Goal: Task Accomplishment & Management: Manage account settings

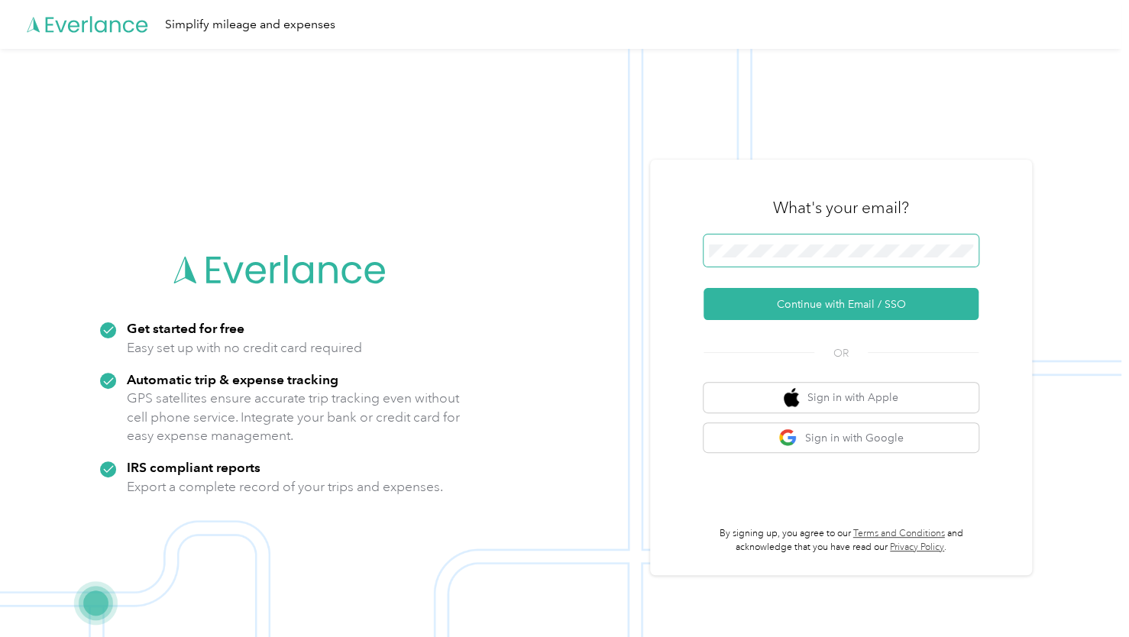
click at [774, 259] on span at bounding box center [840, 250] width 275 height 32
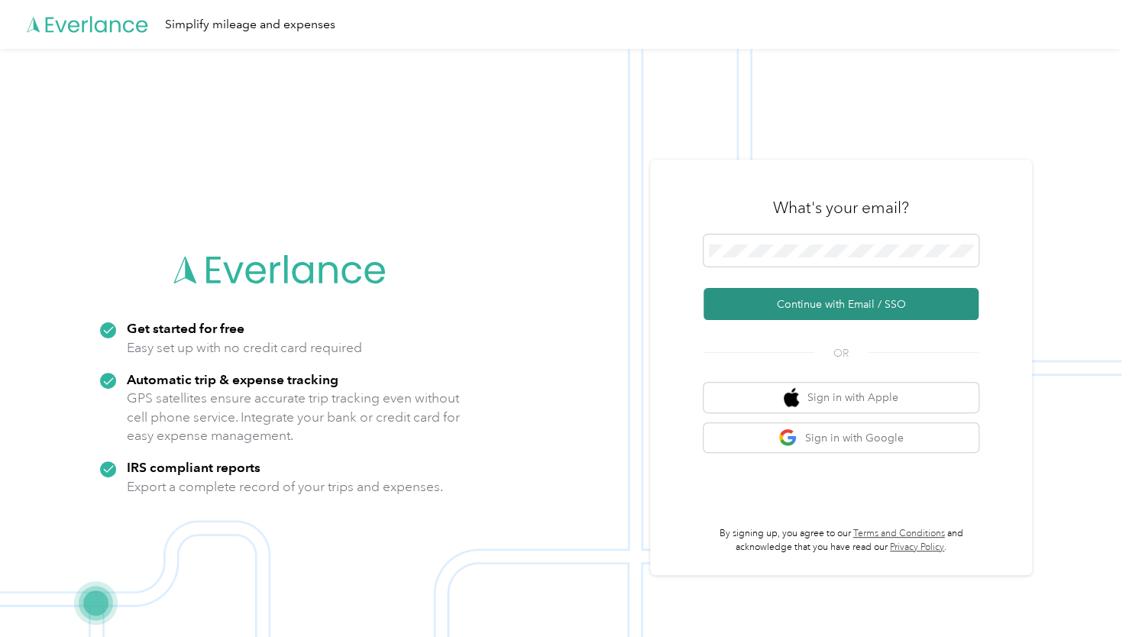
click at [867, 299] on button "Continue with Email / SSO" at bounding box center [840, 304] width 275 height 32
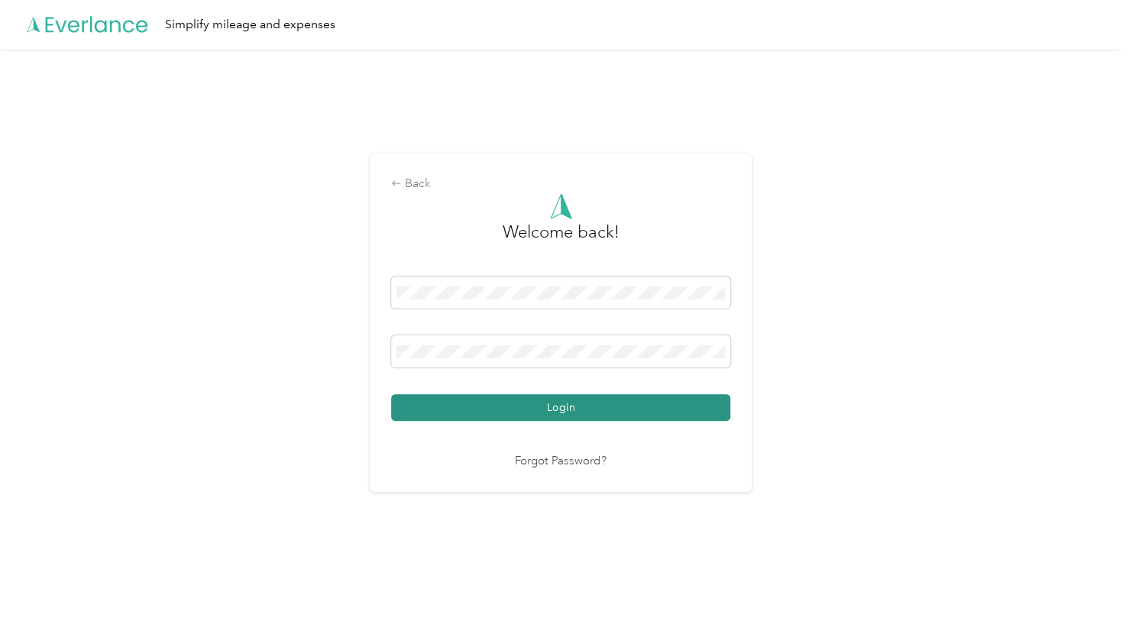
click at [458, 413] on button "Login" at bounding box center [560, 407] width 339 height 27
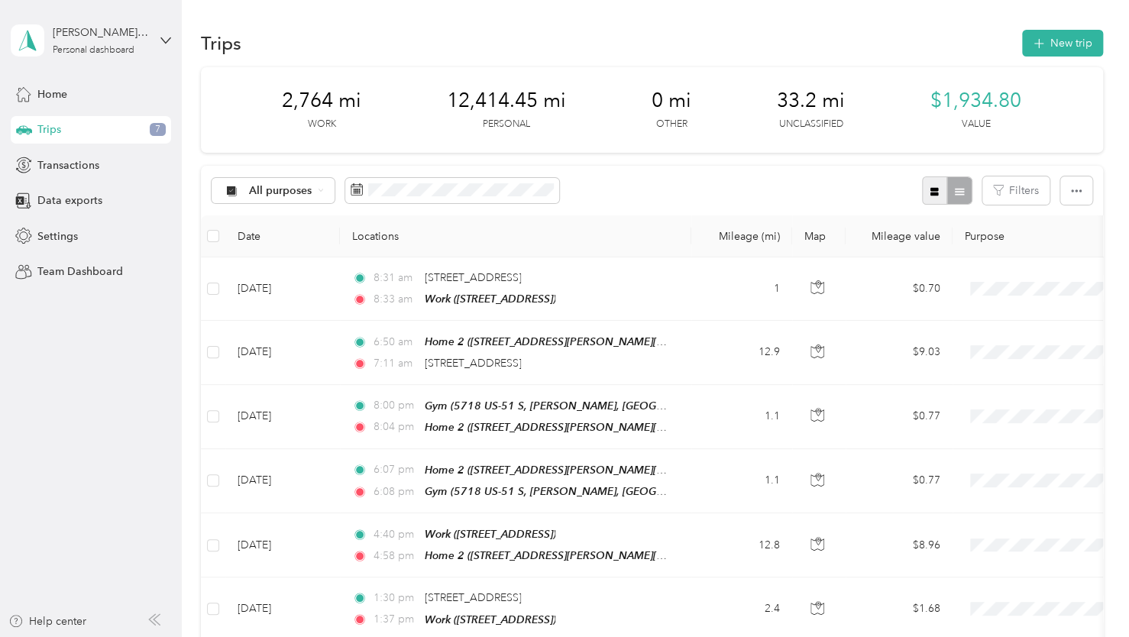
click at [928, 197] on button "button" at bounding box center [935, 190] width 26 height 28
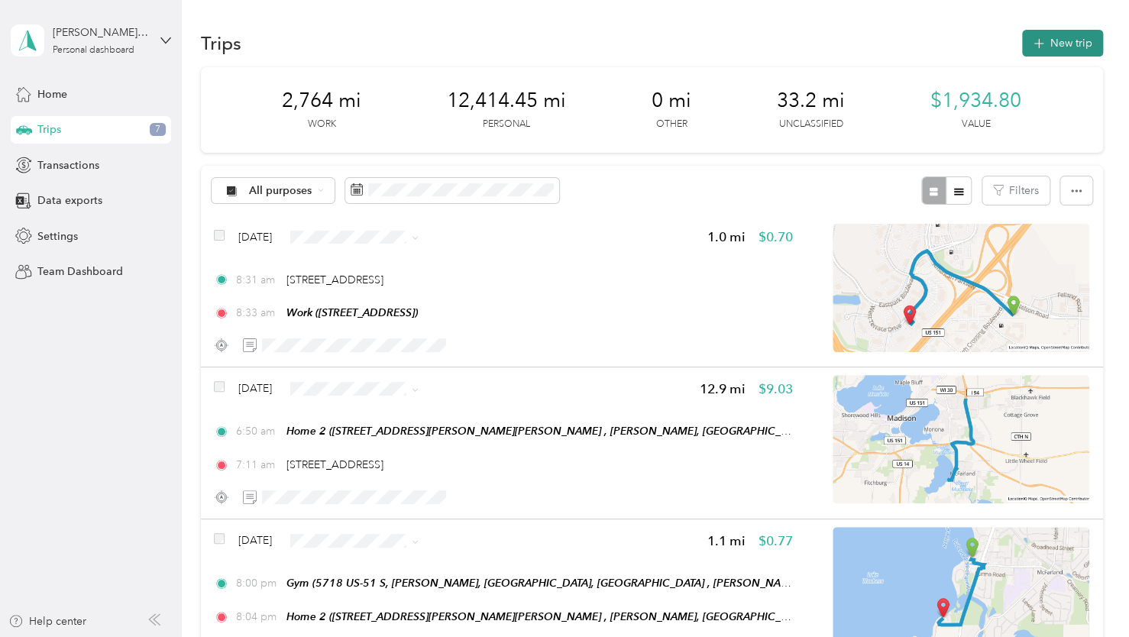
click at [1079, 40] on button "New trip" at bounding box center [1062, 43] width 81 height 27
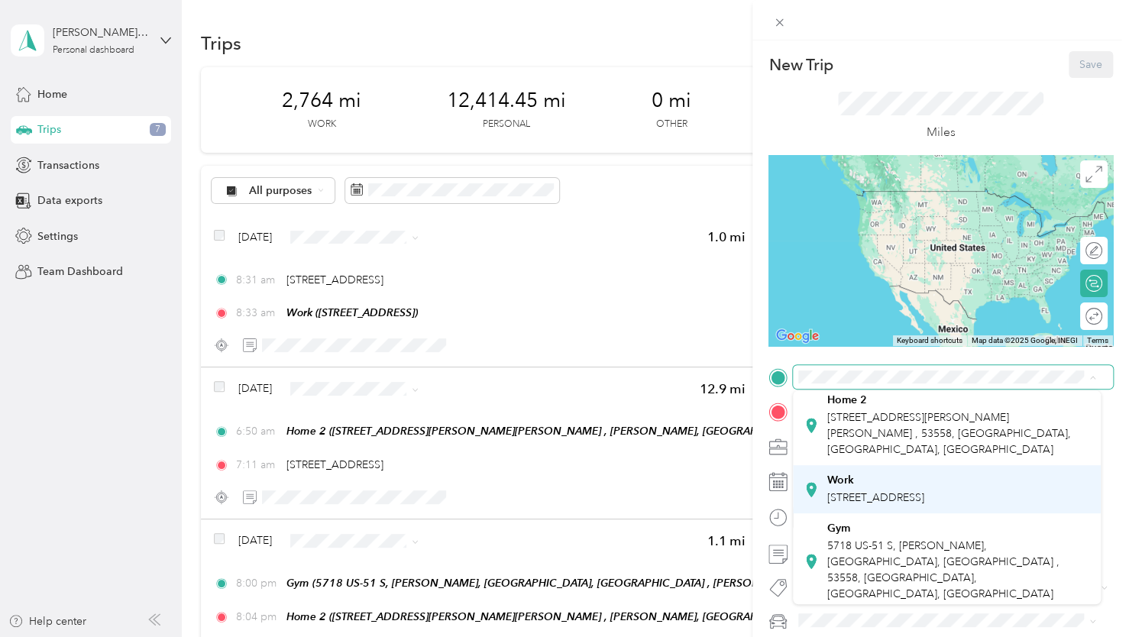
scroll to position [76, 0]
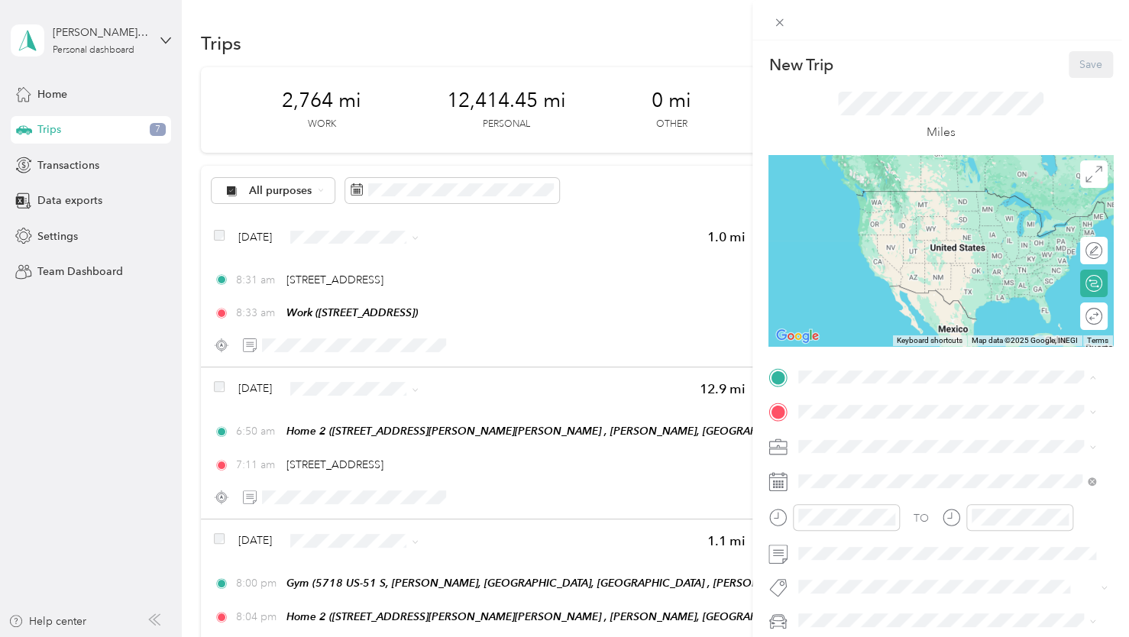
click at [867, 509] on div "Work 5201 E Terrace Dr, Madison, WI, United States , 53718, Madison, WI, United…" at bounding box center [875, 499] width 97 height 32
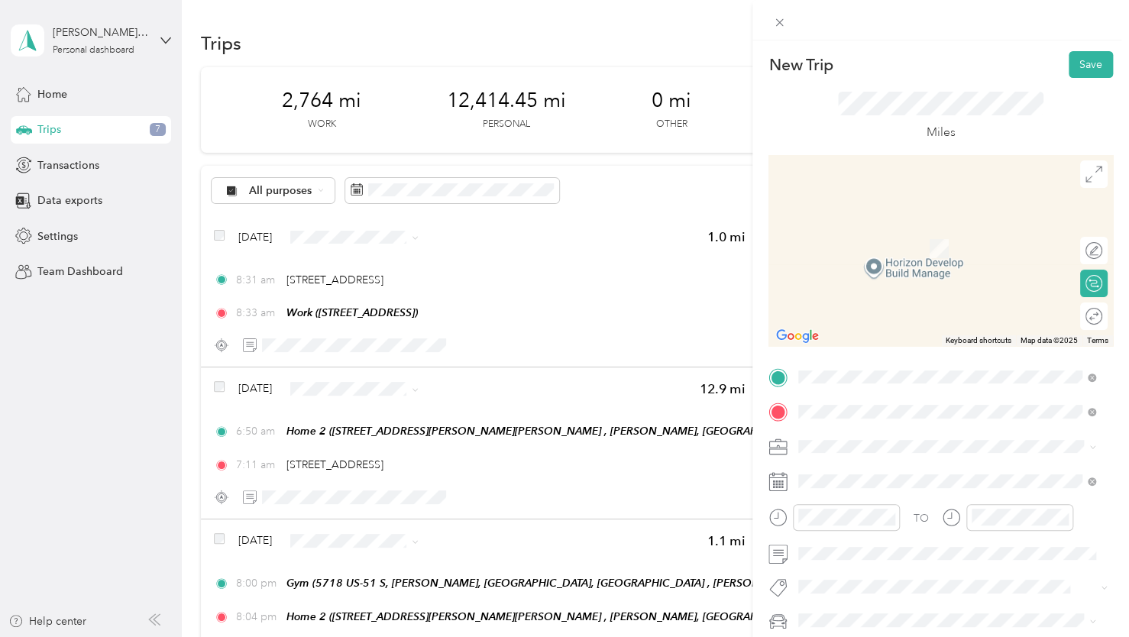
click at [877, 473] on span "4802 Annamark Drive Madison, Wisconsin 53704, United States" at bounding box center [903, 467] width 153 height 14
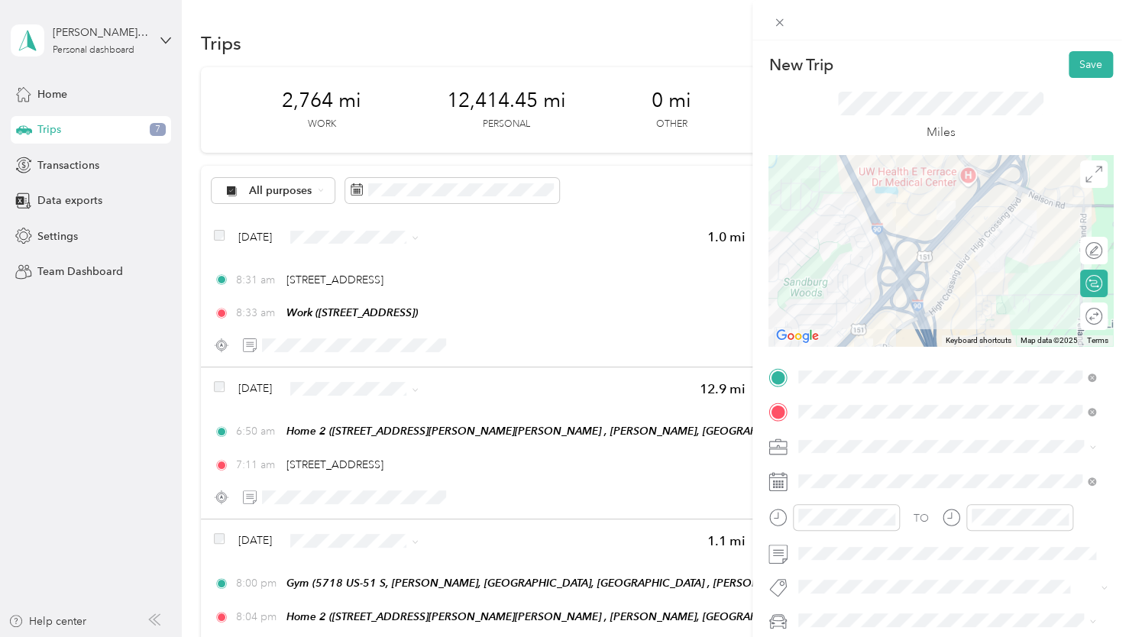
drag, startPoint x: 964, startPoint y: 257, endPoint x: 957, endPoint y: 310, distance: 53.2
click at [957, 310] on div at bounding box center [940, 250] width 344 height 191
click at [1077, 252] on div at bounding box center [1086, 251] width 32 height 16
drag, startPoint x: 948, startPoint y: 221, endPoint x: 978, endPoint y: 240, distance: 35.4
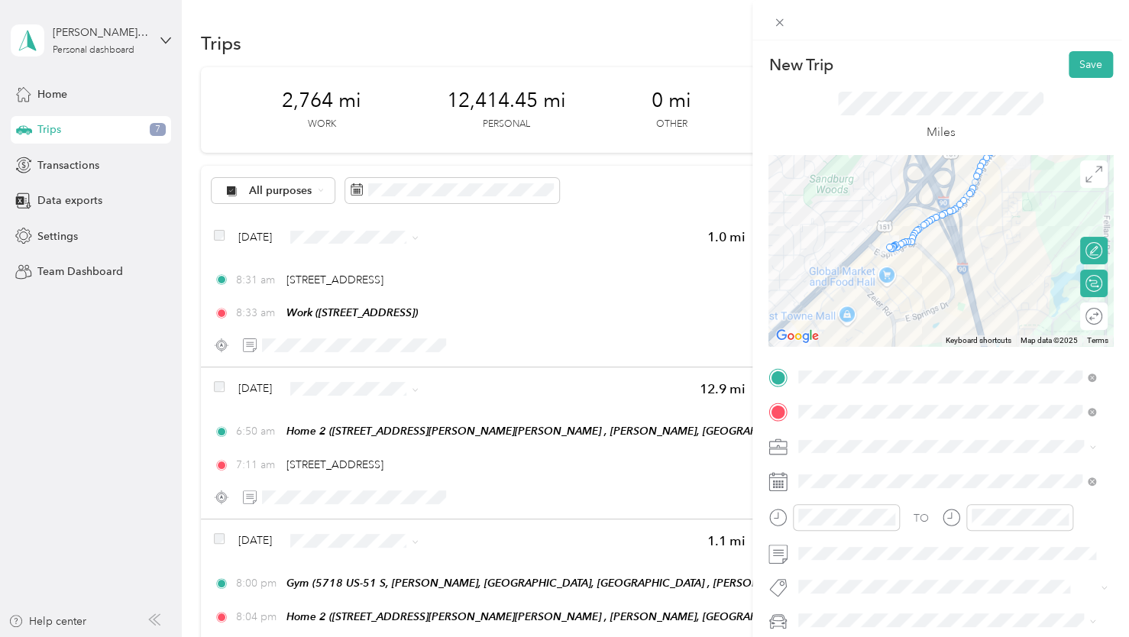
drag, startPoint x: 897, startPoint y: 250, endPoint x: 915, endPoint y: 173, distance: 79.3
click at [919, 170] on div at bounding box center [940, 250] width 344 height 191
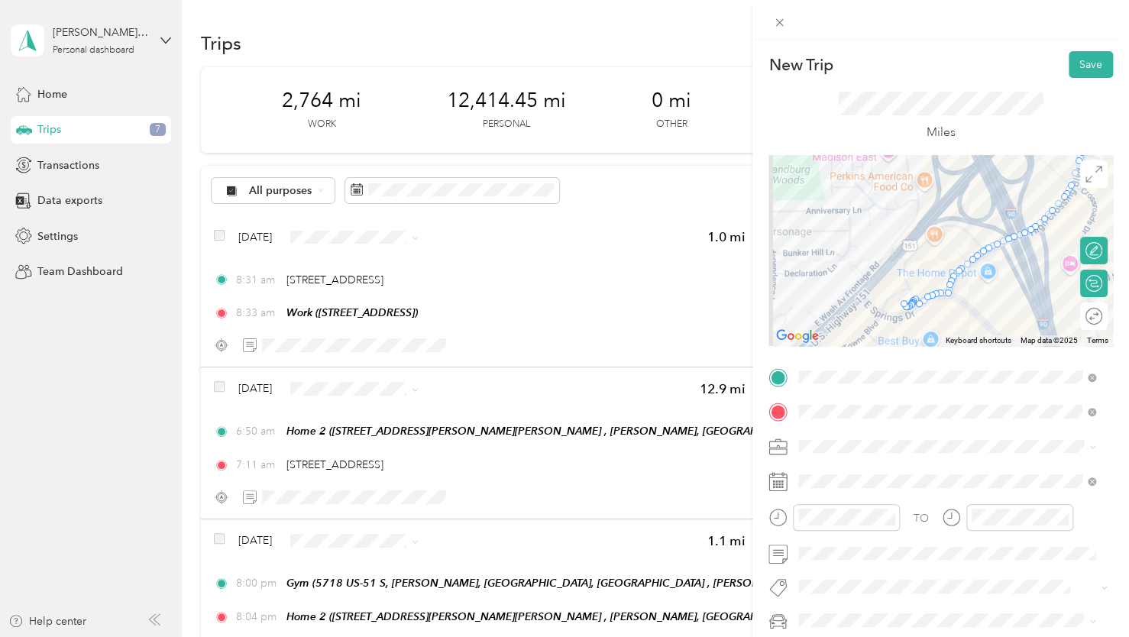
drag, startPoint x: 961, startPoint y: 310, endPoint x: 964, endPoint y: 321, distance: 11.1
click at [964, 321] on div at bounding box center [940, 250] width 344 height 191
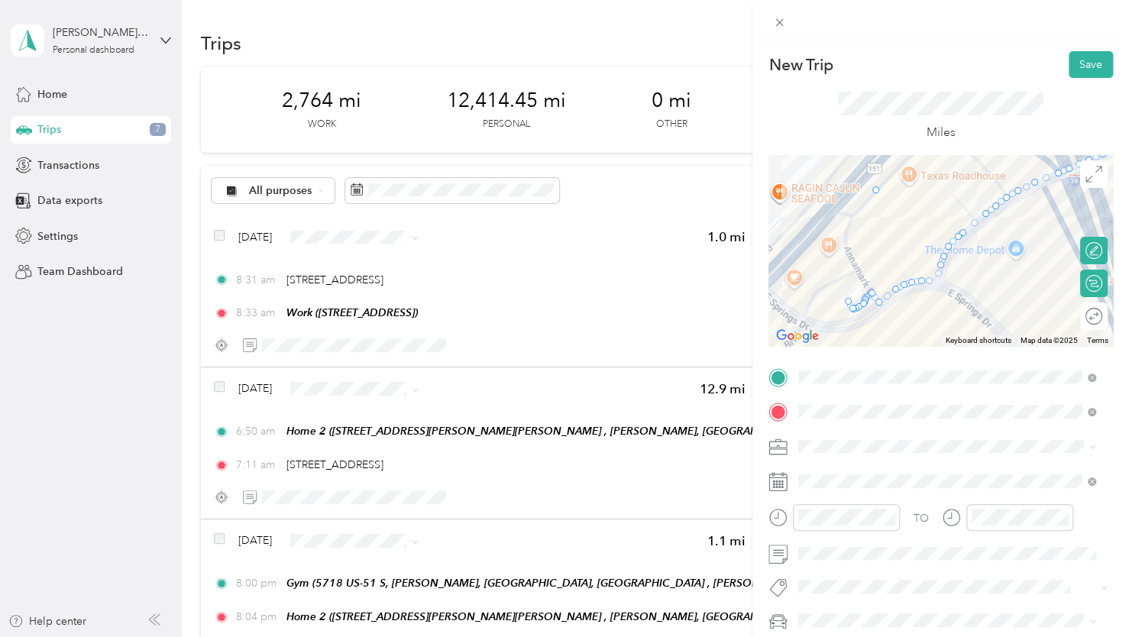
drag, startPoint x: 933, startPoint y: 283, endPoint x: 873, endPoint y: 192, distance: 109.1
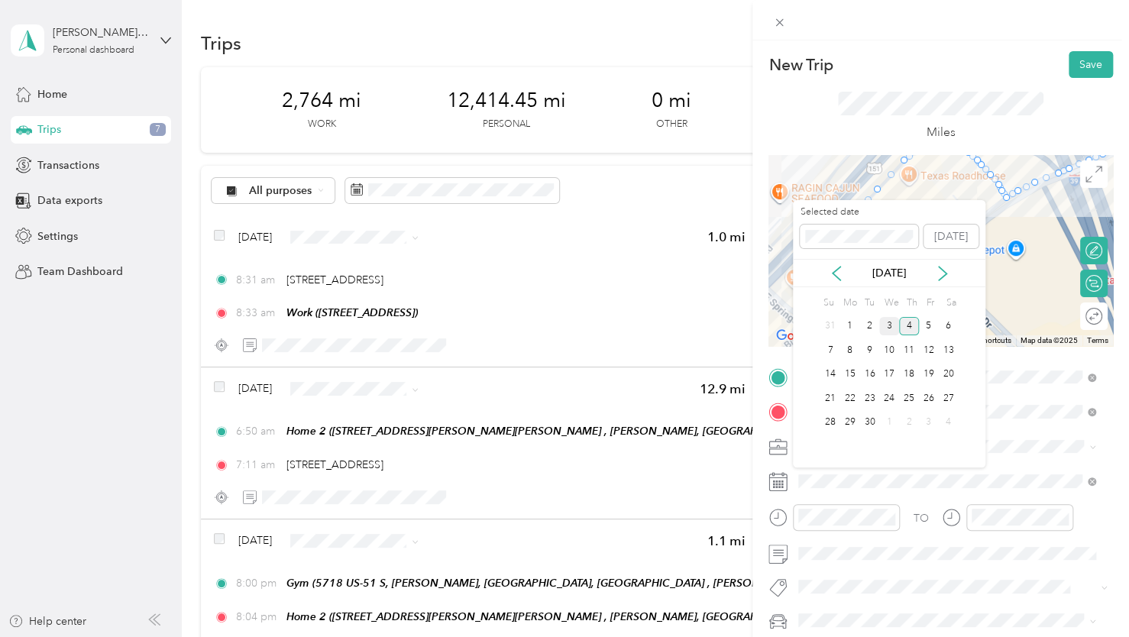
click at [888, 329] on div "3" at bounding box center [889, 326] width 20 height 19
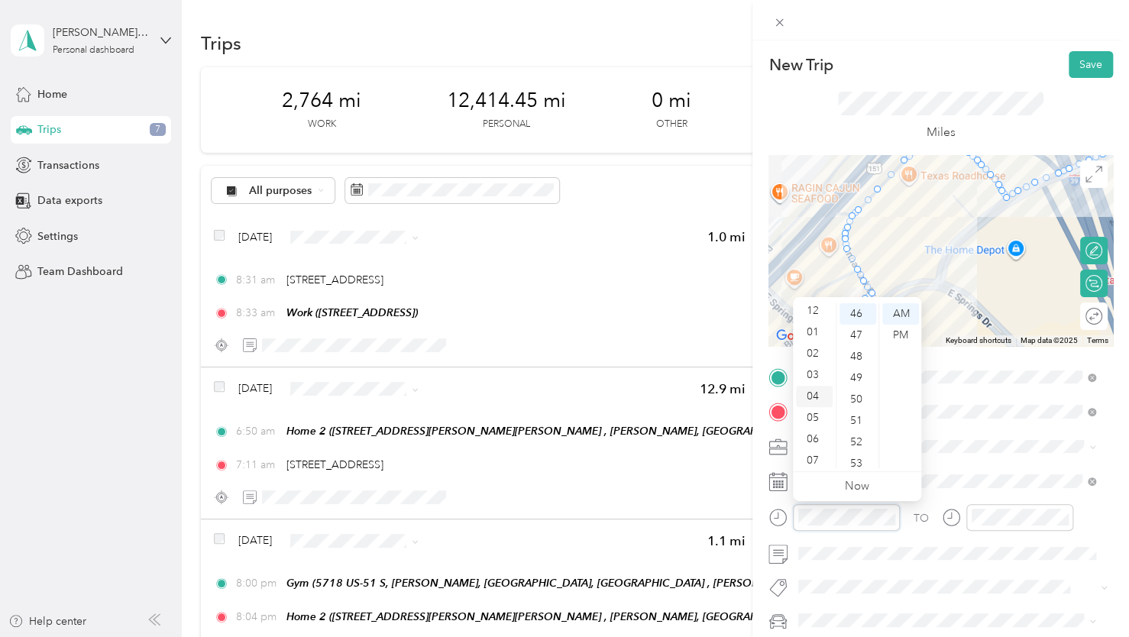
scroll to position [0, 0]
click at [811, 315] on div "12" at bounding box center [814, 313] width 37 height 21
click at [854, 325] on div "32" at bounding box center [857, 319] width 37 height 21
click at [892, 327] on div "PM" at bounding box center [900, 335] width 37 height 21
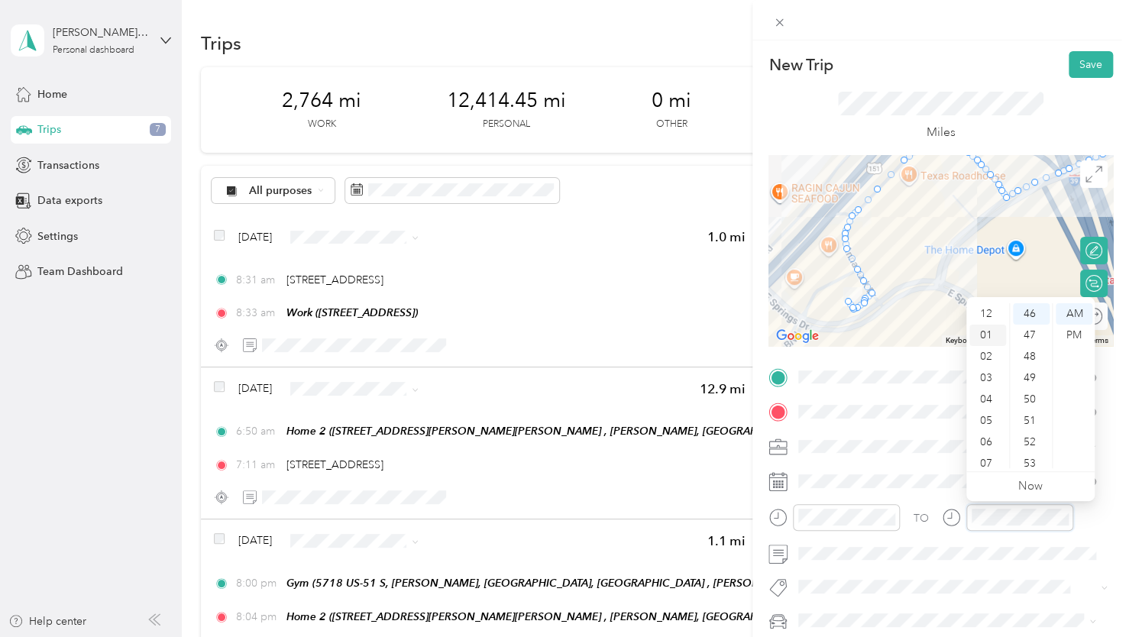
scroll to position [0, 0]
click at [983, 319] on div "12" at bounding box center [987, 313] width 37 height 21
click at [1033, 379] on div "35" at bounding box center [1030, 383] width 37 height 21
drag, startPoint x: 1070, startPoint y: 331, endPoint x: 1069, endPoint y: 339, distance: 8.5
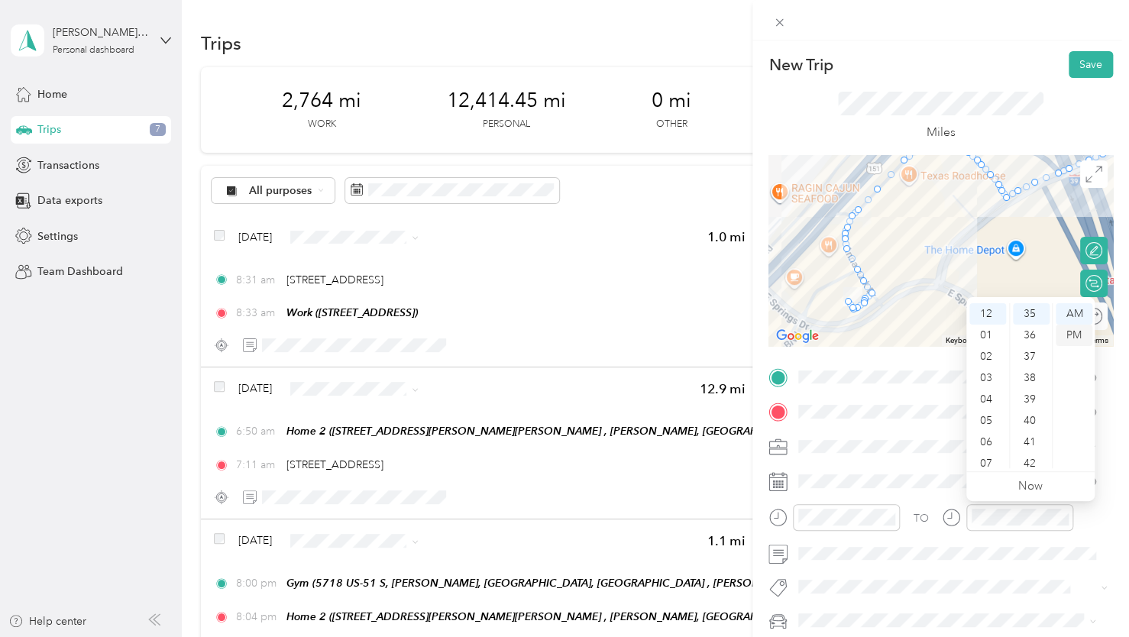
click at [1071, 331] on div "PM" at bounding box center [1073, 335] width 37 height 21
click at [1032, 357] on div "37" at bounding box center [1030, 356] width 37 height 21
click at [1082, 73] on button "Save" at bounding box center [1090, 64] width 44 height 27
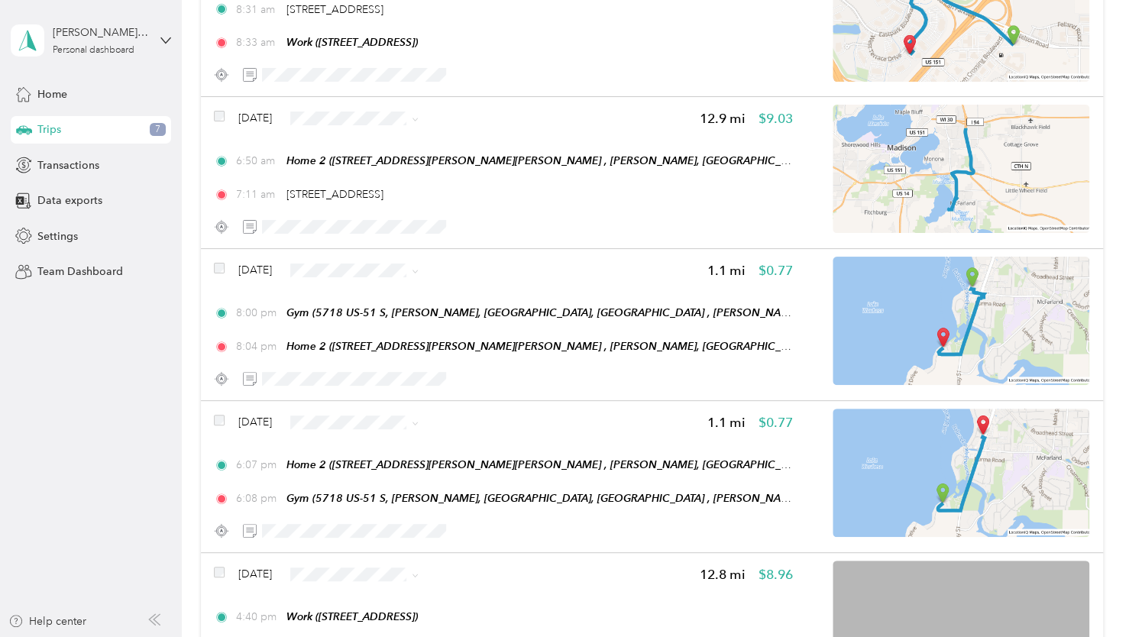
scroll to position [0, 0]
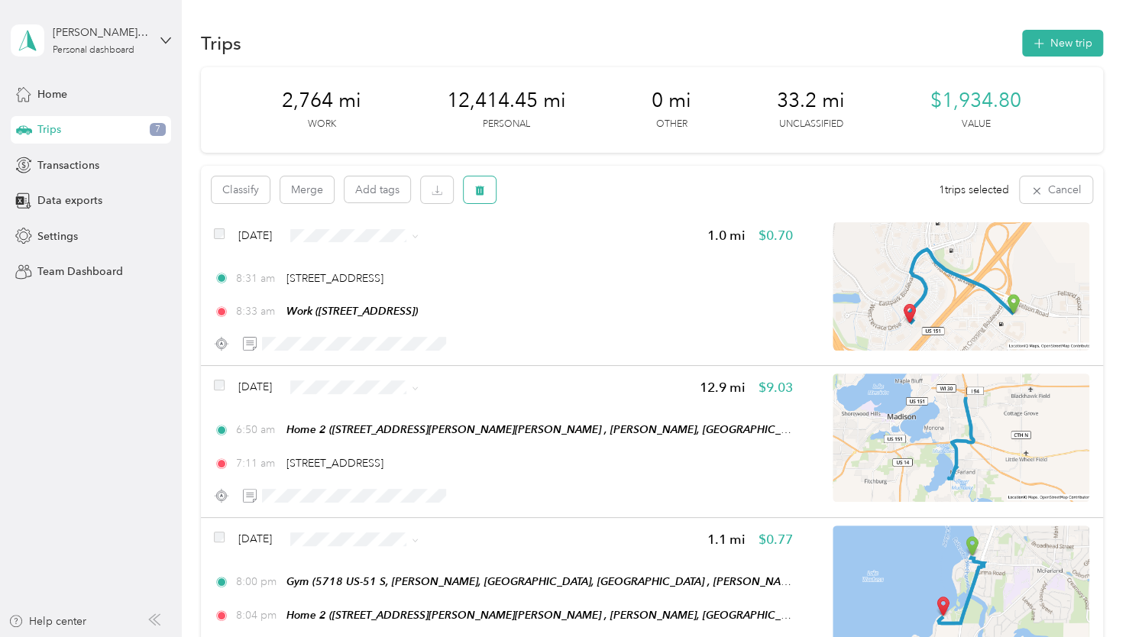
click at [474, 186] on icon "button" at bounding box center [479, 190] width 11 height 11
drag, startPoint x: 580, startPoint y: 250, endPoint x: 573, endPoint y: 262, distance: 13.4
click at [582, 251] on button "Yes" at bounding box center [593, 253] width 30 height 24
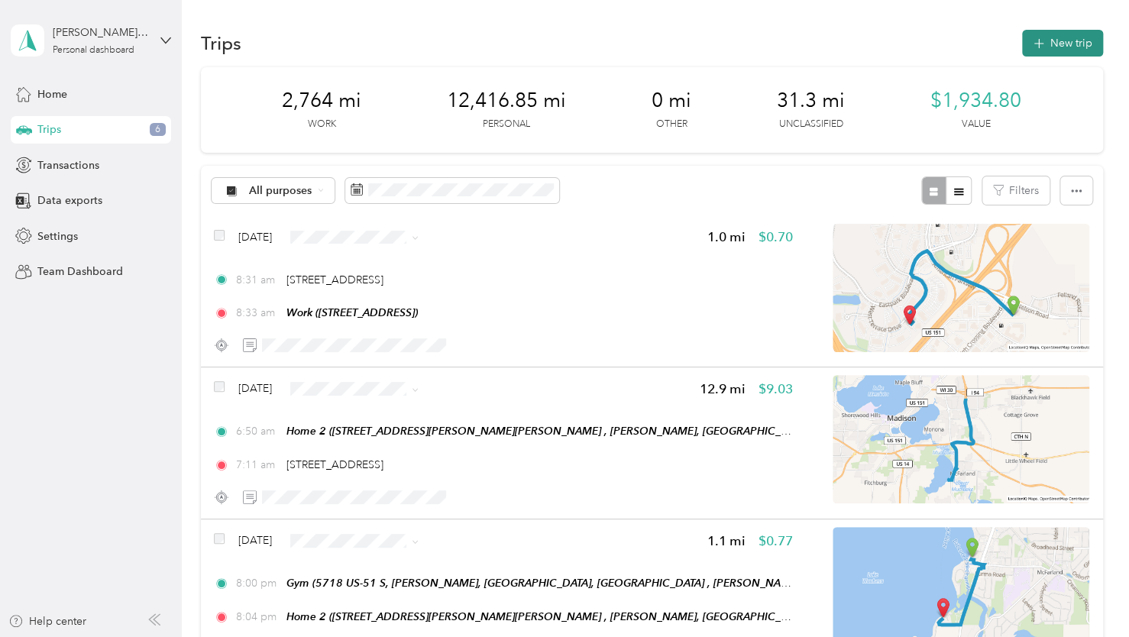
click at [1032, 40] on icon "button" at bounding box center [1038, 44] width 18 height 18
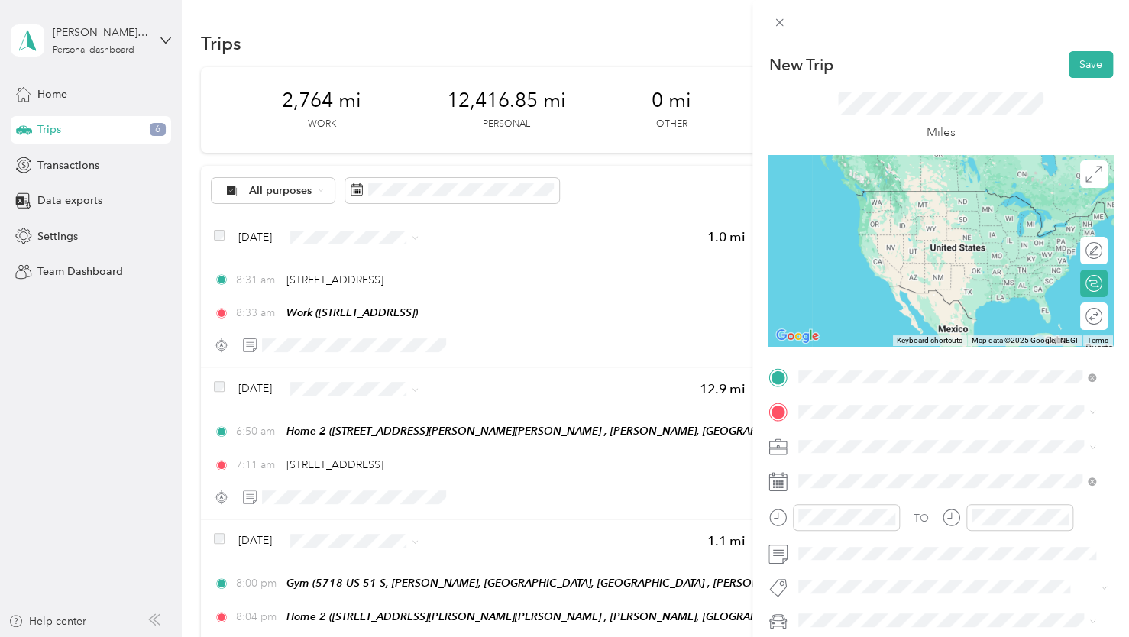
drag, startPoint x: 904, startPoint y: 428, endPoint x: 861, endPoint y: 412, distance: 45.9
click at [904, 429] on span "4802 Annamark Drive Madison, Wisconsin 53704, United States" at bounding box center [903, 432] width 153 height 14
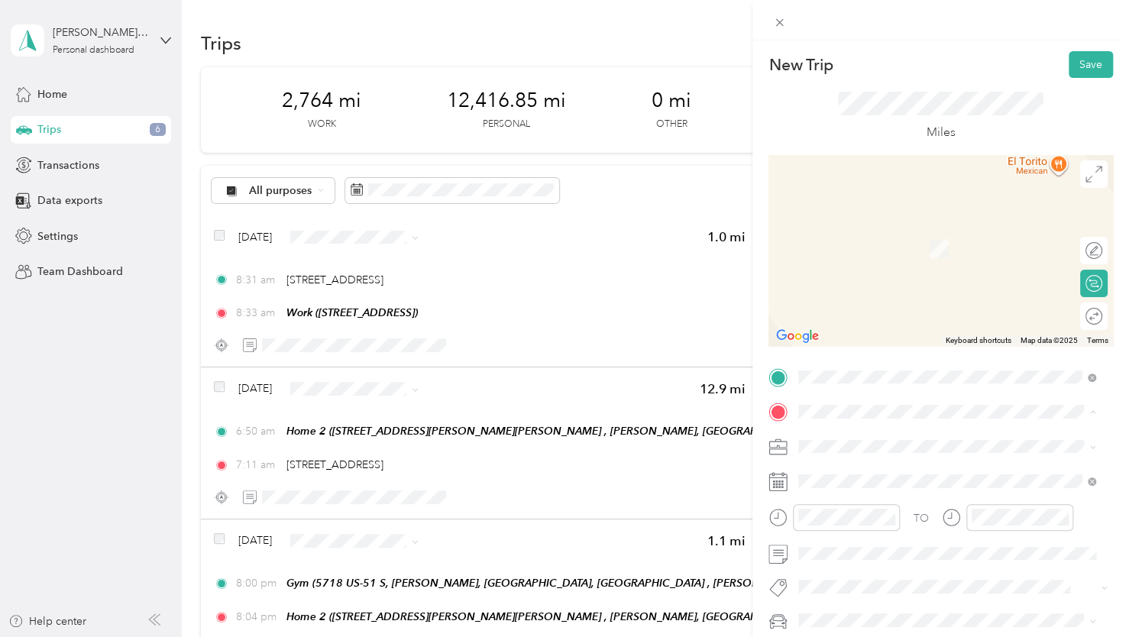
click at [851, 317] on span "2925 Camp Leonard Rd, McFarland, WI, United States , 53558, McFarland, WI, Unit…" at bounding box center [949, 312] width 244 height 45
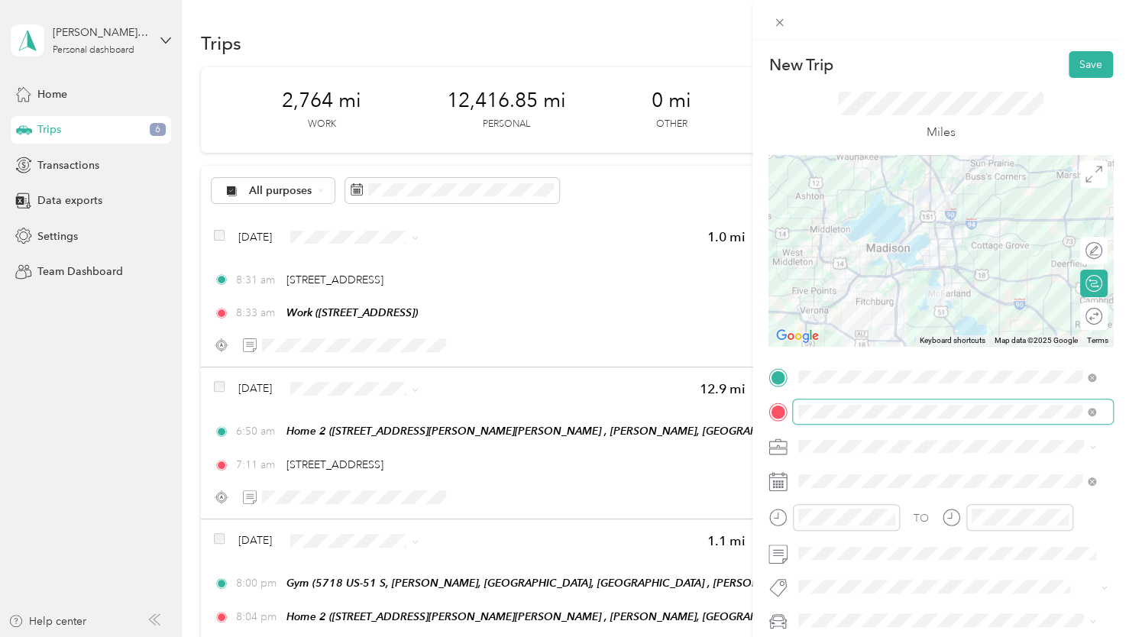
click at [1093, 417] on span at bounding box center [1091, 411] width 8 height 13
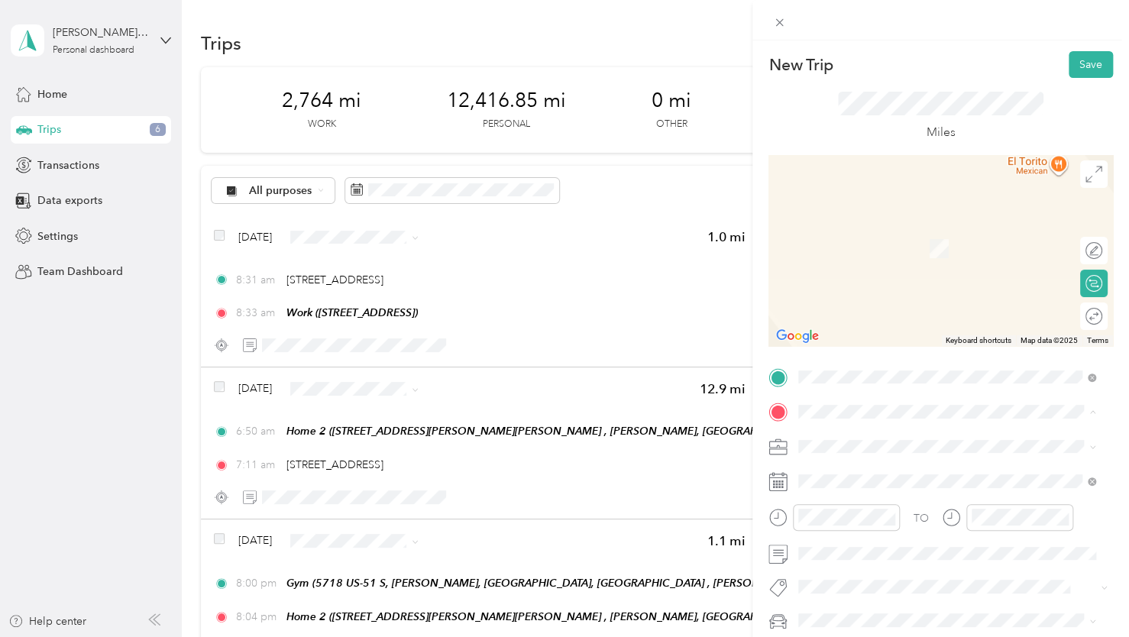
click at [915, 380] on span "5201 E Terrace Dr, Madison, WI, United States , 53718, Madison, WI, United Stat…" at bounding box center [875, 376] width 97 height 13
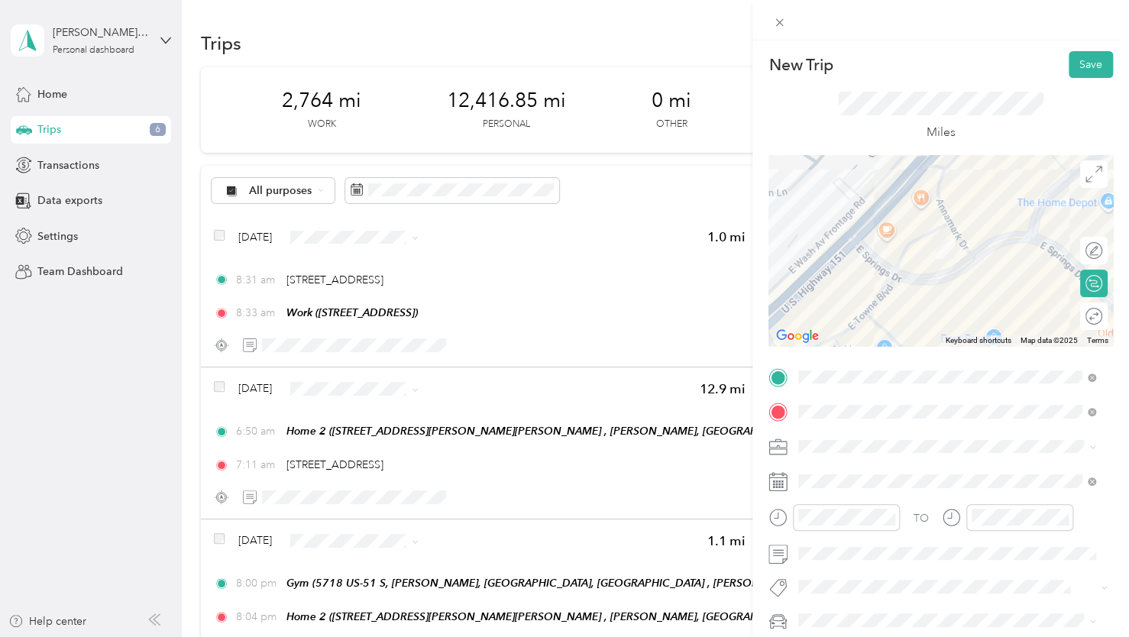
drag, startPoint x: 867, startPoint y: 304, endPoint x: 967, endPoint y: 199, distance: 144.7
click at [967, 199] on div at bounding box center [940, 250] width 344 height 191
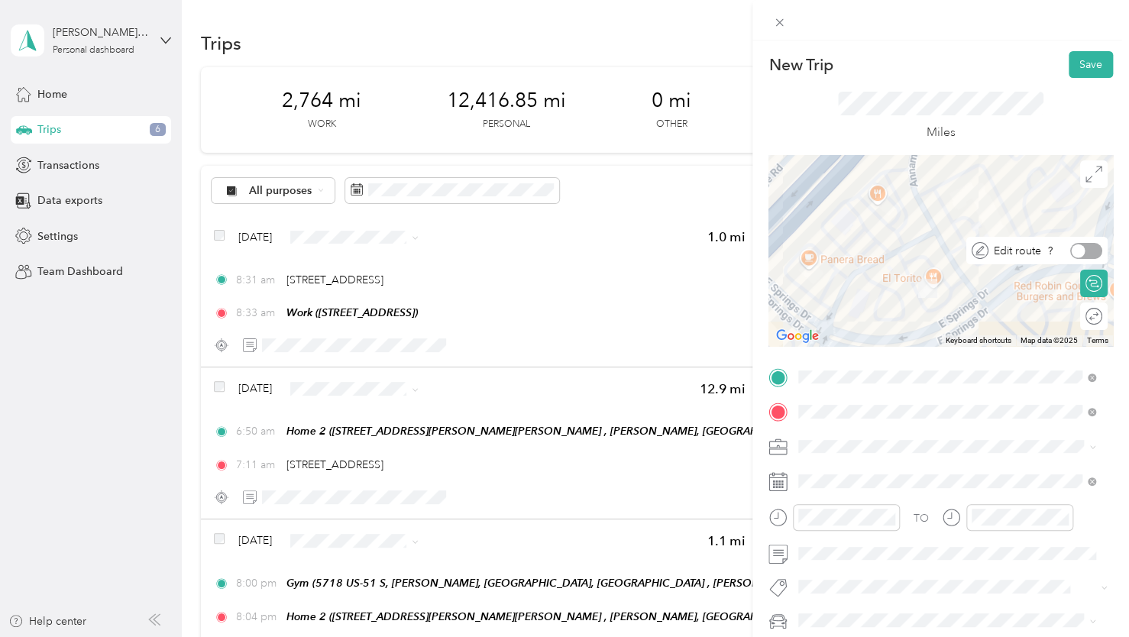
click at [1078, 250] on div at bounding box center [1086, 251] width 32 height 16
drag, startPoint x: 945, startPoint y: 287, endPoint x: 848, endPoint y: 273, distance: 98.7
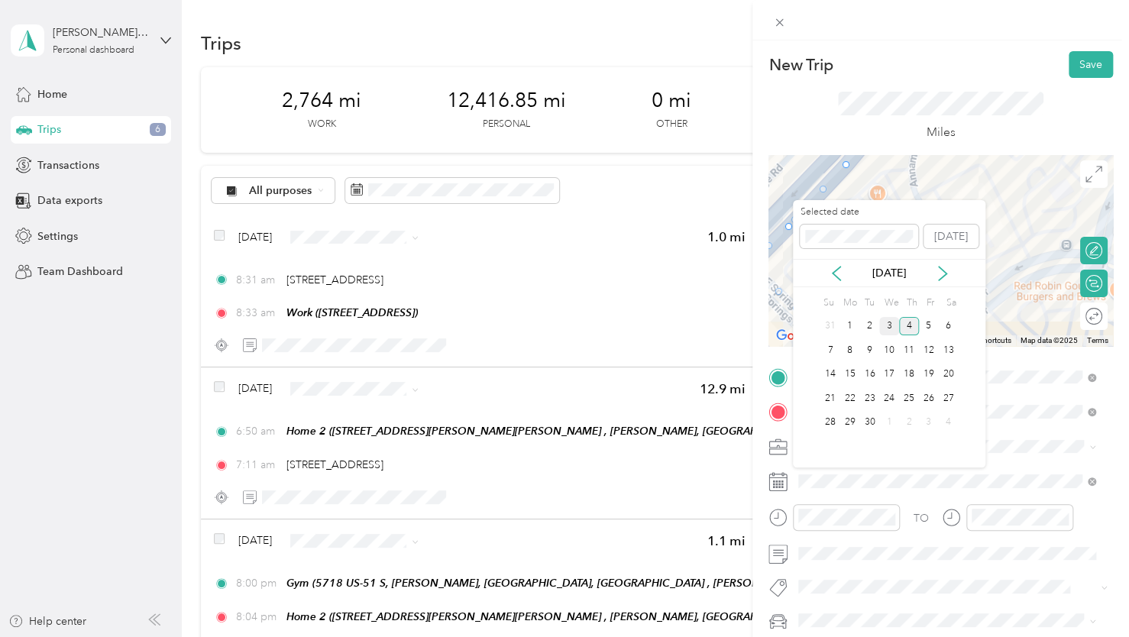
click at [892, 328] on div "3" at bounding box center [889, 326] width 20 height 19
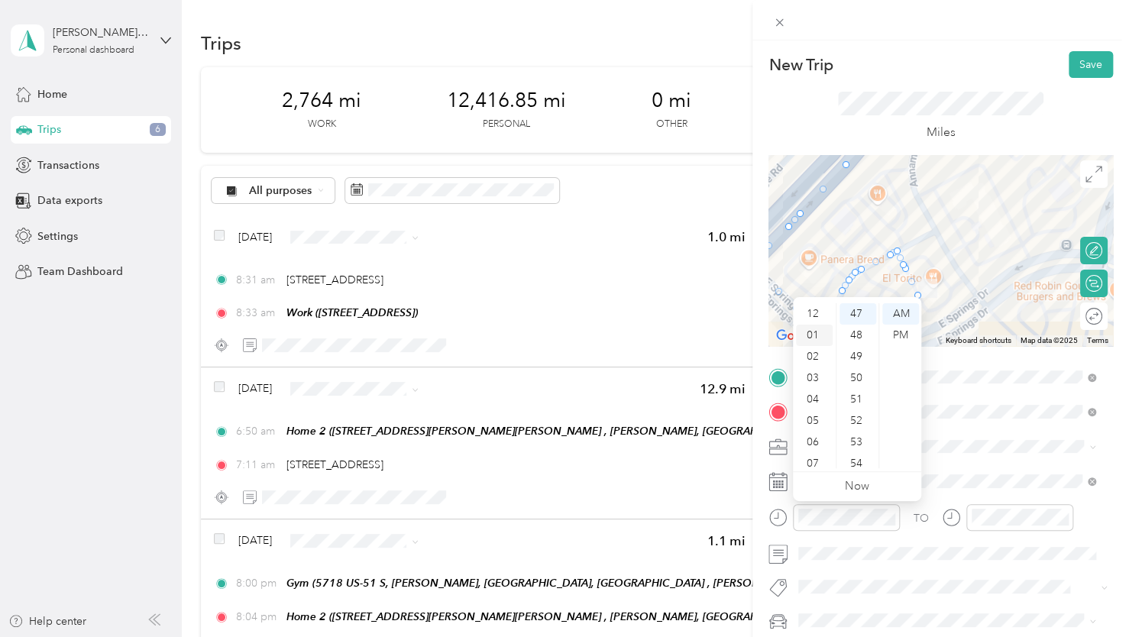
click at [812, 340] on div "01" at bounding box center [814, 335] width 37 height 21
click at [856, 350] on div "38" at bounding box center [857, 350] width 37 height 21
click at [896, 337] on div "PM" at bounding box center [900, 335] width 37 height 21
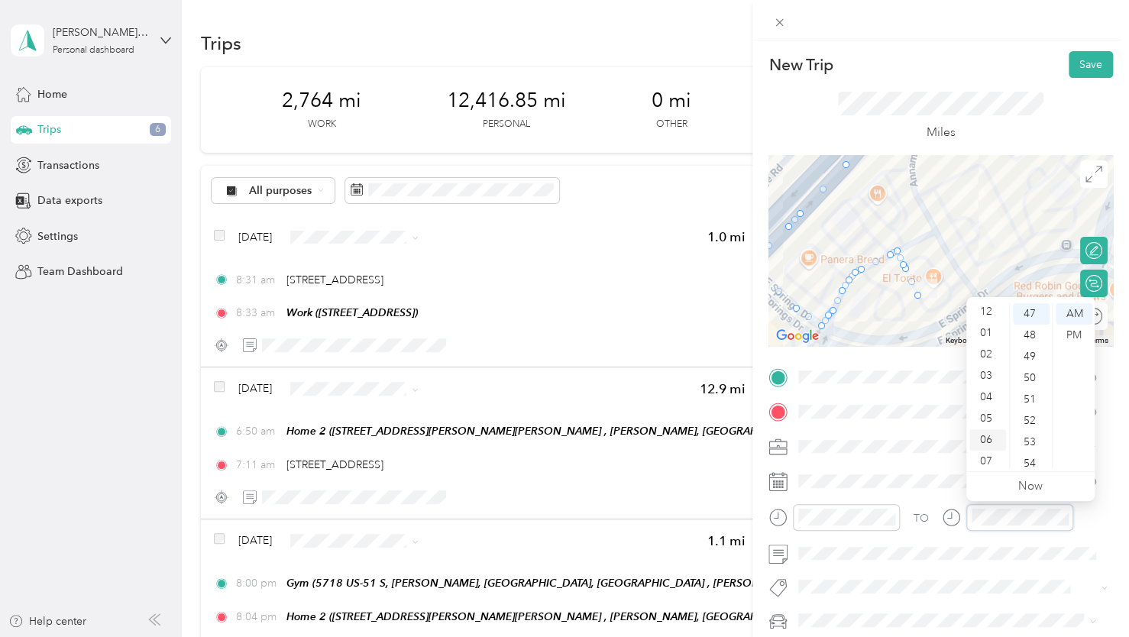
scroll to position [0, 0]
click at [986, 336] on div "01" at bounding box center [987, 335] width 37 height 21
click at [1032, 380] on div "43" at bounding box center [1030, 380] width 37 height 21
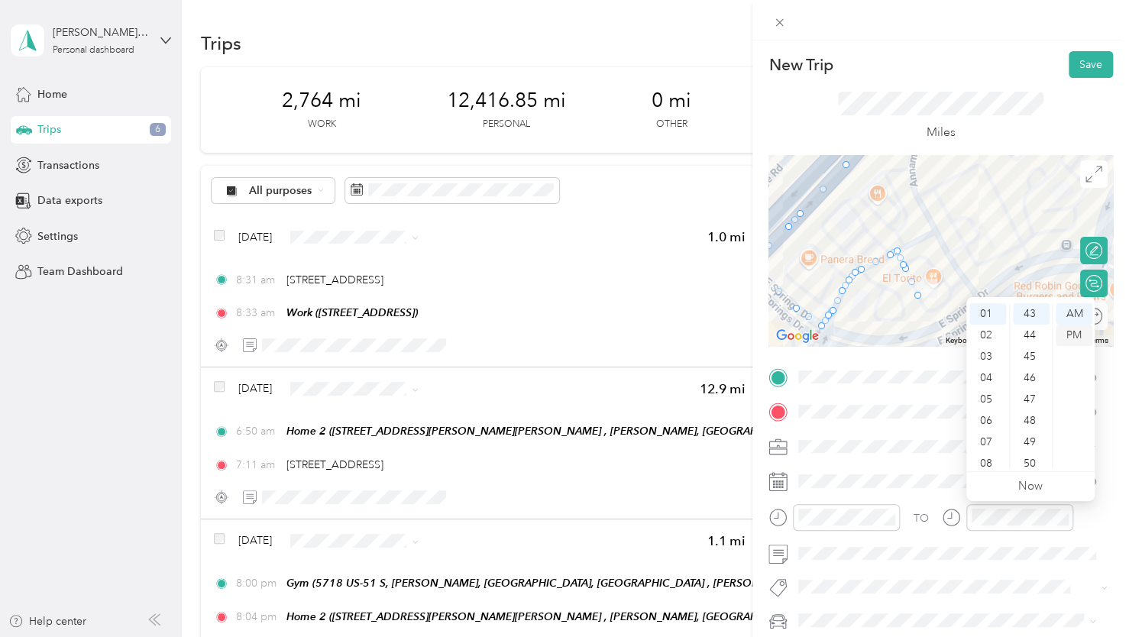
click at [1067, 334] on div "PM" at bounding box center [1073, 335] width 37 height 21
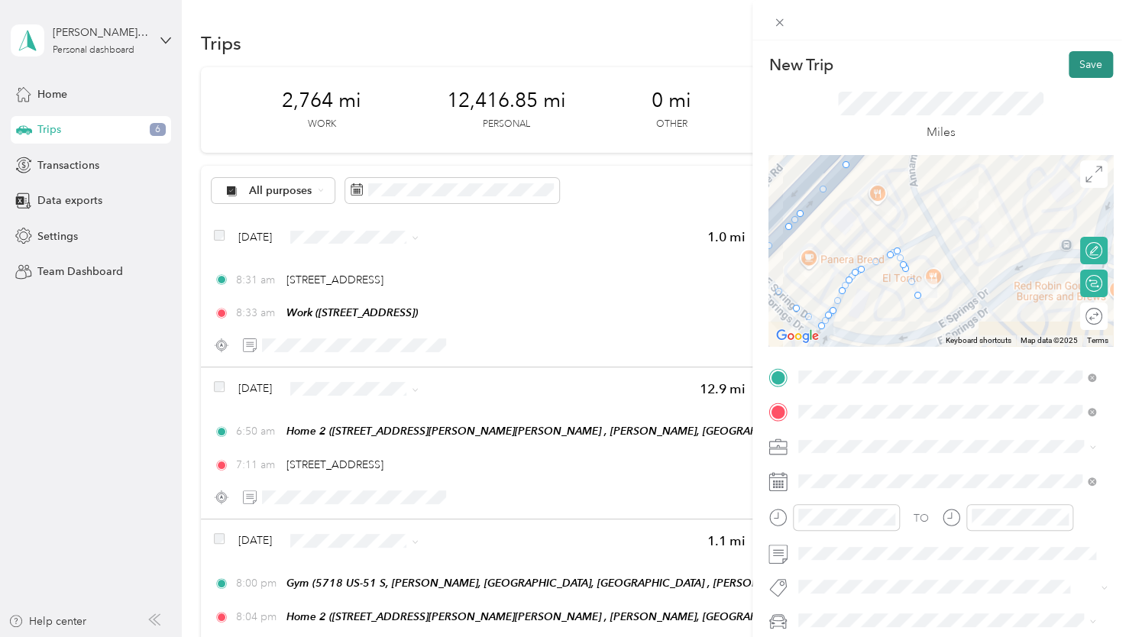
click at [1084, 66] on button "Save" at bounding box center [1090, 64] width 44 height 27
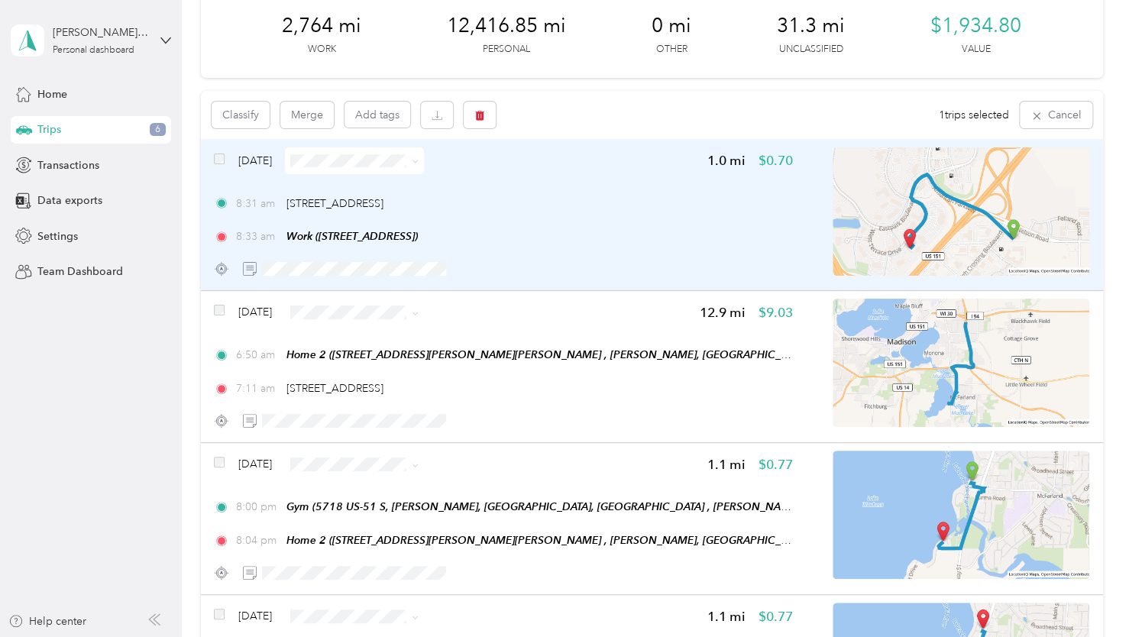
scroll to position [0, 0]
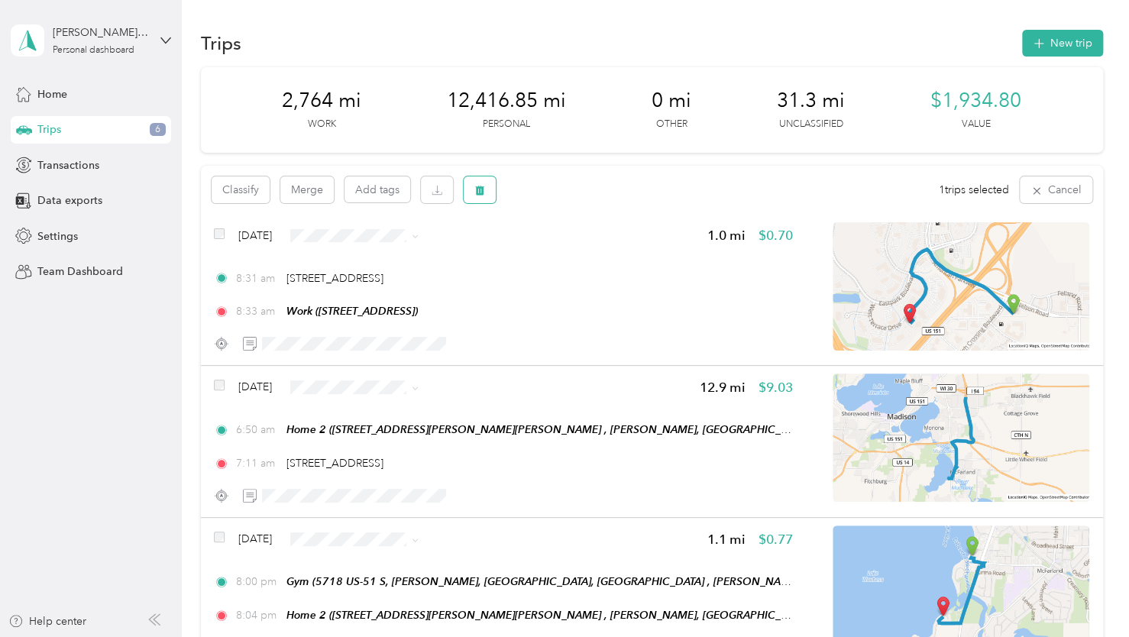
click at [469, 195] on button "button" at bounding box center [479, 189] width 32 height 27
click at [581, 255] on button "Yes" at bounding box center [593, 253] width 30 height 24
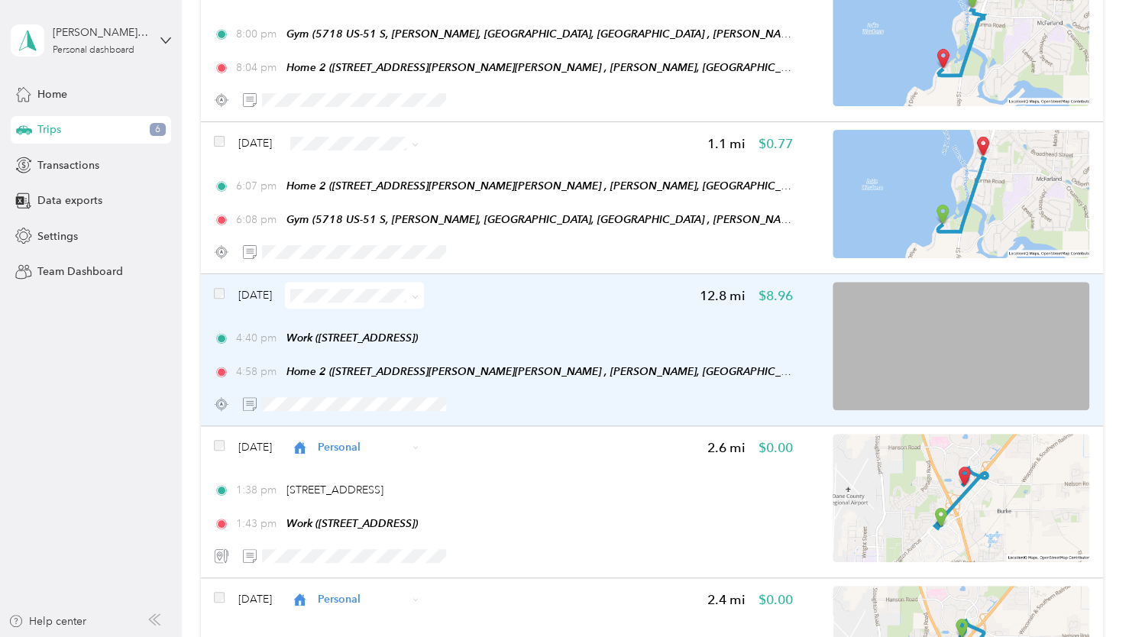
scroll to position [458, 0]
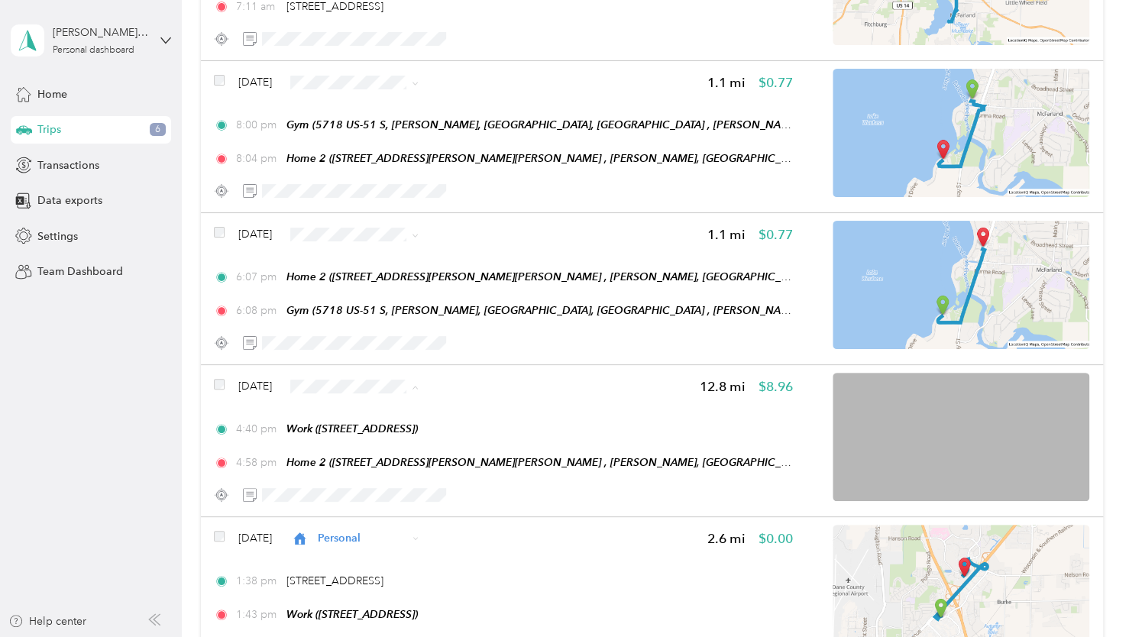
click at [373, 441] on span "Personal" at bounding box center [392, 441] width 91 height 16
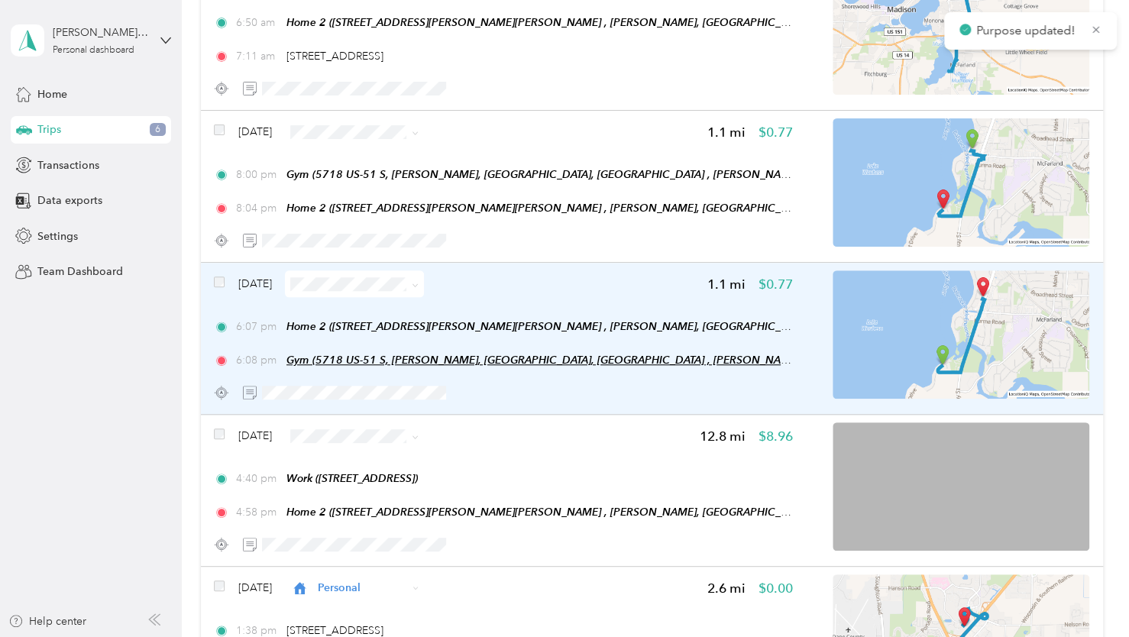
scroll to position [305, 0]
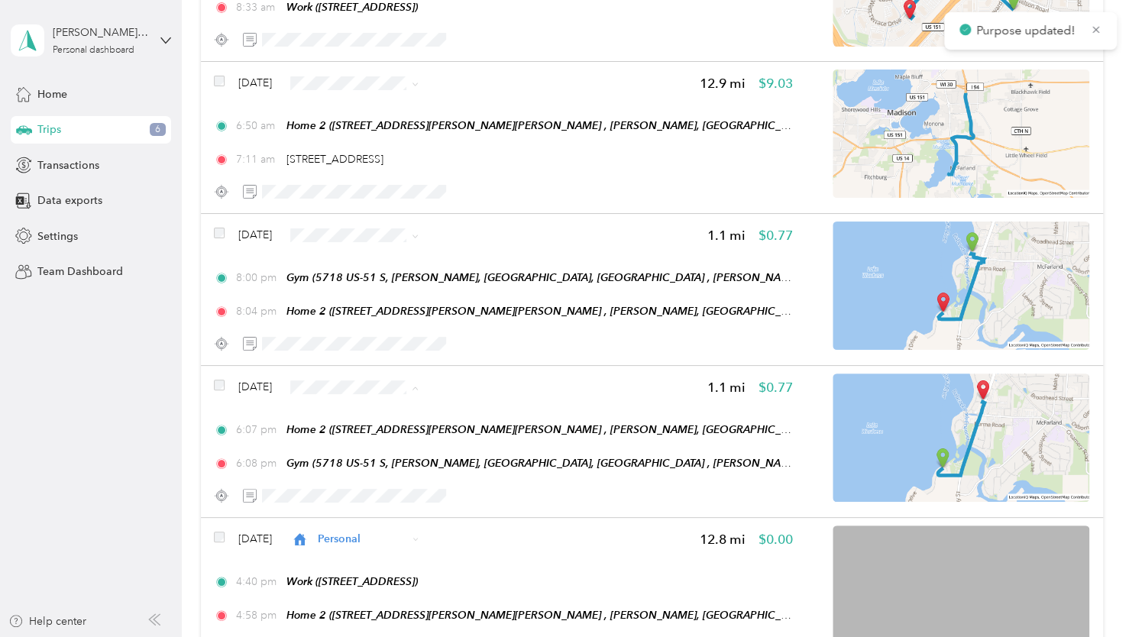
click at [376, 440] on span "Personal" at bounding box center [392, 442] width 91 height 16
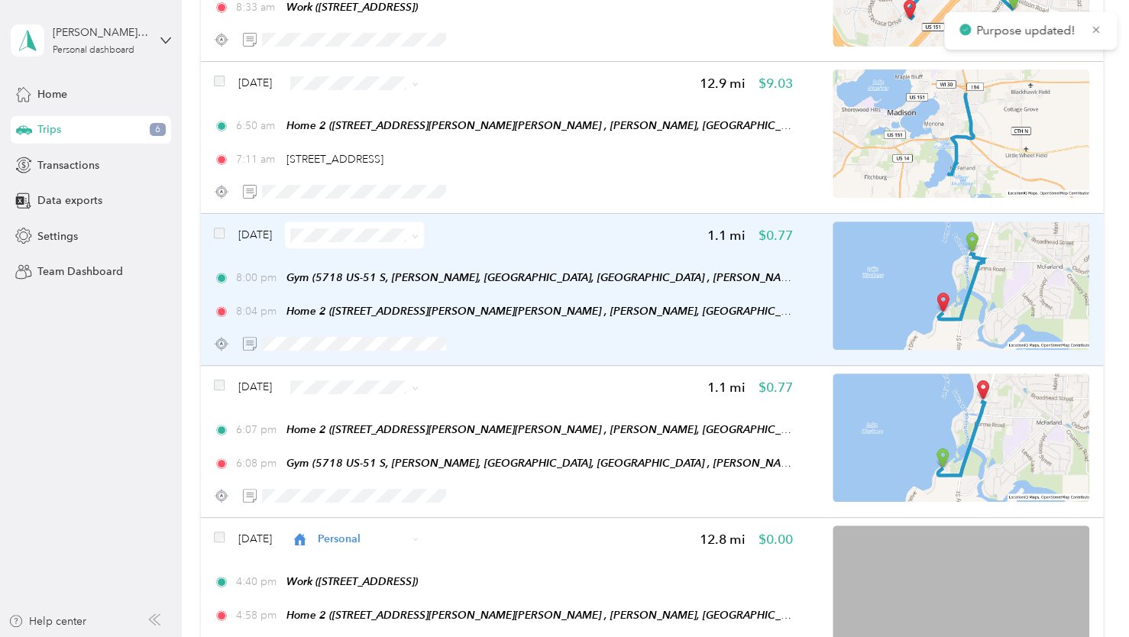
scroll to position [0, 0]
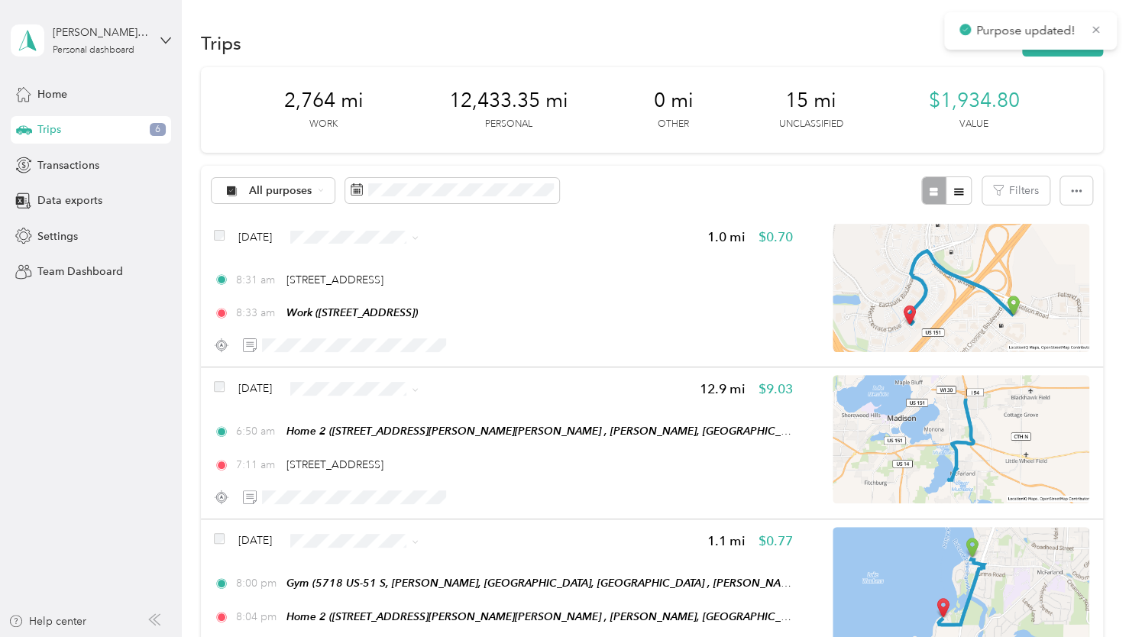
click at [1050, 57] on div "Trips New trip" at bounding box center [652, 43] width 902 height 32
click at [1048, 54] on button "New trip" at bounding box center [1062, 43] width 81 height 27
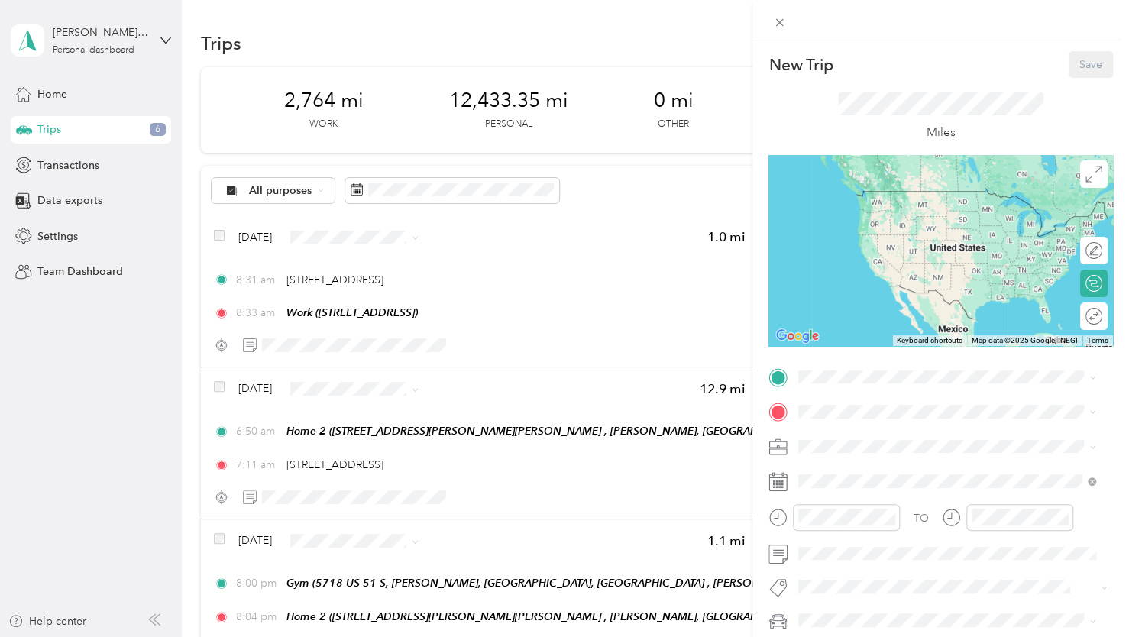
click at [826, 360] on div "New Trip Save This trip cannot be edited because it is either under review, app…" at bounding box center [940, 374] width 344 height 647
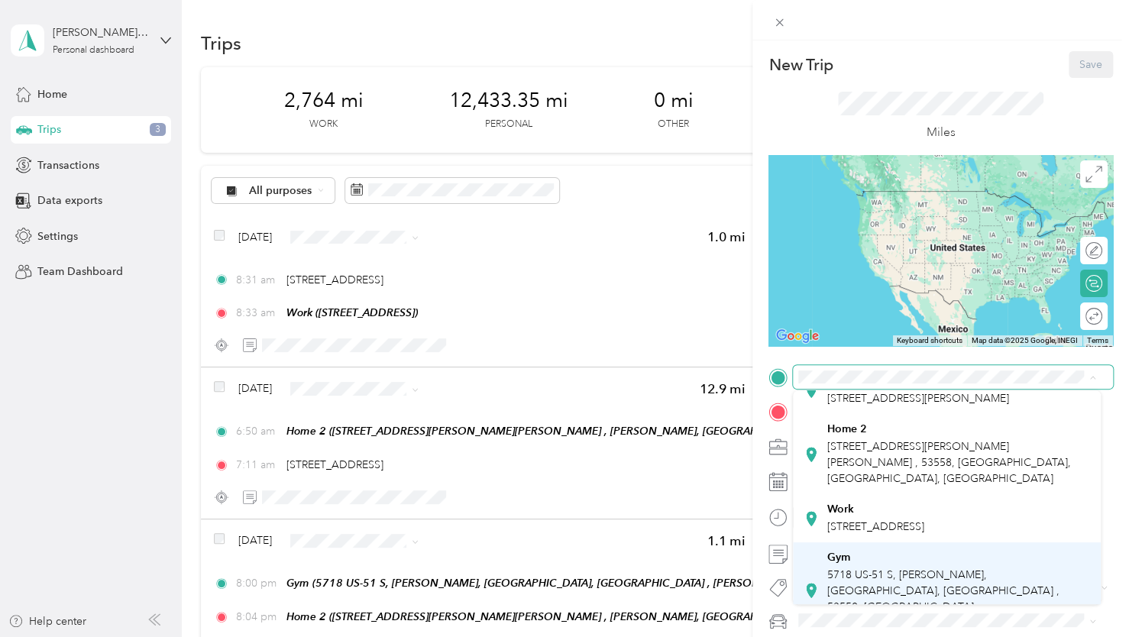
scroll to position [153, 0]
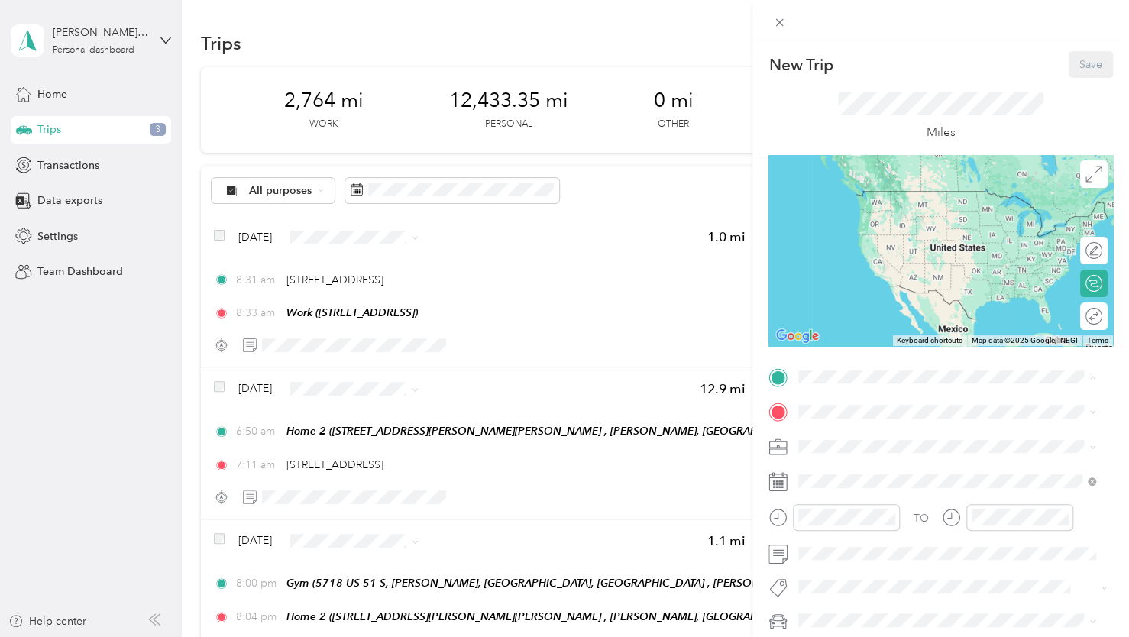
click at [855, 489] on span "5718 US-51 S, McFarland, WI, United States , 53558, McFarland, WI, United States" at bounding box center [943, 502] width 232 height 61
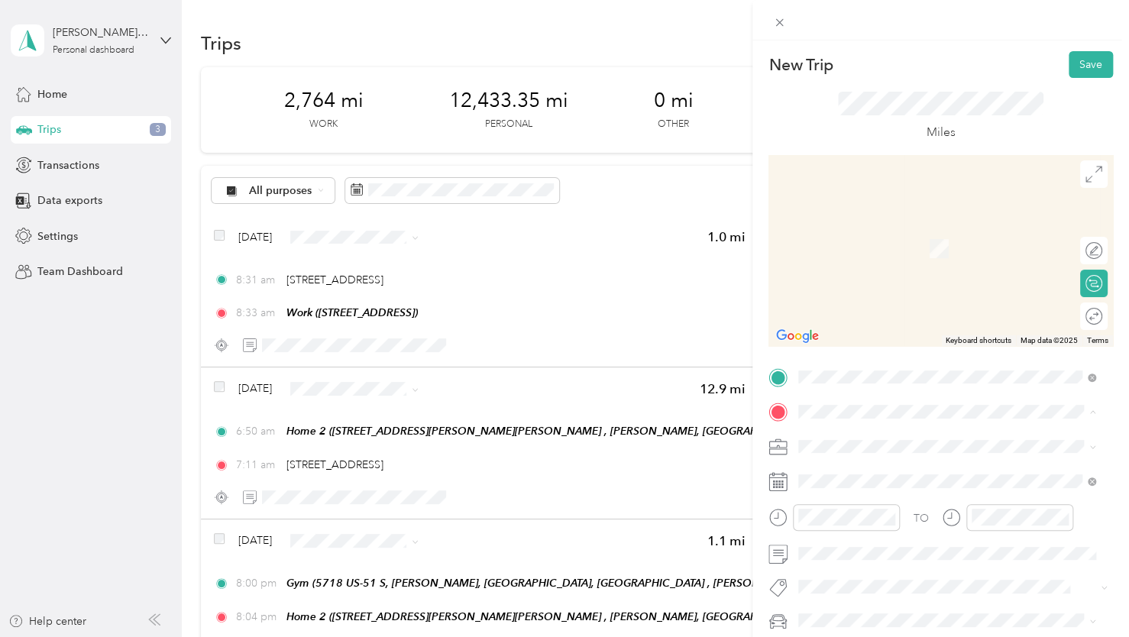
click at [861, 330] on span "2925 Camp Leonard Rd, McFarland, WI, United States , 53558, McFarland, WI, Unit…" at bounding box center [949, 312] width 244 height 45
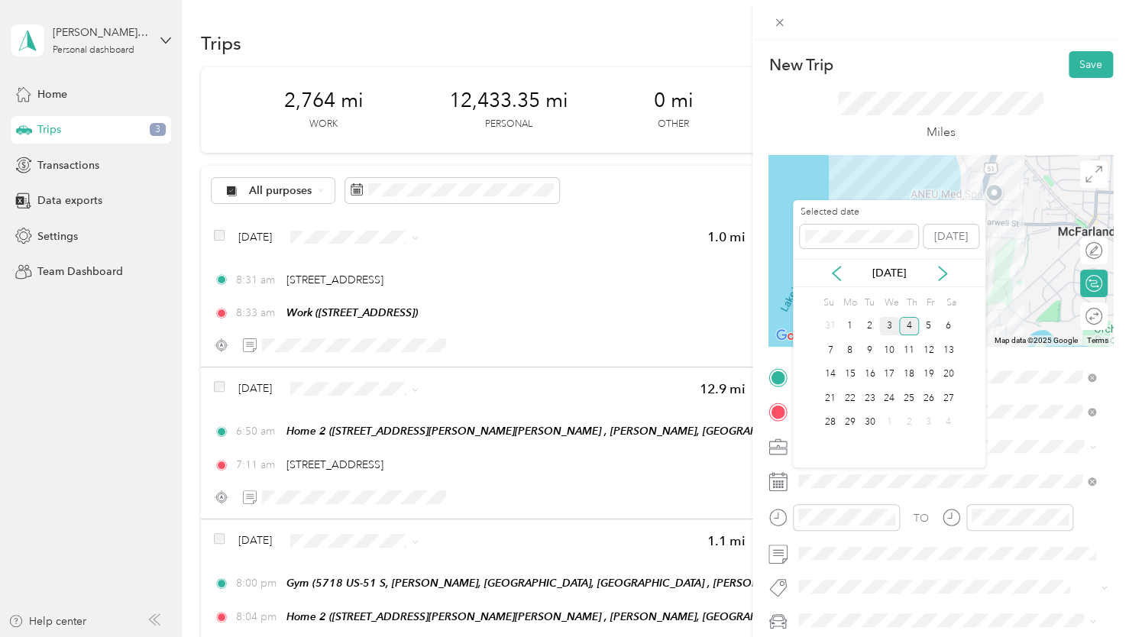
click at [883, 331] on div "3" at bounding box center [889, 326] width 20 height 19
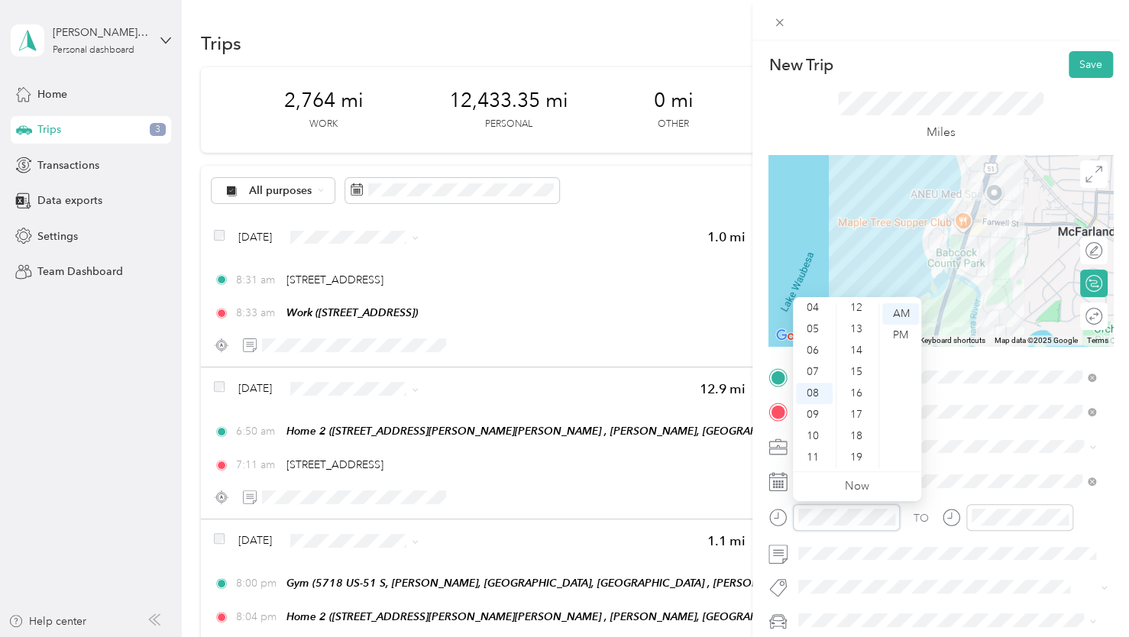
scroll to position [0, 0]
click at [858, 318] on div "00" at bounding box center [857, 313] width 37 height 21
drag, startPoint x: 892, startPoint y: 337, endPoint x: 905, endPoint y: 351, distance: 18.9
click at [893, 337] on div "PM" at bounding box center [900, 335] width 37 height 21
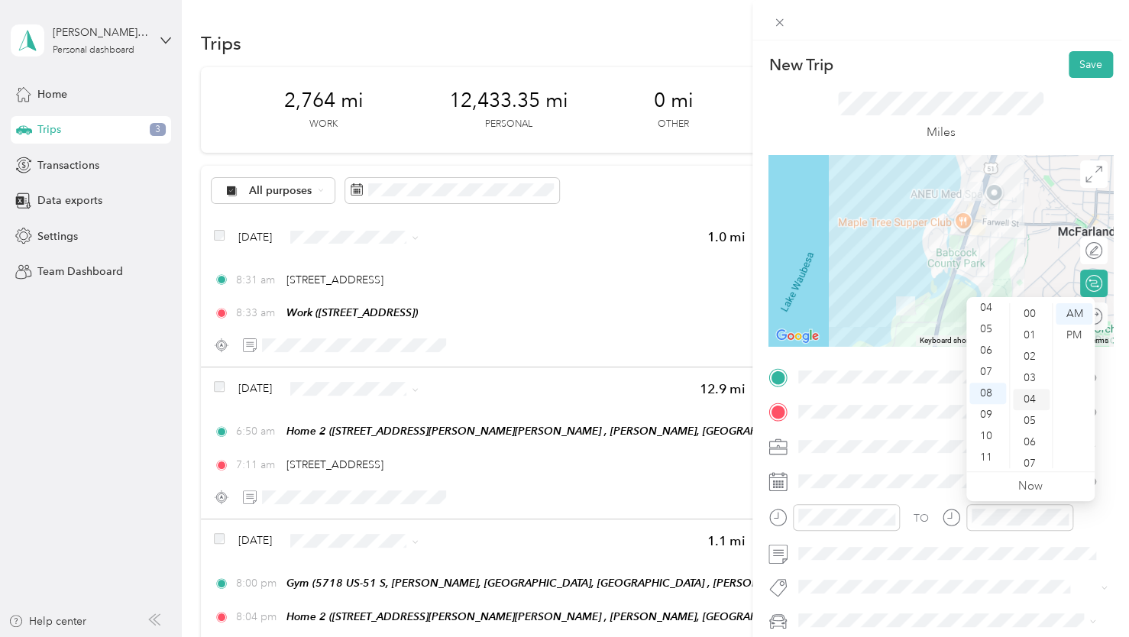
click at [1030, 397] on div "04" at bounding box center [1030, 399] width 37 height 21
click at [1077, 339] on div "PM" at bounding box center [1073, 335] width 37 height 21
click at [1086, 76] on button "Save" at bounding box center [1090, 64] width 44 height 27
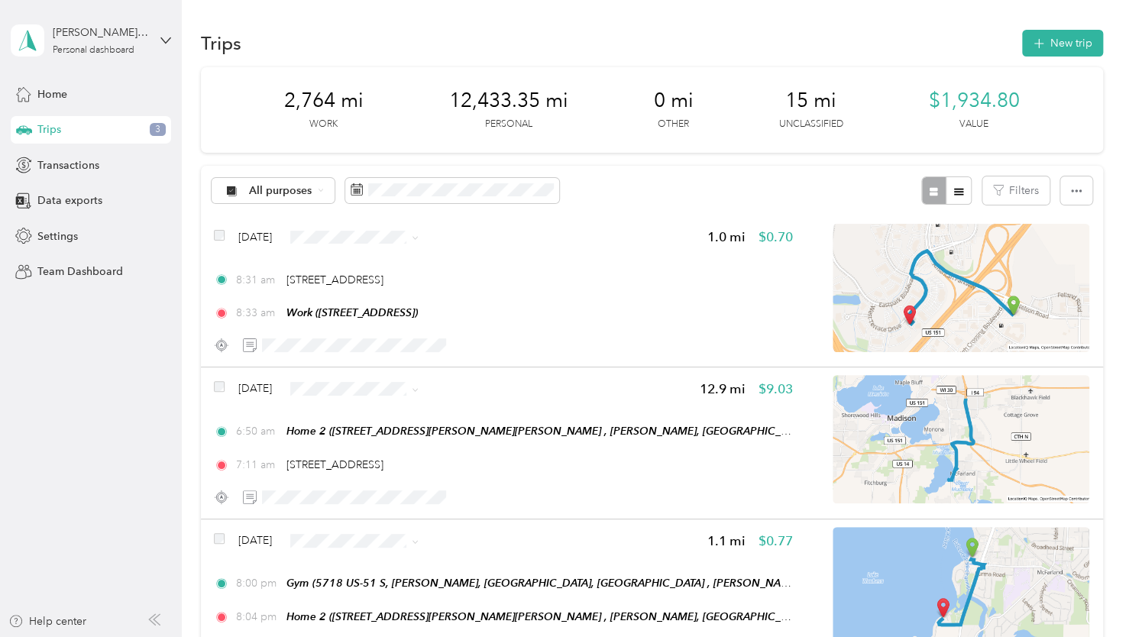
click at [1083, 75] on div "New Trip Save" at bounding box center [940, 64] width 344 height 27
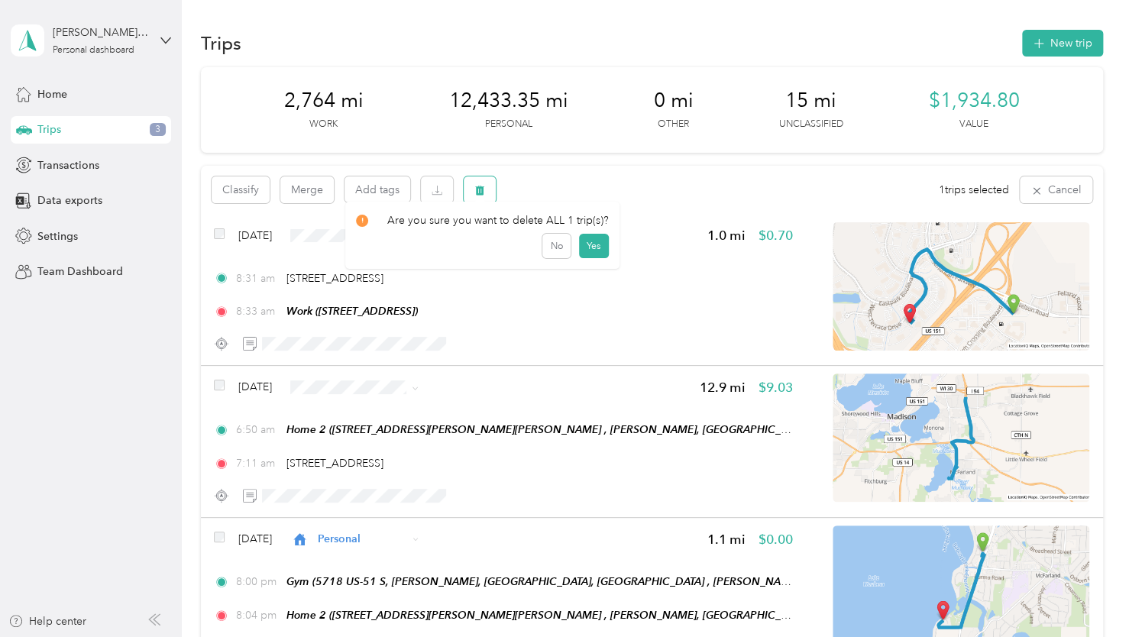
click at [475, 189] on icon "button" at bounding box center [479, 190] width 11 height 11
click at [586, 250] on button "Yes" at bounding box center [593, 253] width 30 height 24
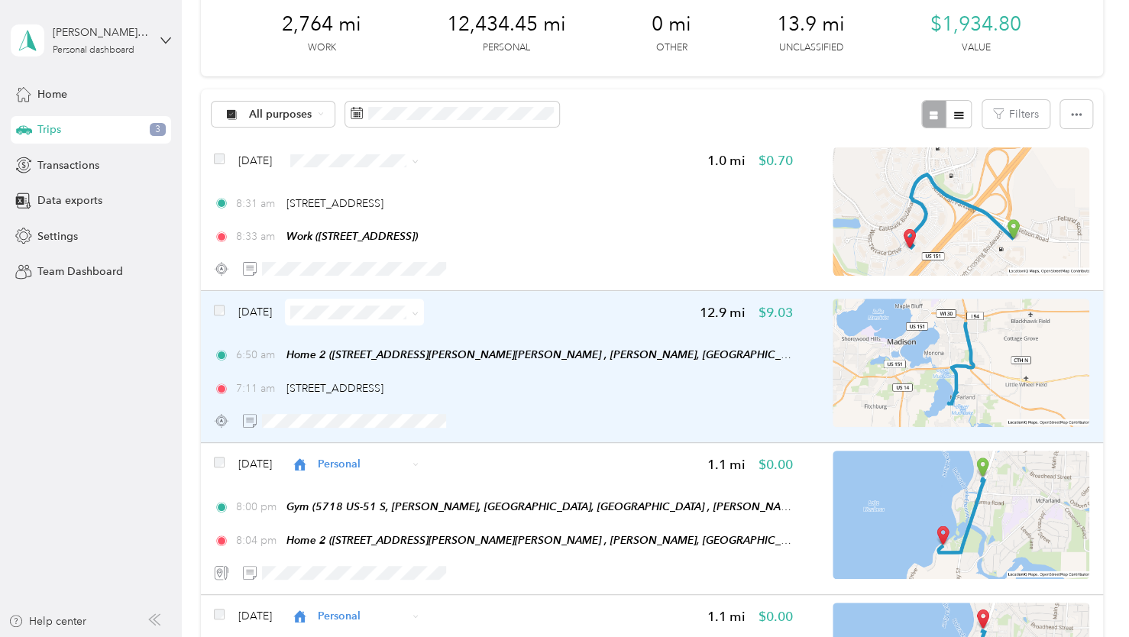
click at [970, 357] on img at bounding box center [960, 363] width 257 height 128
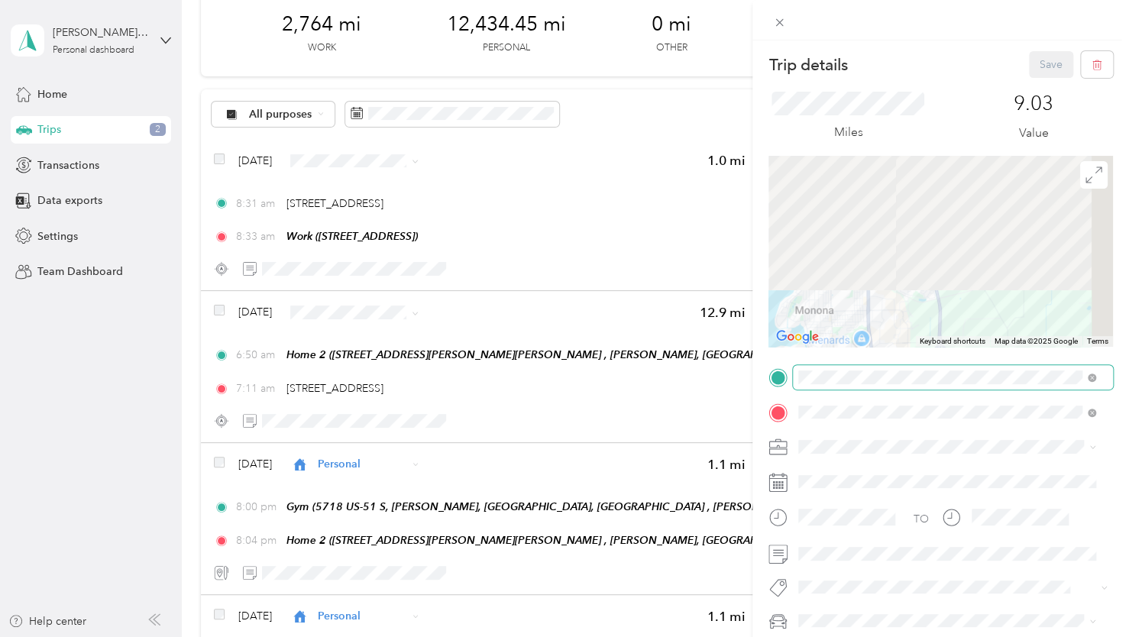
drag, startPoint x: 950, startPoint y: 315, endPoint x: 919, endPoint y: 415, distance: 104.1
click at [917, 636] on div "Trip details Save This trip cannot be edited because it is either under review,…" at bounding box center [560, 637] width 1121 height 0
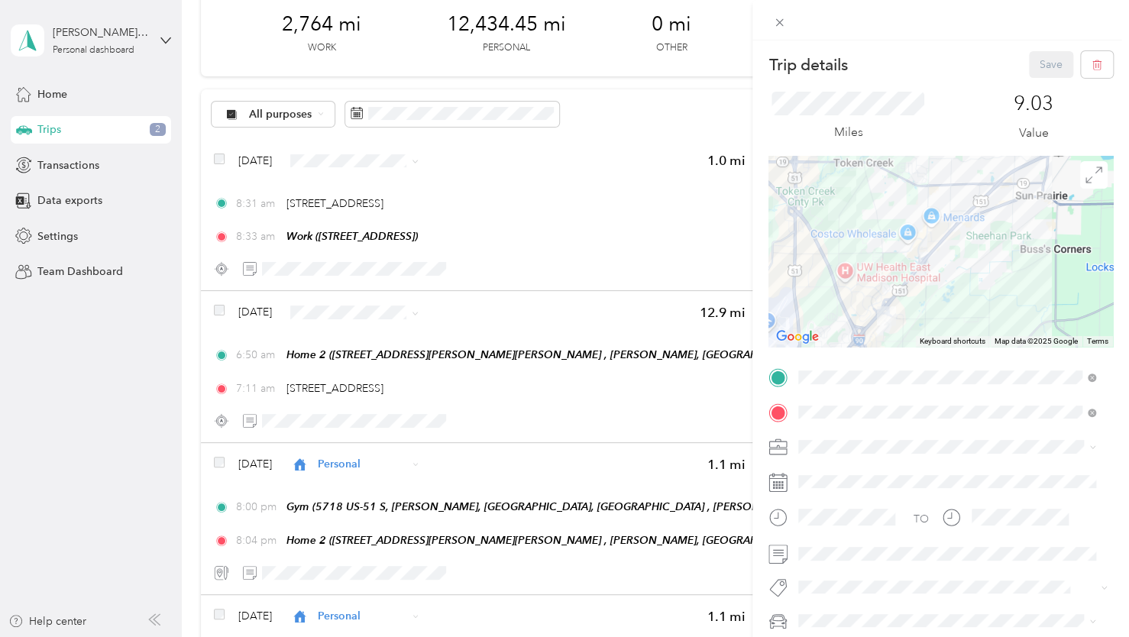
drag, startPoint x: 941, startPoint y: 241, endPoint x: 935, endPoint y: 337, distance: 96.4
click at [918, 400] on div "Trip details Save This trip cannot be edited because it is either under review,…" at bounding box center [940, 375] width 344 height 648
click at [947, 252] on div at bounding box center [940, 251] width 344 height 191
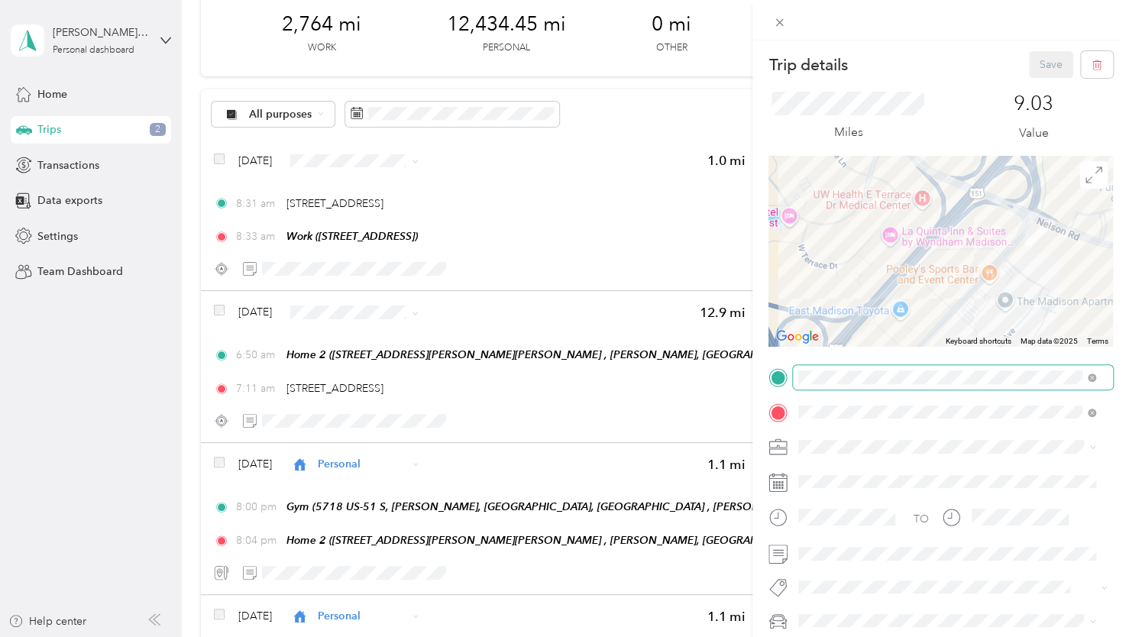
drag, startPoint x: 928, startPoint y: 299, endPoint x: 890, endPoint y: 386, distance: 96.1
click at [890, 388] on div "Trip details Save This trip cannot be edited because it is either under review,…" at bounding box center [940, 375] width 344 height 648
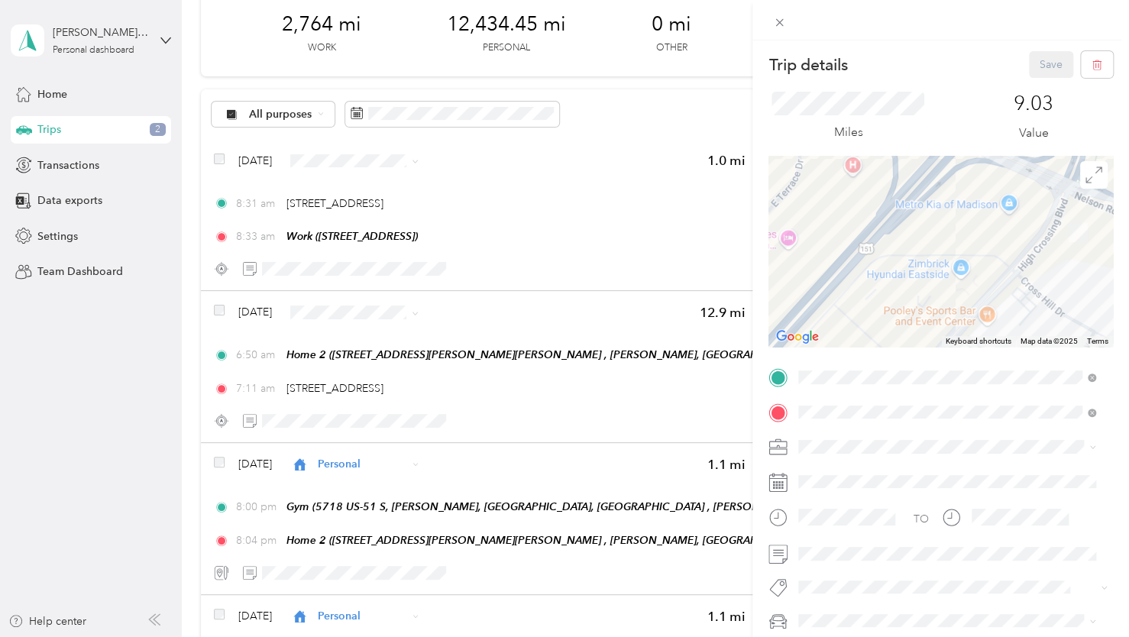
drag, startPoint x: 1030, startPoint y: 255, endPoint x: 932, endPoint y: 292, distance: 105.4
click at [932, 292] on div at bounding box center [940, 251] width 344 height 191
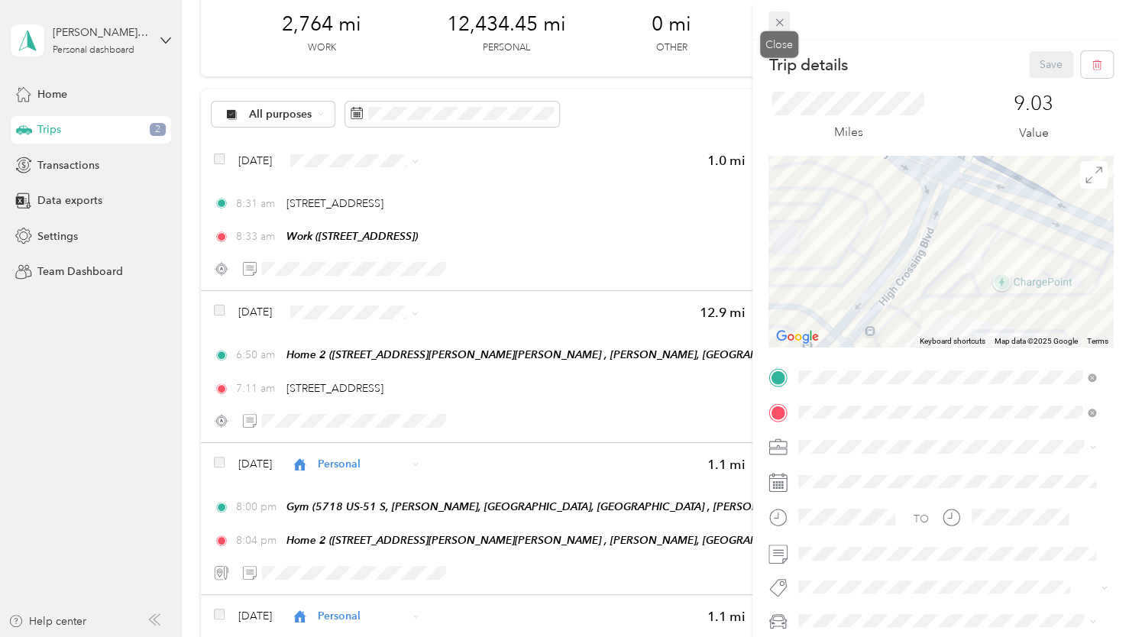
click at [779, 28] on icon at bounding box center [779, 22] width 13 height 13
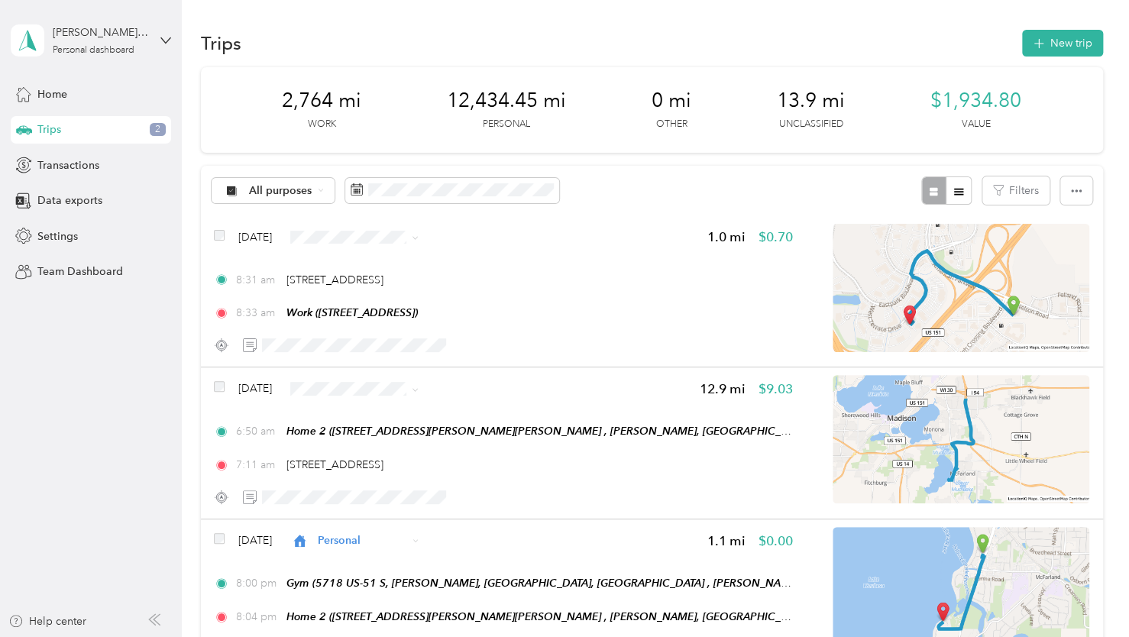
click at [1015, 41] on div "Trips New trip" at bounding box center [652, 43] width 902 height 32
click at [1030, 47] on icon "button" at bounding box center [1038, 44] width 18 height 18
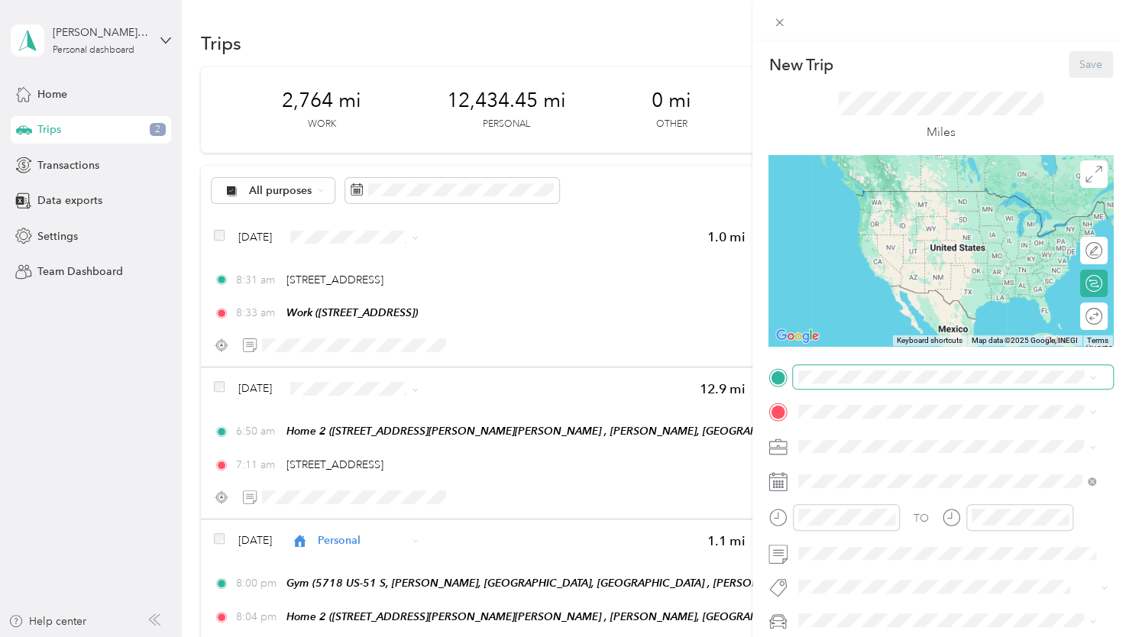
click at [806, 365] on span at bounding box center [953, 377] width 320 height 24
click at [854, 521] on span "2925 Camp Leonard Rd, McFarland, WI, United States , 53558, McFarland, WI, Unit…" at bounding box center [949, 518] width 244 height 45
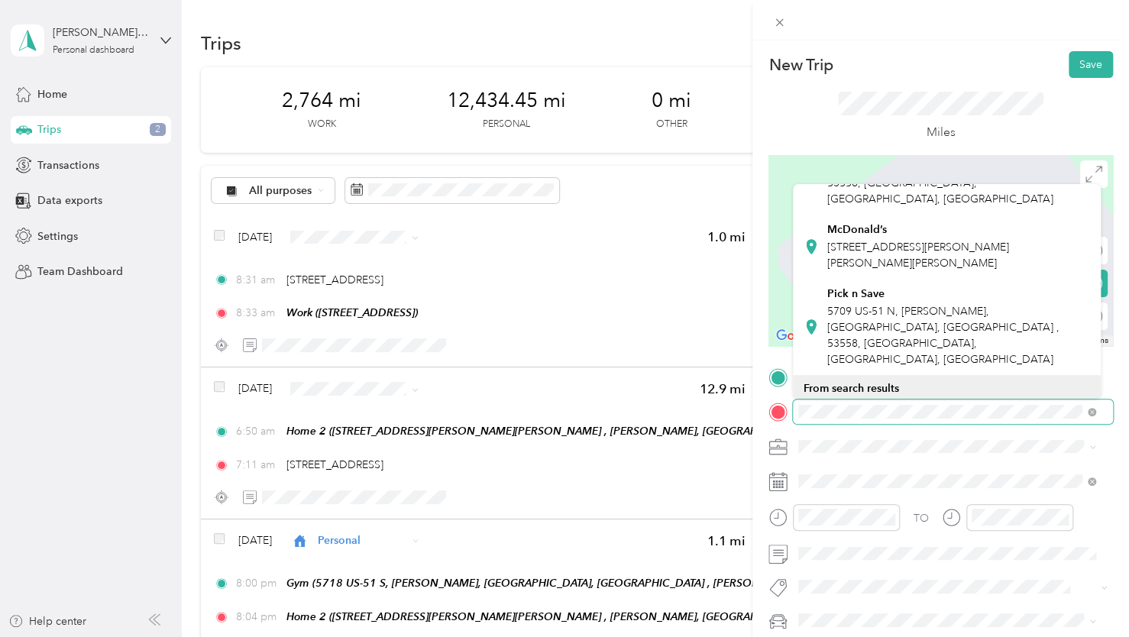
scroll to position [229, 0]
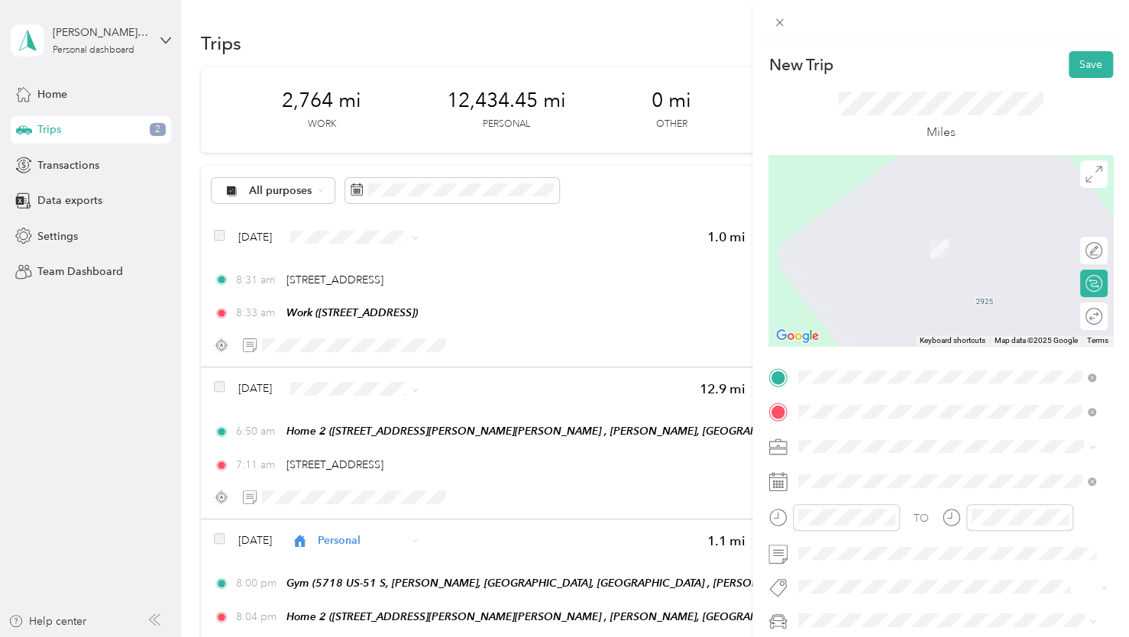
click at [941, 237] on span "4800 Larson Beach Rd, McFarland, WI, United States , 53558, McFarland, WI, Unit…" at bounding box center [918, 251] width 182 height 29
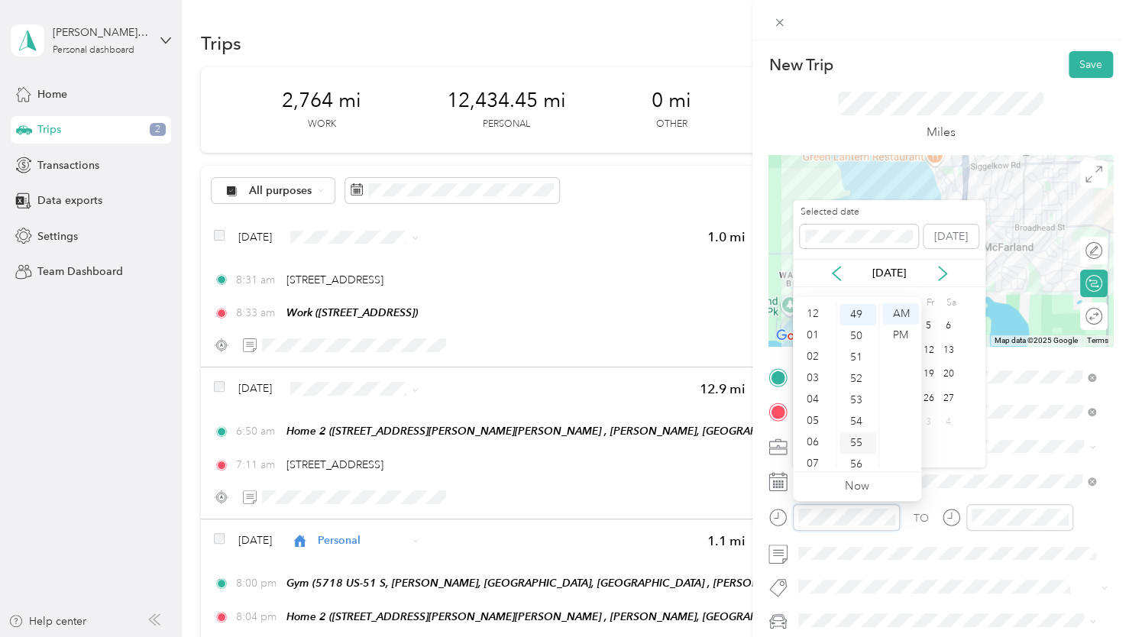
scroll to position [92, 0]
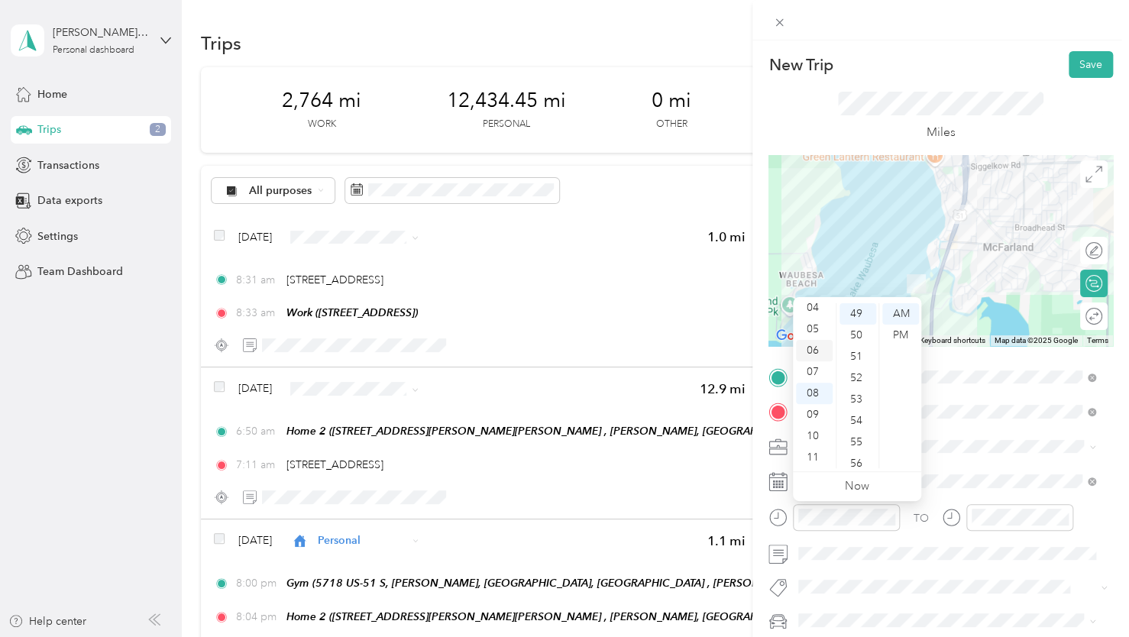
click at [819, 348] on div "06" at bounding box center [814, 350] width 37 height 21
click at [855, 337] on div "50" at bounding box center [857, 335] width 37 height 21
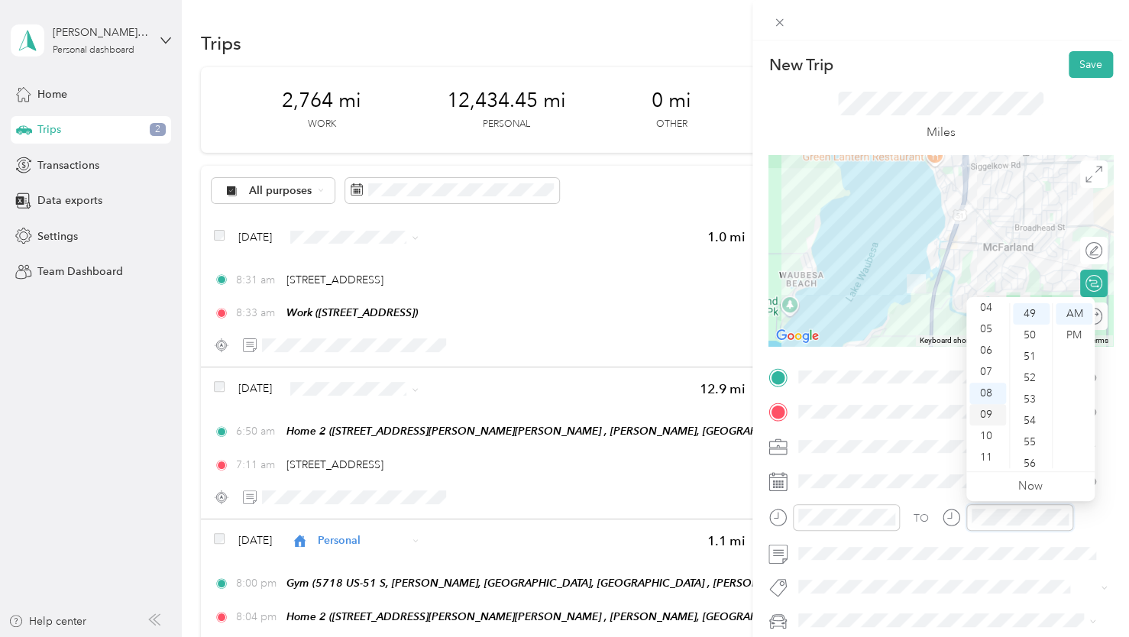
scroll to position [1048, 0]
click at [980, 354] on div "06" at bounding box center [987, 350] width 37 height 21
drag, startPoint x: 1032, startPoint y: 402, endPoint x: 1051, endPoint y: 370, distance: 37.6
click at [1032, 402] on div "53" at bounding box center [1030, 399] width 37 height 21
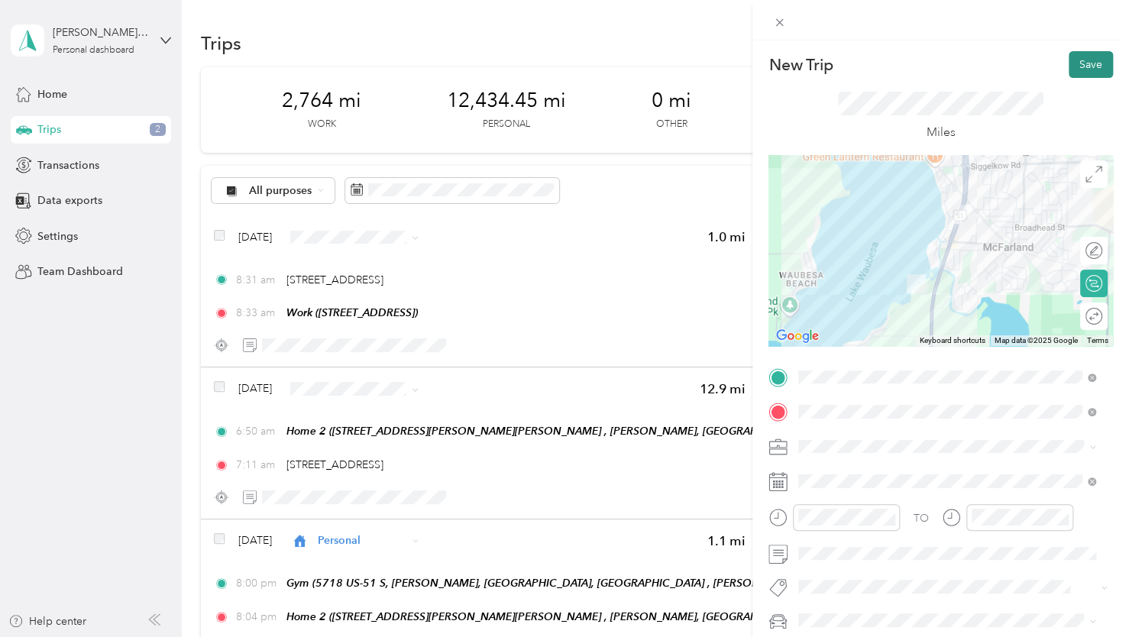
click at [1085, 69] on button "Save" at bounding box center [1090, 64] width 44 height 27
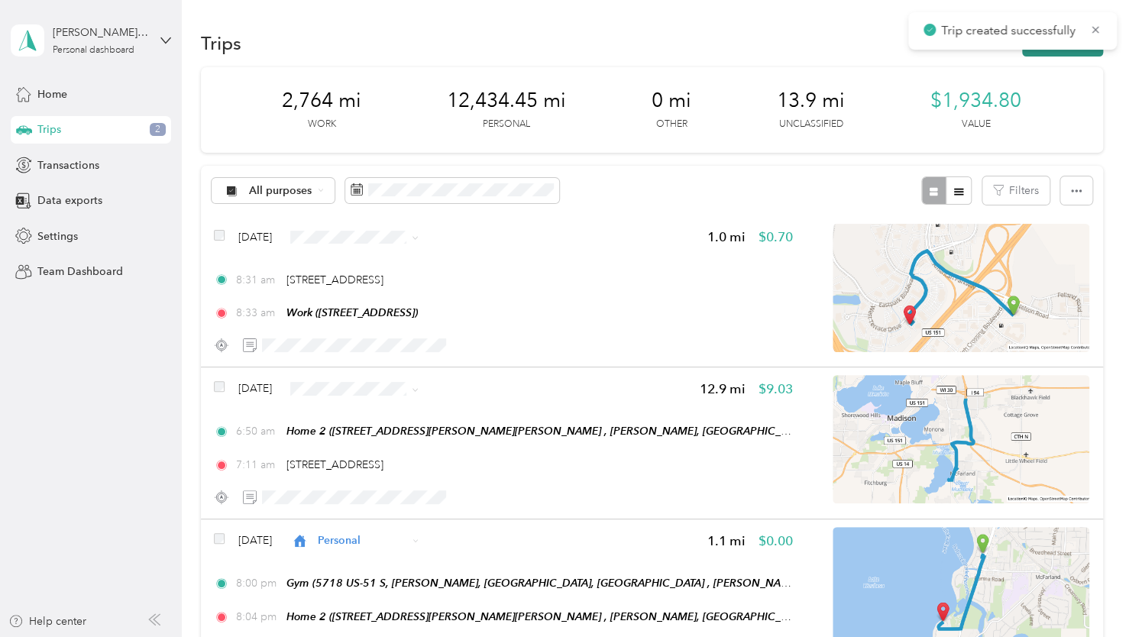
click at [1036, 51] on button "New trip" at bounding box center [1062, 43] width 81 height 27
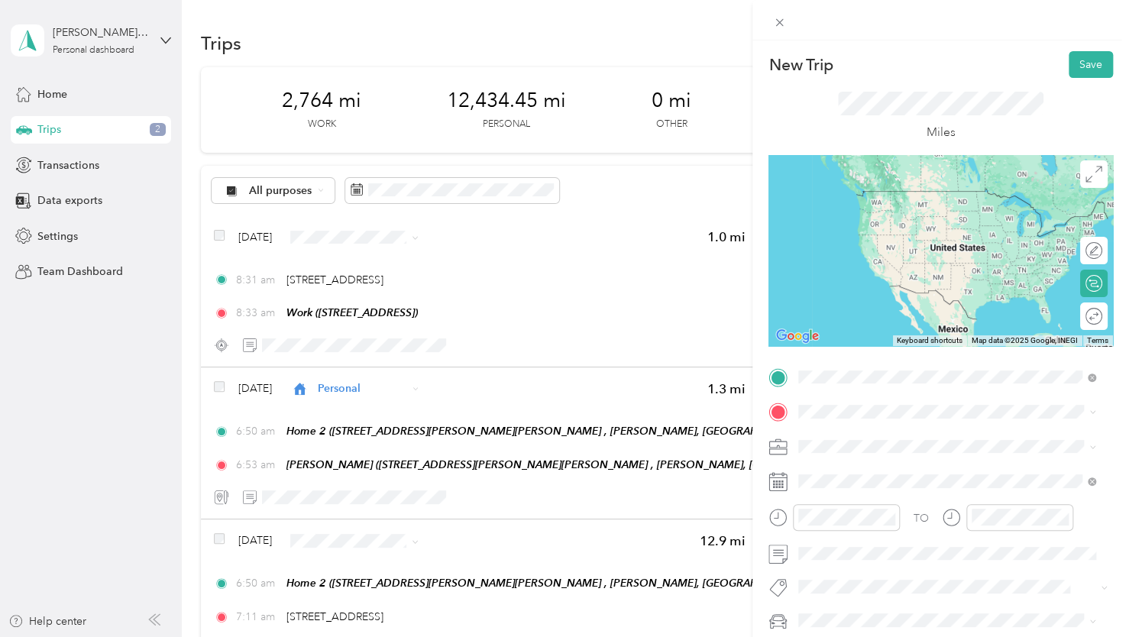
click at [877, 452] on span "4800 Larson Beach Rd, McFarland, WI, United States , 53558, McFarland, WI, Unit…" at bounding box center [918, 462] width 182 height 29
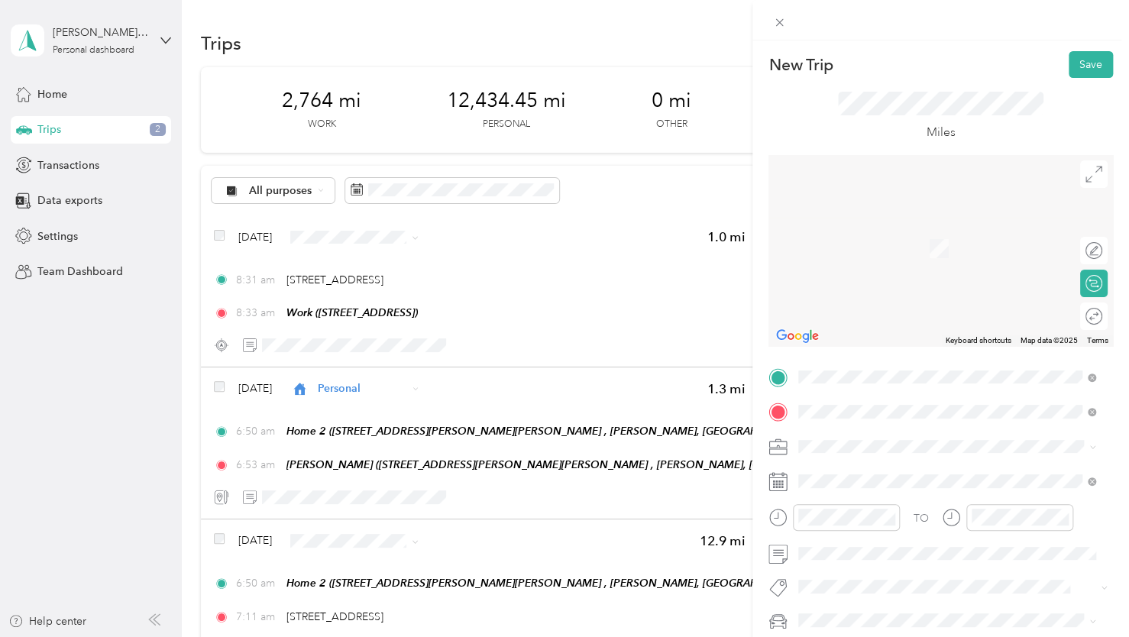
click at [846, 478] on div "5555 High Crossing Boulevard Madison, Wisconsin 53718, United States" at bounding box center [946, 467] width 286 height 21
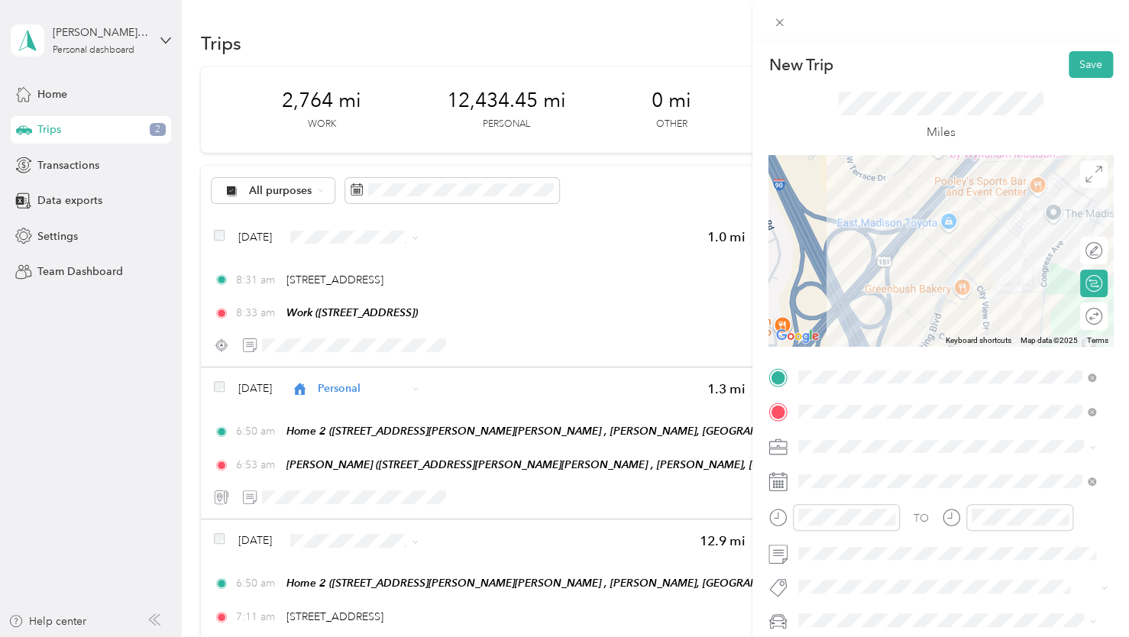
drag, startPoint x: 937, startPoint y: 253, endPoint x: 959, endPoint y: 198, distance: 60.0
click at [959, 198] on div at bounding box center [940, 250] width 344 height 191
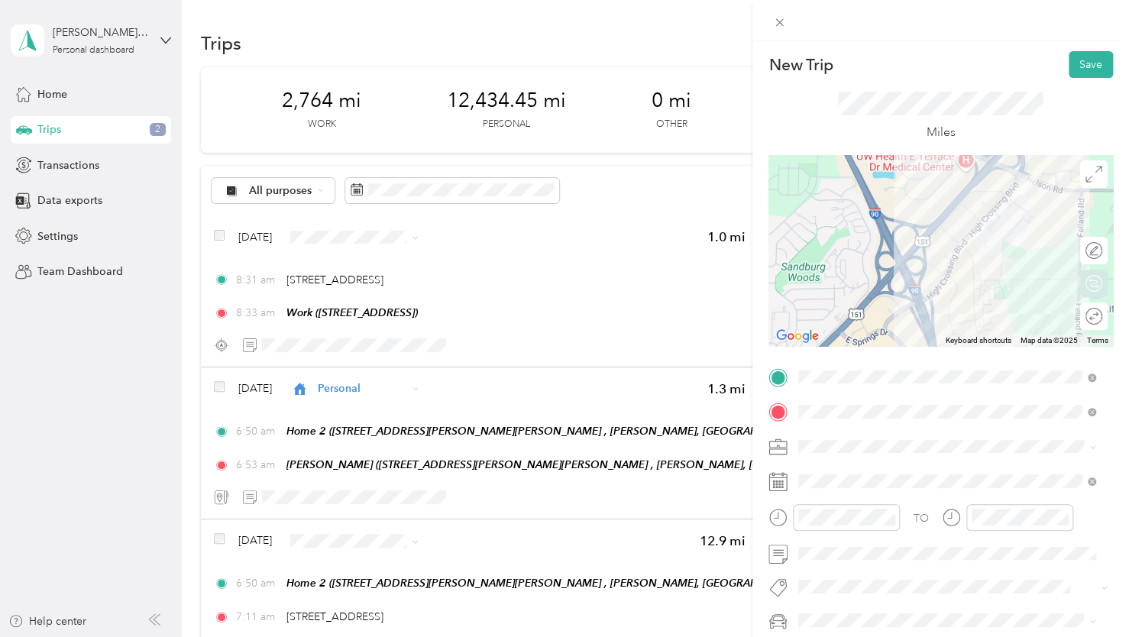
click at [1102, 251] on div "Edit route" at bounding box center [1102, 251] width 0 height 16
click at [1077, 252] on div at bounding box center [1086, 251] width 32 height 16
drag, startPoint x: 971, startPoint y: 229, endPoint x: 943, endPoint y: 215, distance: 31.8
drag, startPoint x: 950, startPoint y: 260, endPoint x: 922, endPoint y: 245, distance: 31.1
click at [779, 24] on icon at bounding box center [779, 22] width 13 height 13
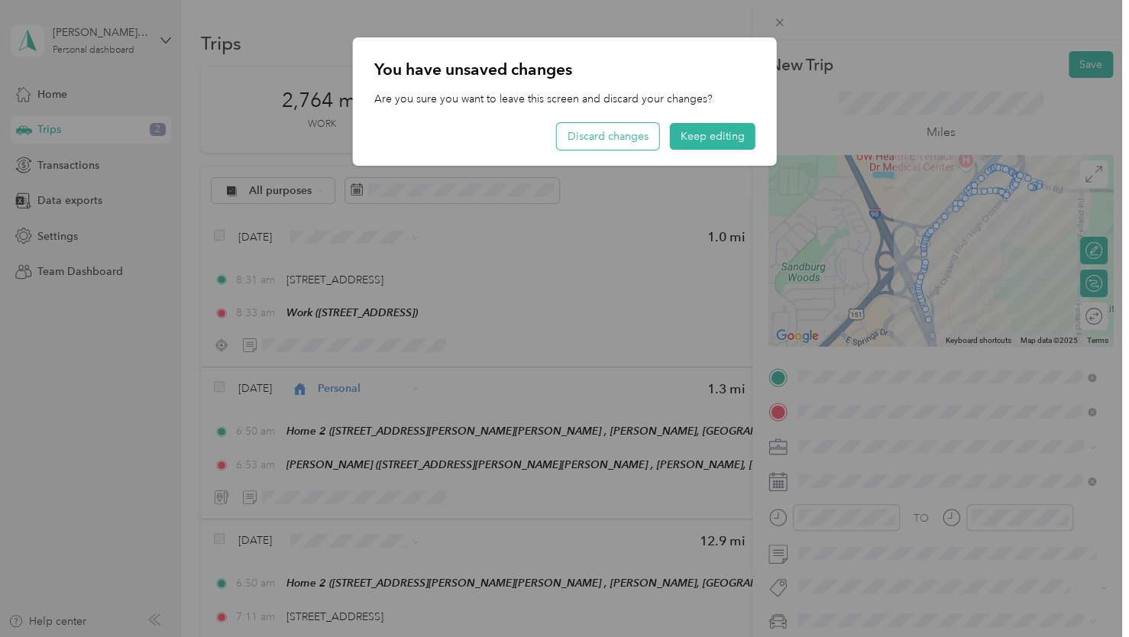
drag, startPoint x: 644, startPoint y: 137, endPoint x: 684, endPoint y: 150, distance: 42.5
click at [644, 137] on button "Discard changes" at bounding box center [608, 136] width 102 height 27
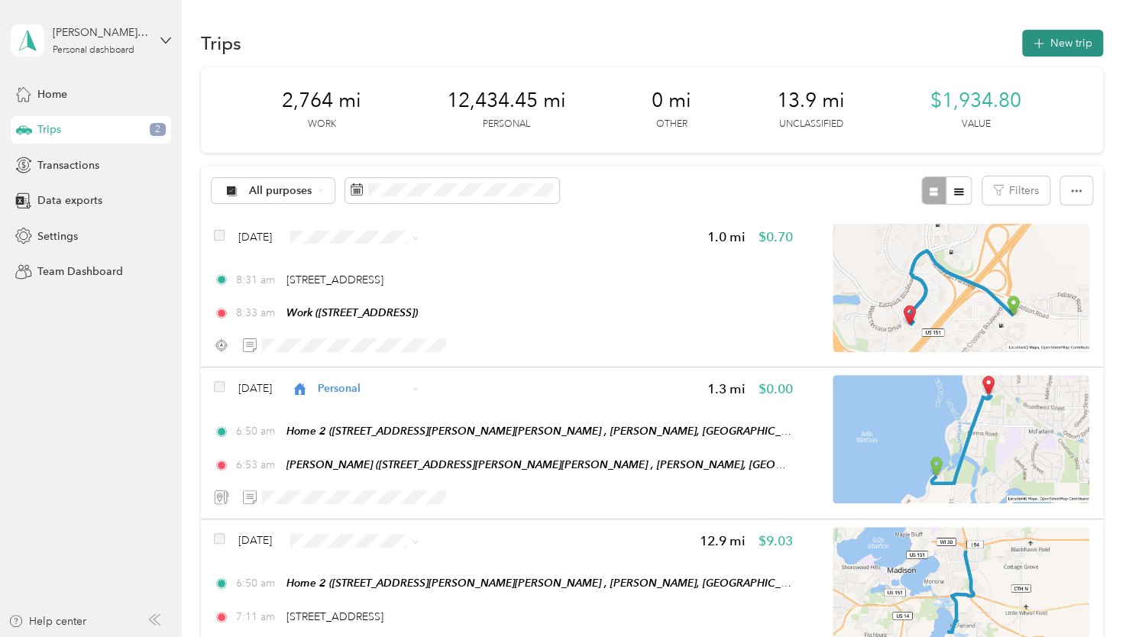
click at [1041, 42] on icon "button" at bounding box center [1038, 44] width 18 height 18
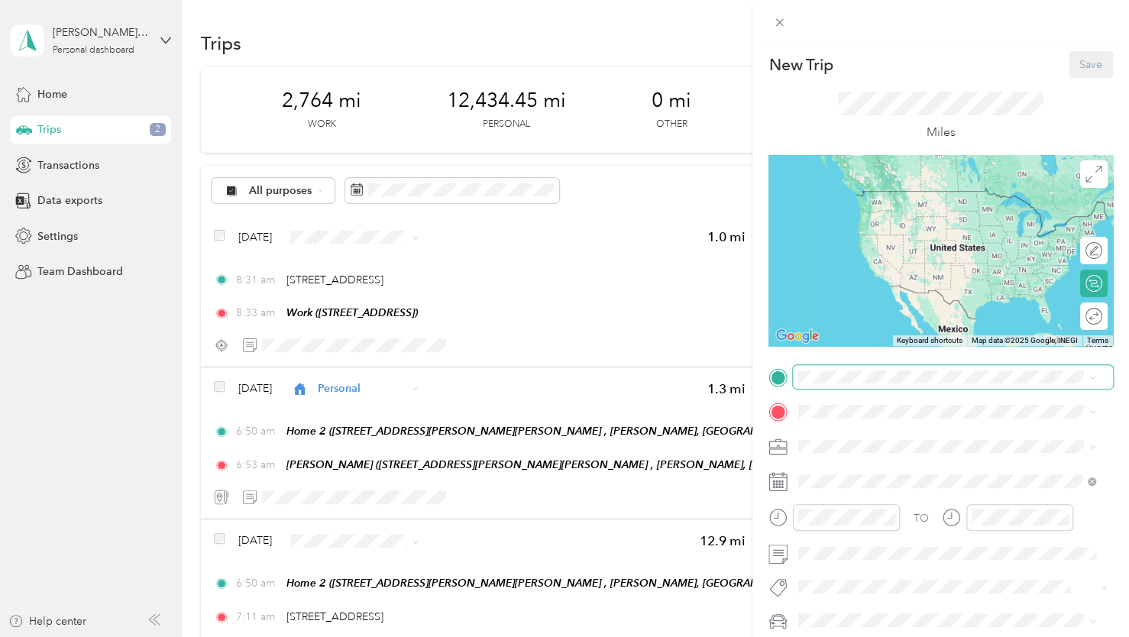
click at [853, 389] on span at bounding box center [953, 377] width 320 height 24
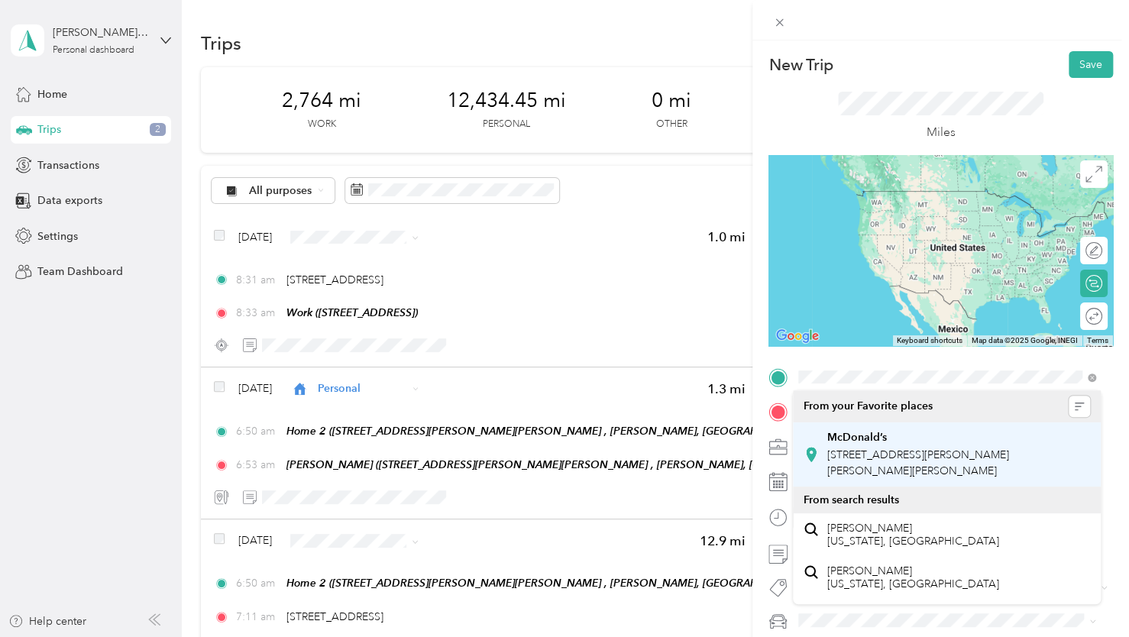
click at [897, 466] on span "4800 Larson Beach Rd, McFarland, WI, United States , 53558, McFarland, WI, Unit…" at bounding box center [918, 462] width 182 height 29
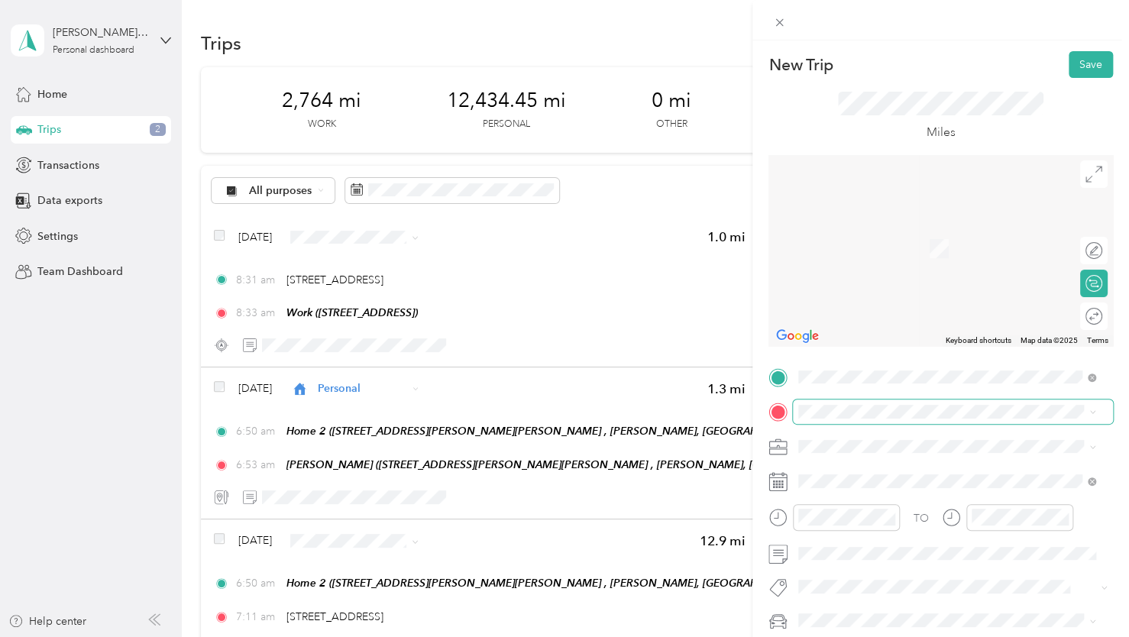
click at [844, 421] on span at bounding box center [953, 411] width 320 height 24
click at [871, 473] on span "5555 High Crossing Boulevard Madison, Wisconsin 53718, United States" at bounding box center [903, 467] width 153 height 14
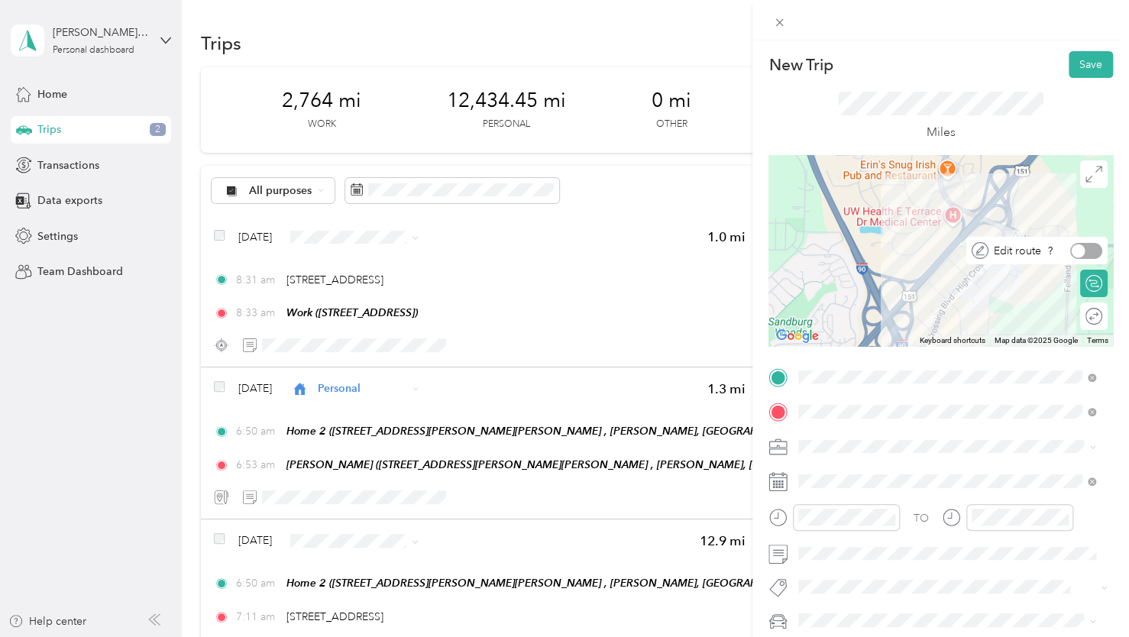
click at [1087, 250] on div at bounding box center [1086, 251] width 32 height 16
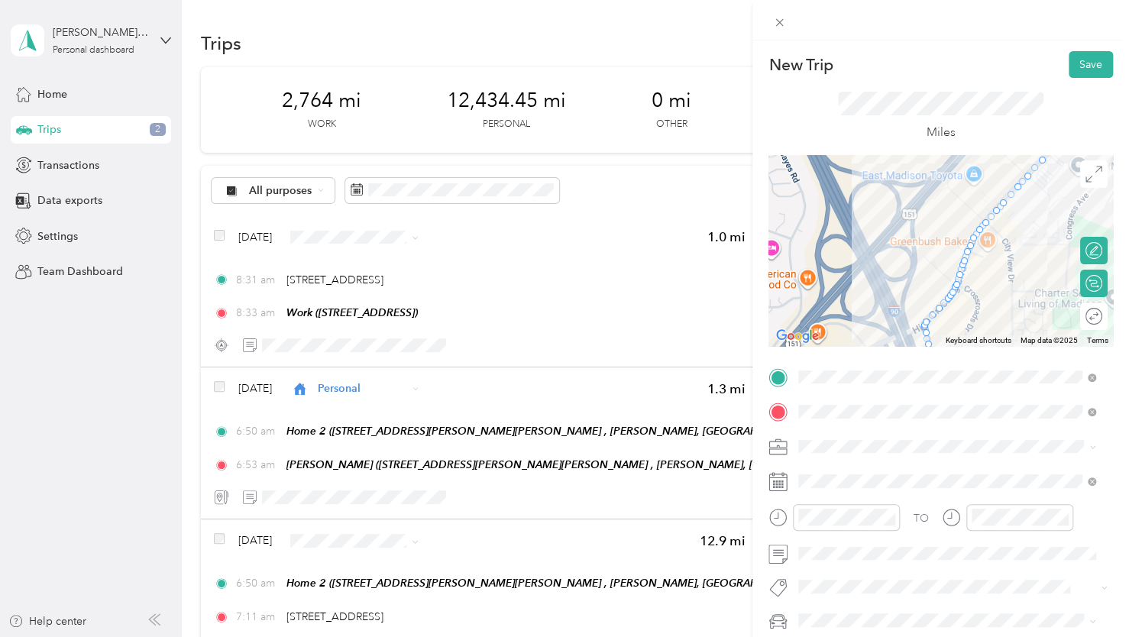
click at [977, 109] on div "New Trip Save This trip cannot be edited because it is either under review, app…" at bounding box center [940, 374] width 344 height 647
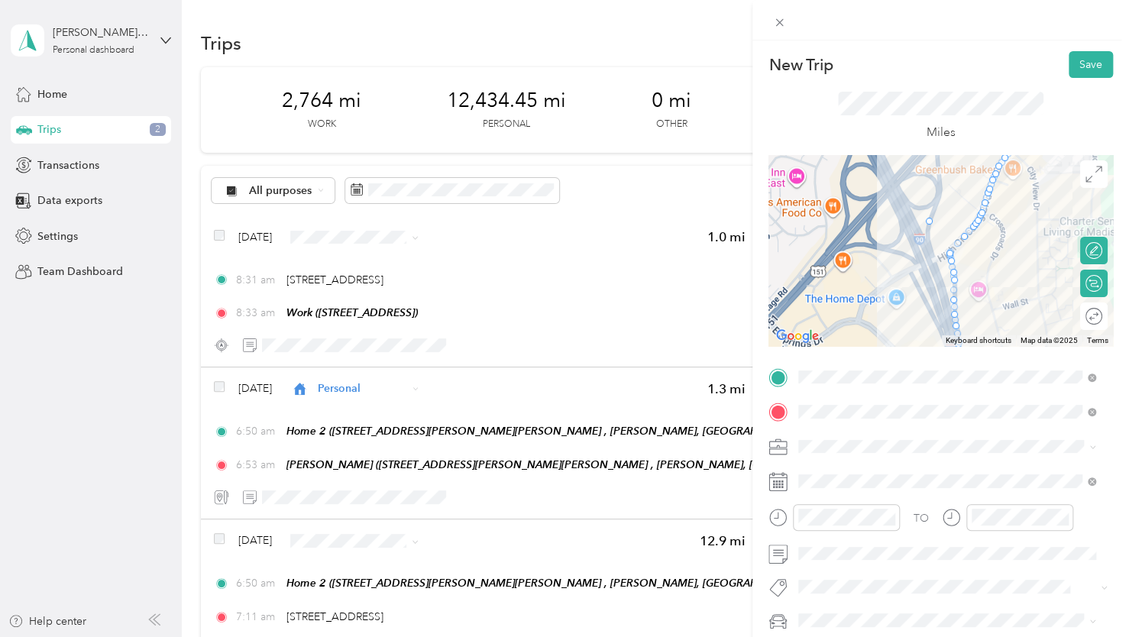
drag, startPoint x: 944, startPoint y: 250, endPoint x: 921, endPoint y: 219, distance: 38.2
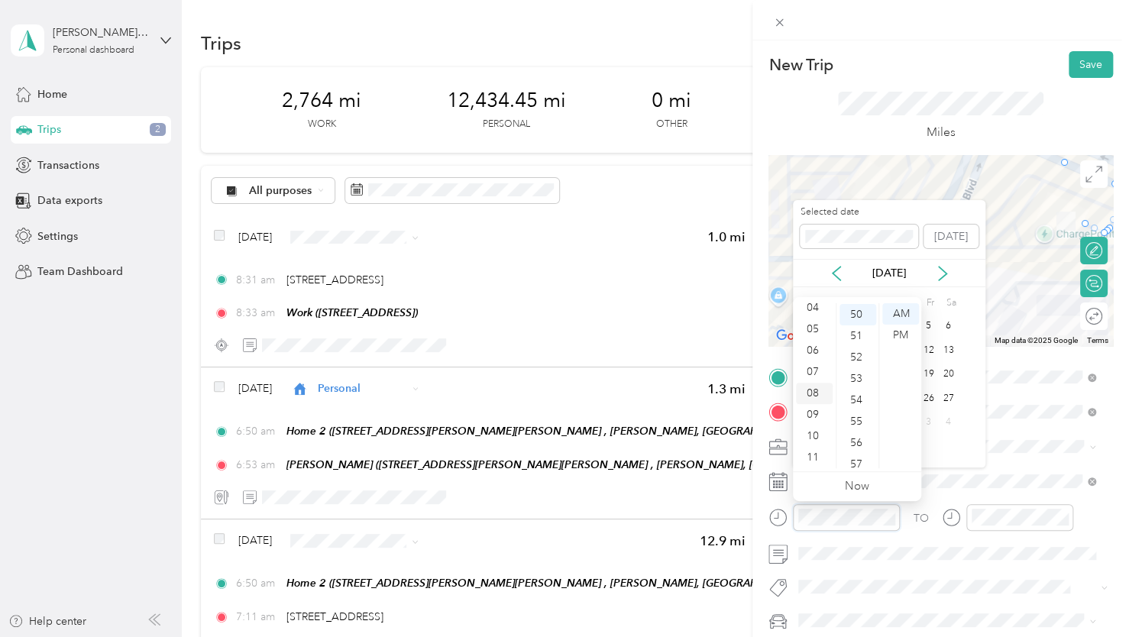
scroll to position [1069, 0]
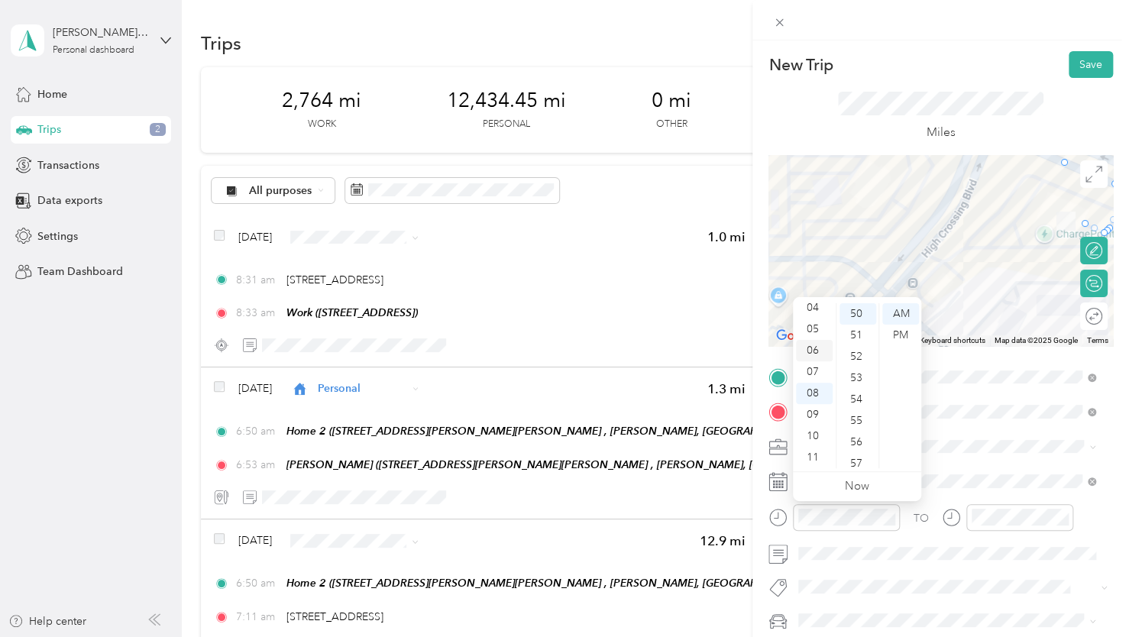
click at [812, 351] on div "06" at bounding box center [814, 350] width 37 height 21
click at [856, 415] on div "57" at bounding box center [857, 414] width 37 height 21
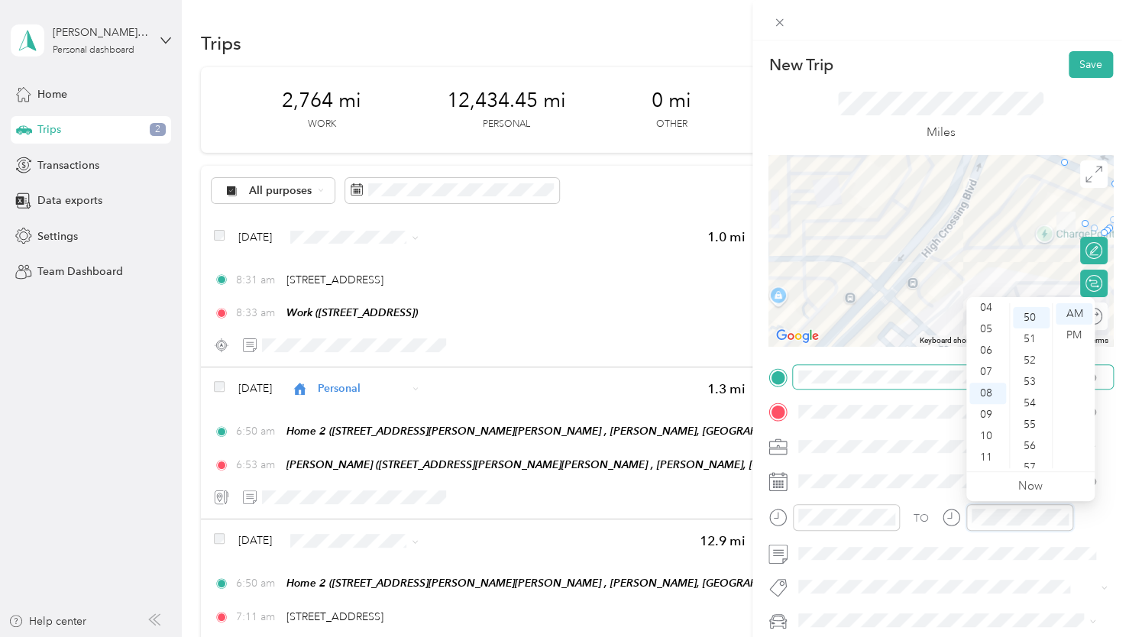
scroll to position [1069, 0]
click at [980, 374] on div "07" at bounding box center [987, 371] width 37 height 21
click at [1029, 393] on div "11" at bounding box center [1030, 396] width 37 height 21
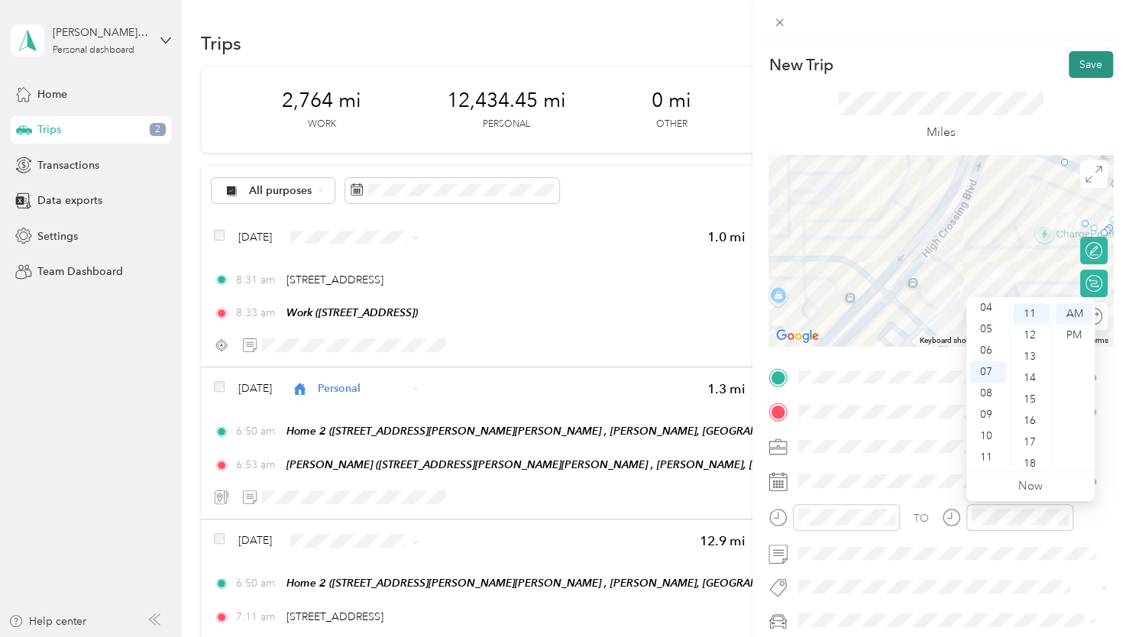
click at [1079, 66] on button "Save" at bounding box center [1090, 64] width 44 height 27
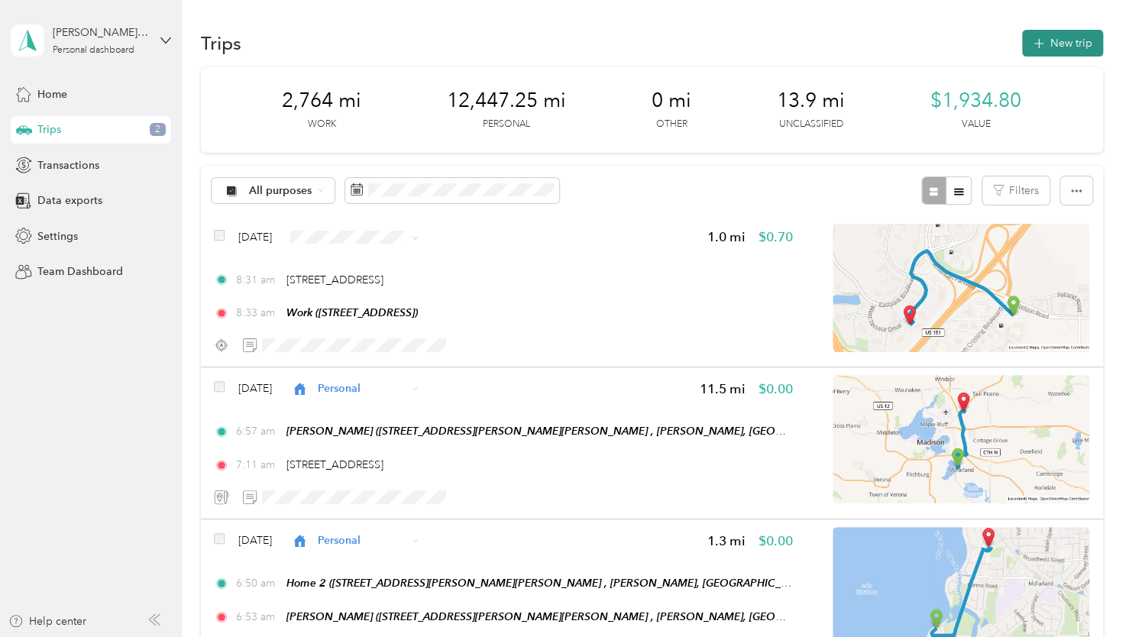
click at [1082, 38] on button "New trip" at bounding box center [1062, 43] width 81 height 27
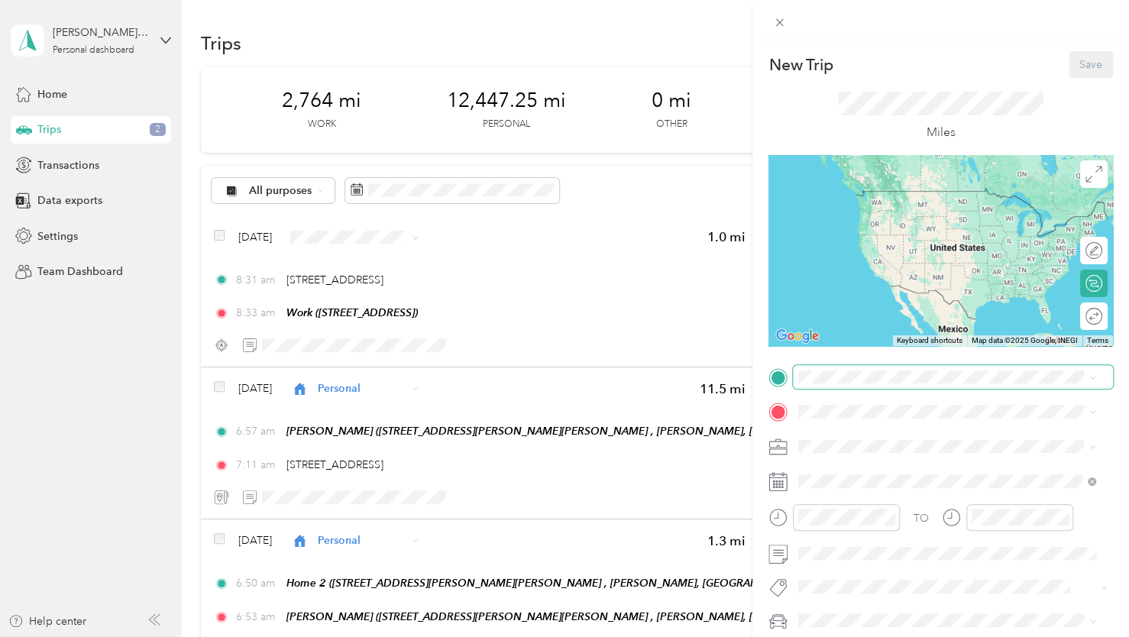
click at [867, 380] on span at bounding box center [953, 377] width 320 height 24
click at [886, 439] on span "5555 High Crossing Boulevard Madison, Wisconsin 53718, United States" at bounding box center [903, 432] width 153 height 14
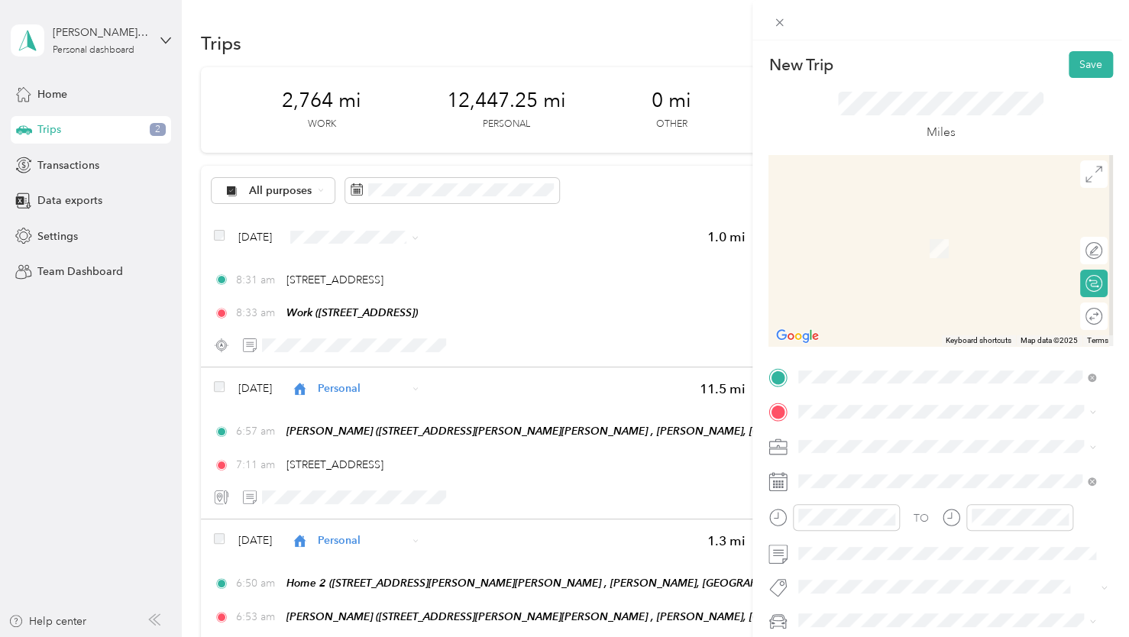
click at [861, 372] on span "5201 E Terrace Dr, Madison, WI, United States , 53718, Madison, WI, United Stat…" at bounding box center [875, 376] width 97 height 13
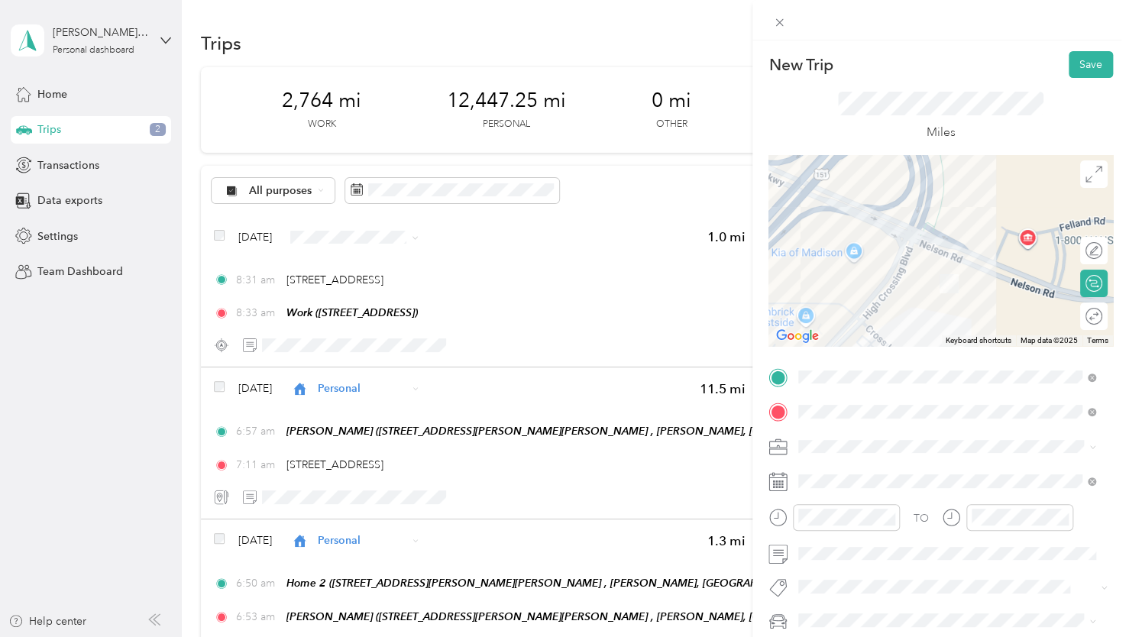
drag, startPoint x: 998, startPoint y: 227, endPoint x: 837, endPoint y: 304, distance: 178.6
click at [837, 304] on div at bounding box center [940, 250] width 344 height 191
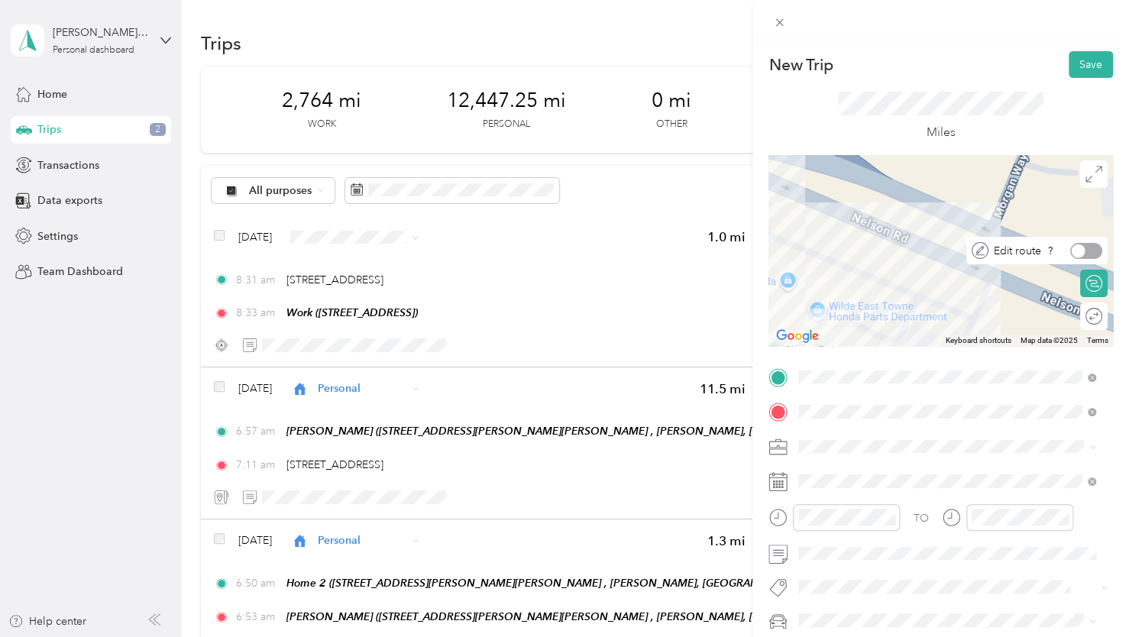
click at [1081, 252] on div at bounding box center [1086, 251] width 32 height 16
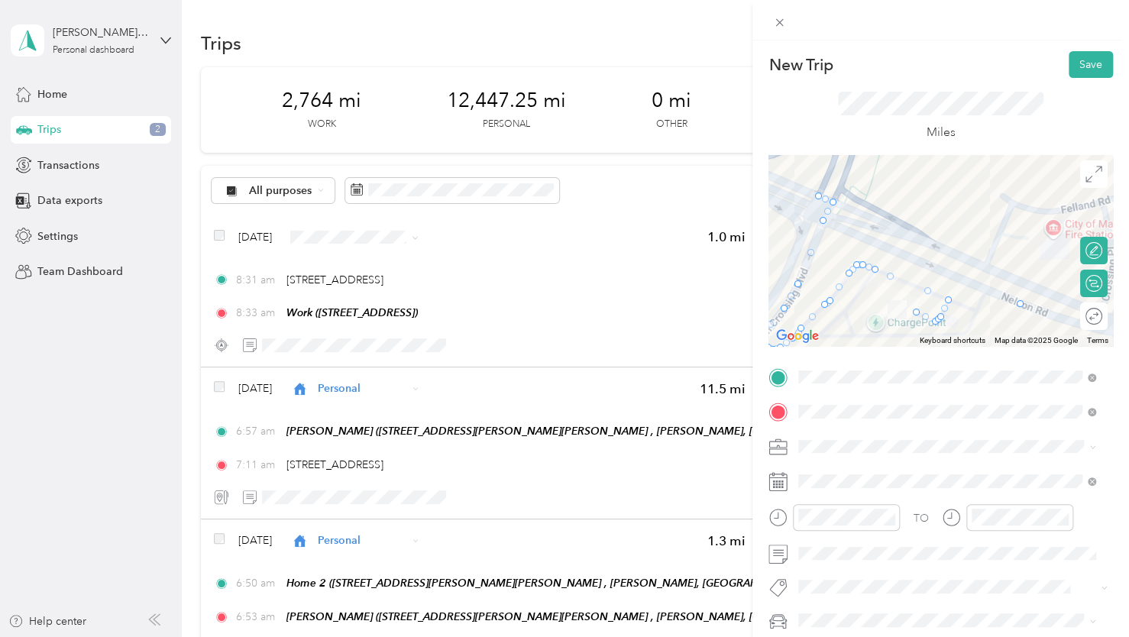
drag, startPoint x: 899, startPoint y: 283, endPoint x: 1017, endPoint y: 304, distance: 119.4
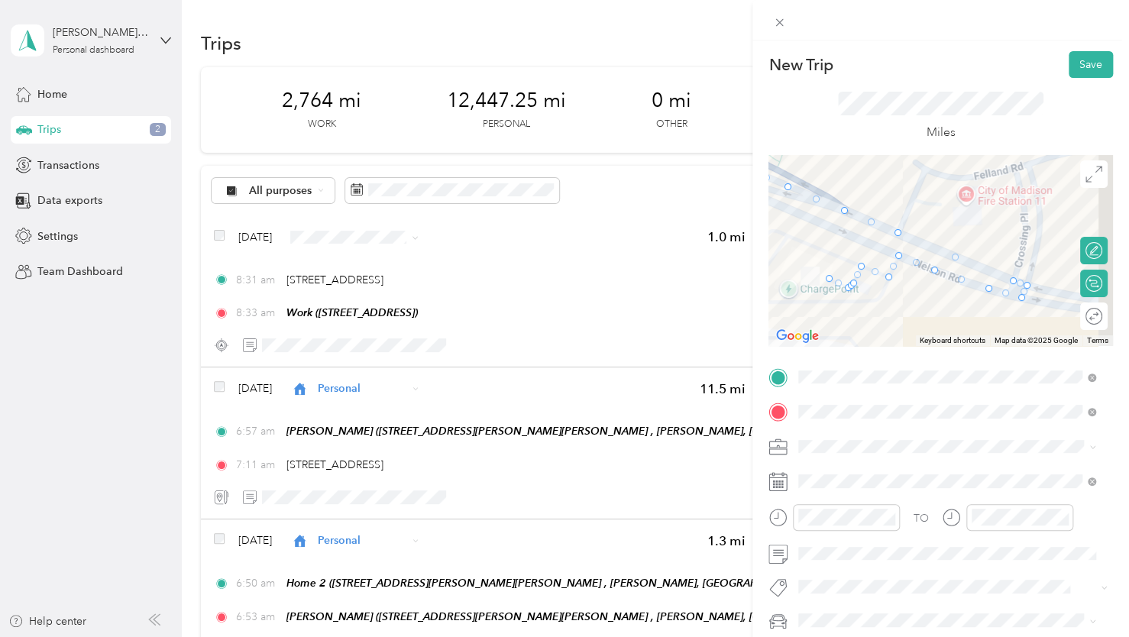
drag, startPoint x: 1005, startPoint y: 325, endPoint x: 915, endPoint y: 285, distance: 98.1
click at [913, 286] on div at bounding box center [940, 250] width 344 height 191
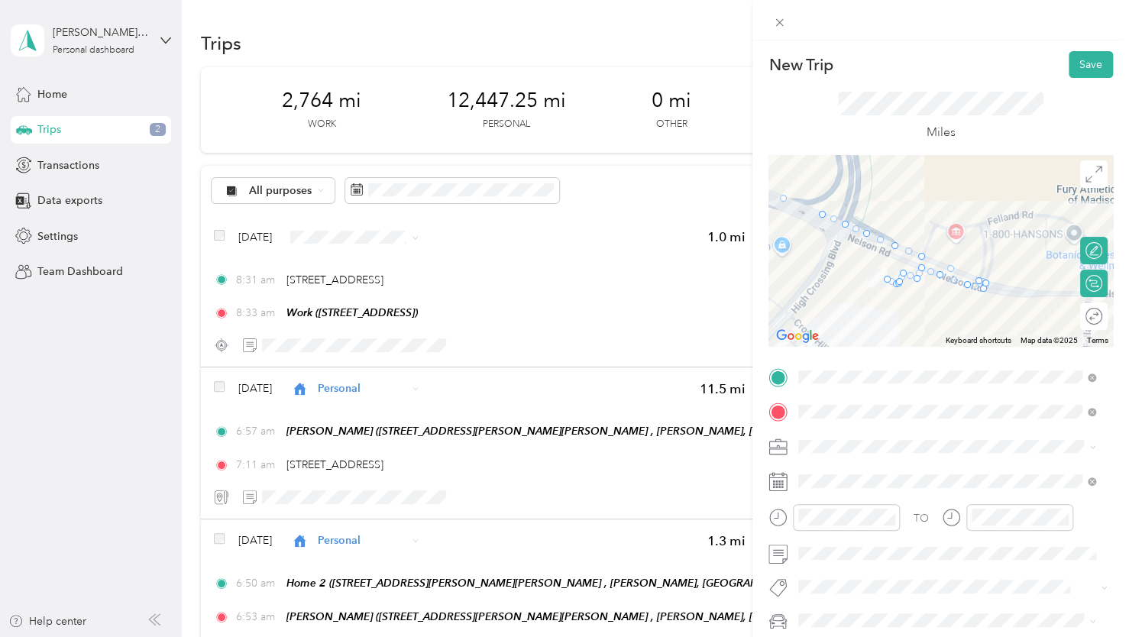
drag, startPoint x: 850, startPoint y: 308, endPoint x: 956, endPoint y: 303, distance: 106.2
click at [955, 305] on div at bounding box center [940, 250] width 344 height 191
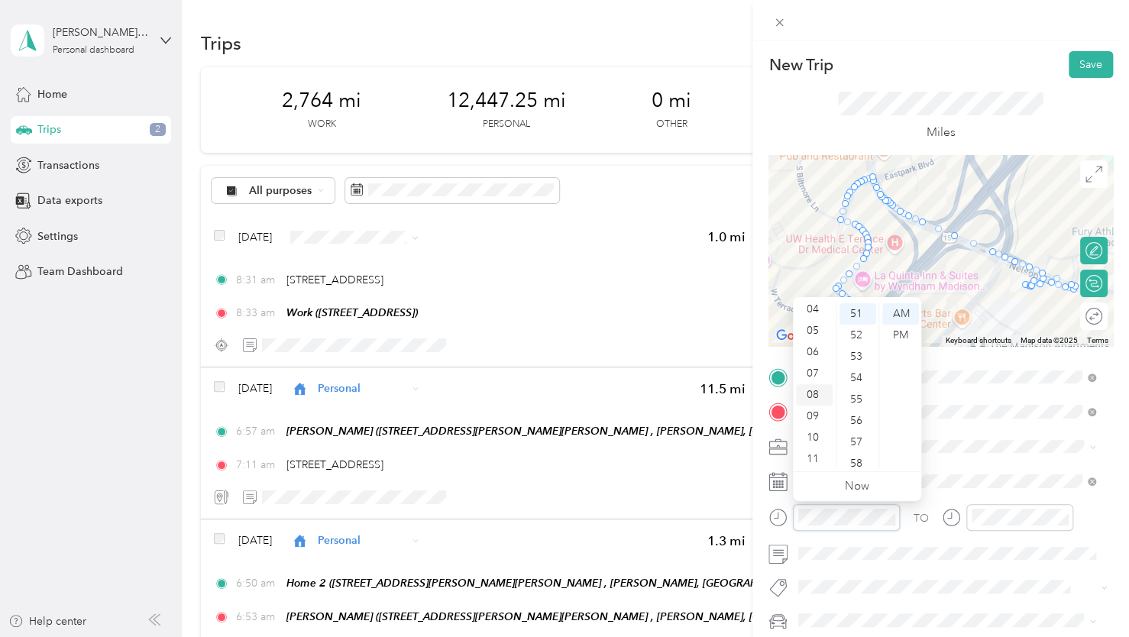
scroll to position [92, 0]
click at [855, 341] on div "31" at bounding box center [857, 344] width 37 height 21
click at [892, 330] on div "PM" at bounding box center [900, 335] width 37 height 21
click at [896, 316] on div "AM" at bounding box center [900, 313] width 37 height 21
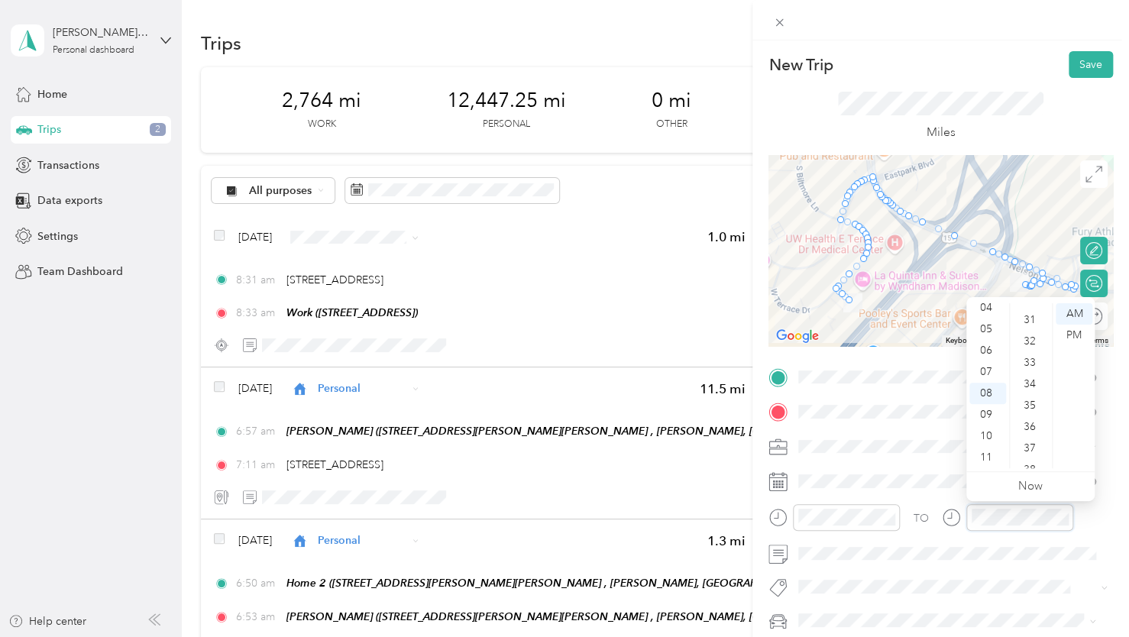
scroll to position [632, 0]
click at [1029, 408] on div "34" at bounding box center [1030, 408] width 37 height 21
click at [932, 542] on span at bounding box center [953, 553] width 320 height 24
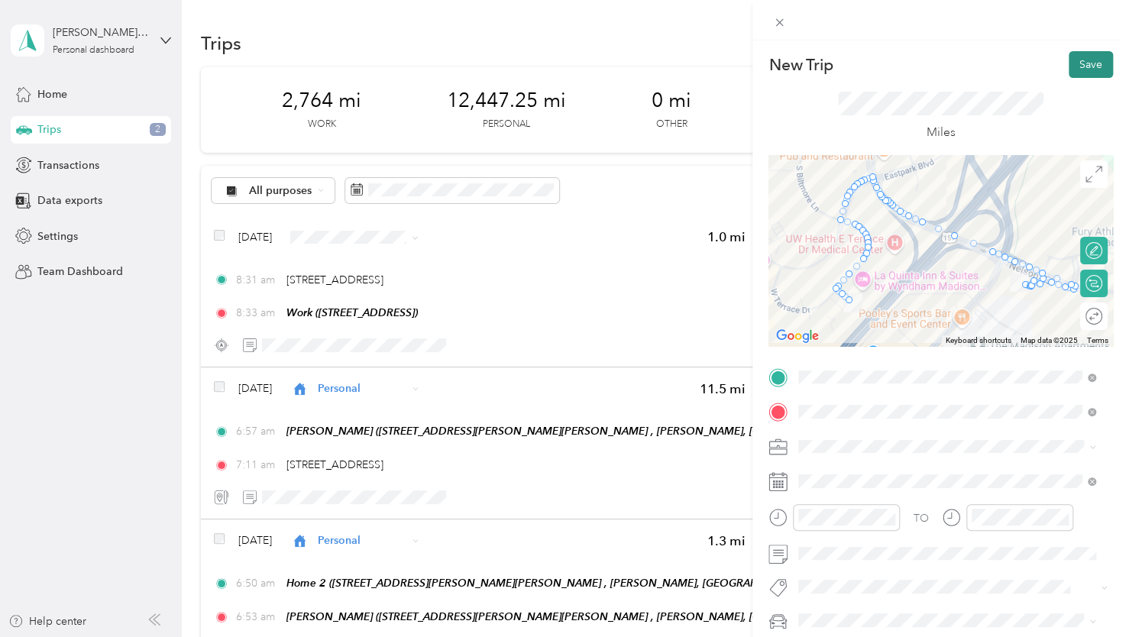
click at [1085, 71] on button "Save" at bounding box center [1090, 64] width 44 height 27
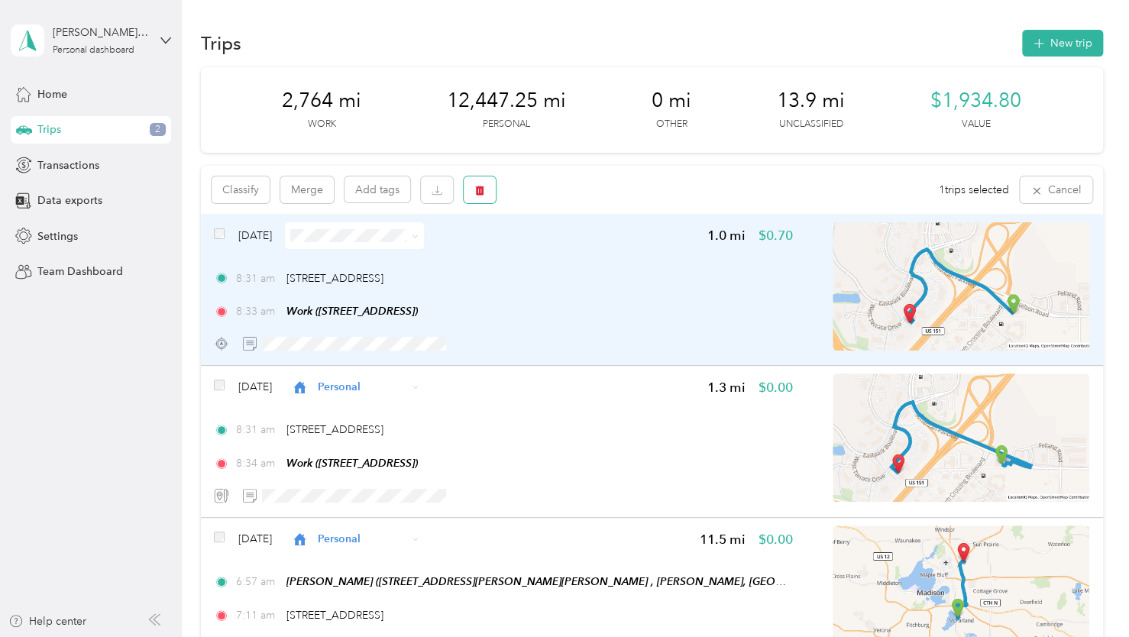
drag, startPoint x: 471, startPoint y: 191, endPoint x: 534, endPoint y: 211, distance: 65.7
click at [470, 191] on button "button" at bounding box center [479, 189] width 32 height 27
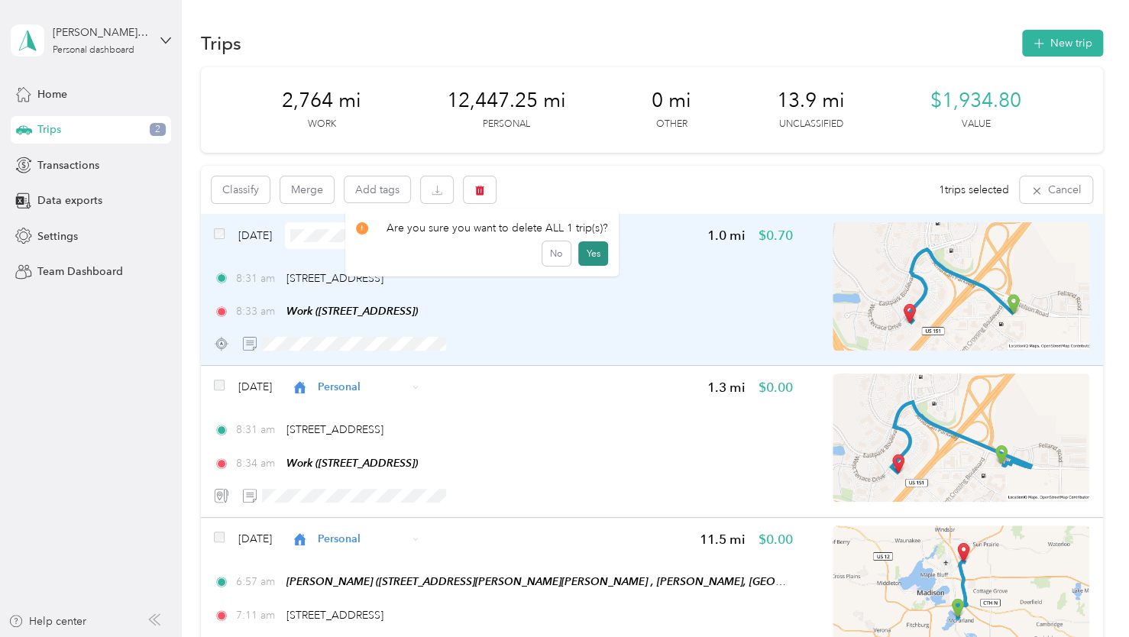
click at [583, 257] on button "Yes" at bounding box center [593, 253] width 30 height 24
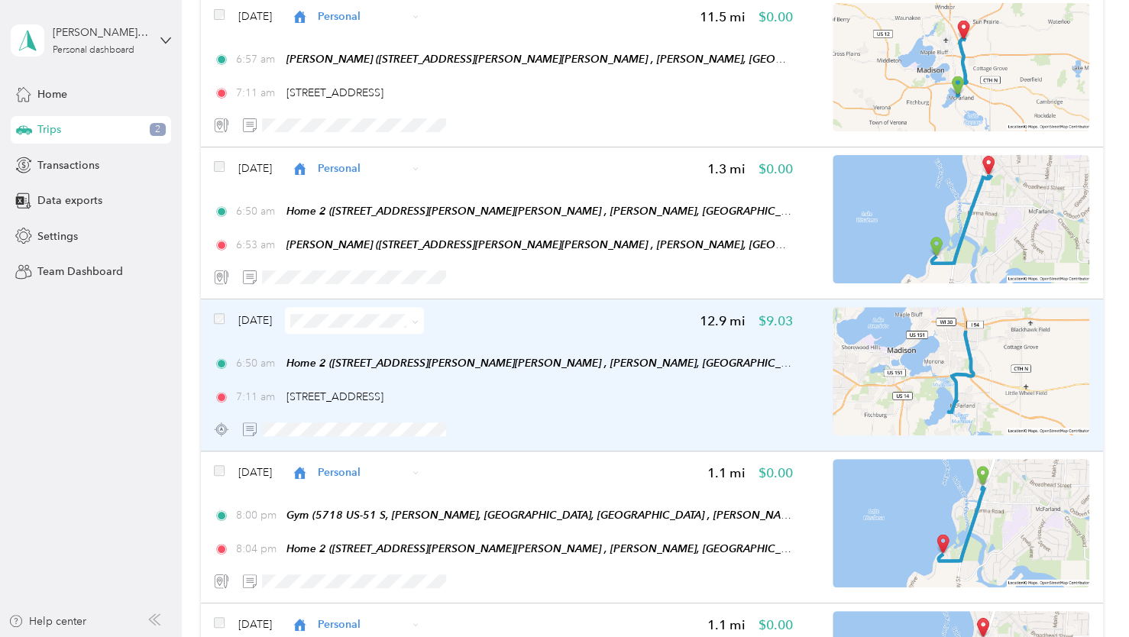
scroll to position [0, 0]
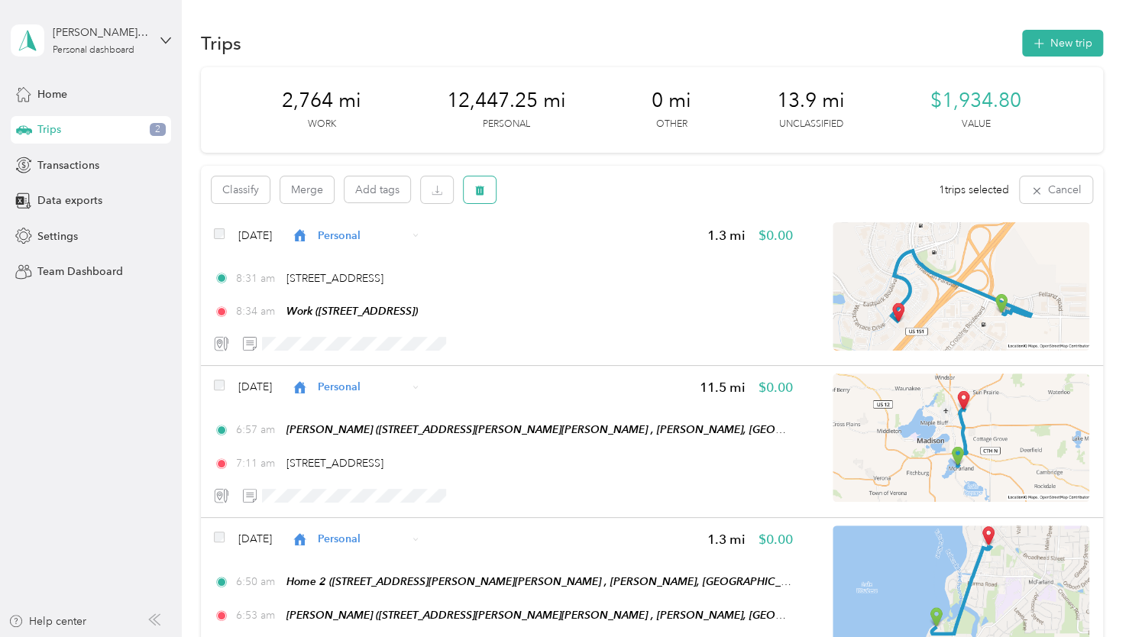
click at [470, 192] on button "button" at bounding box center [479, 189] width 32 height 27
click at [583, 253] on button "Yes" at bounding box center [593, 253] width 30 height 24
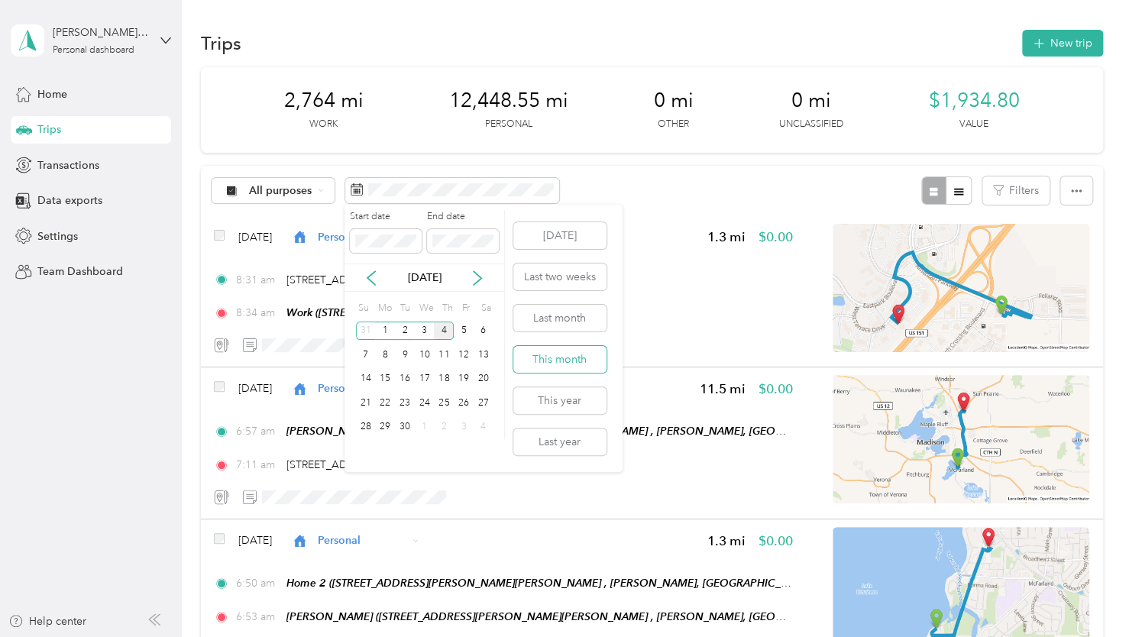
click at [561, 357] on button "This month" at bounding box center [559, 359] width 93 height 27
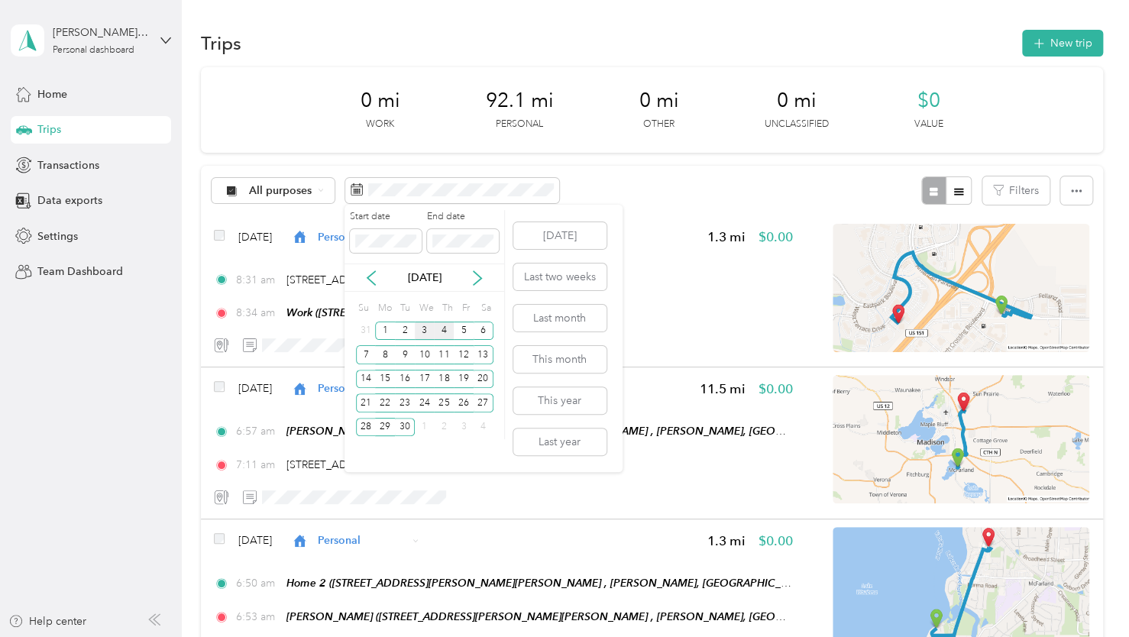
click at [424, 328] on div "3" at bounding box center [425, 330] width 20 height 19
click at [423, 328] on div "3" at bounding box center [425, 330] width 20 height 19
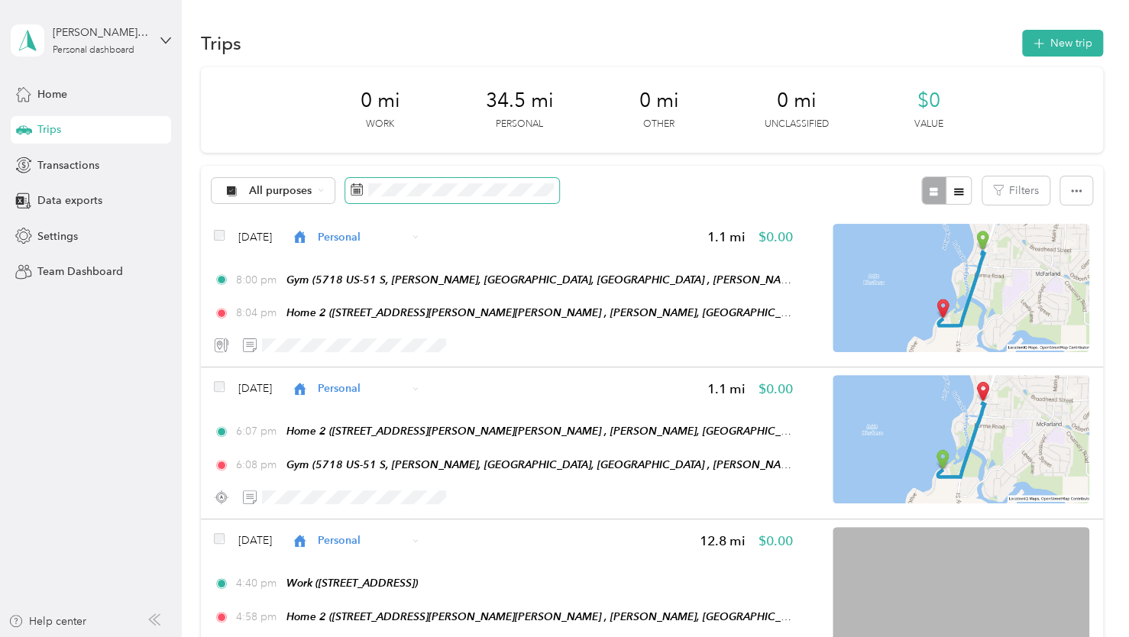
click at [432, 181] on span at bounding box center [452, 191] width 214 height 26
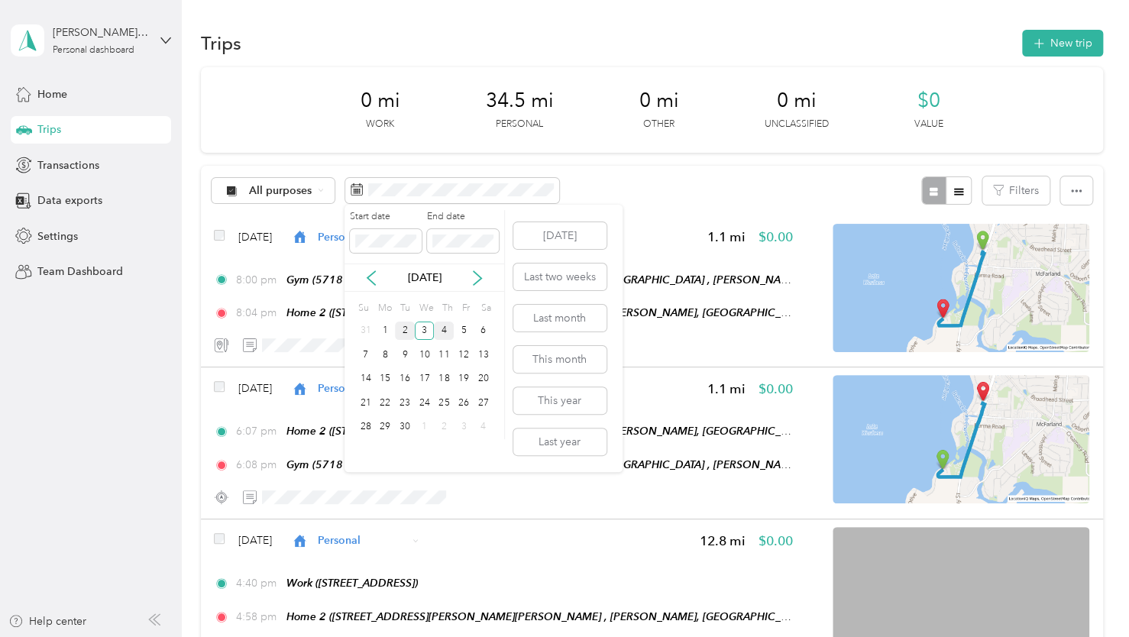
click at [403, 328] on div "2" at bounding box center [405, 330] width 20 height 19
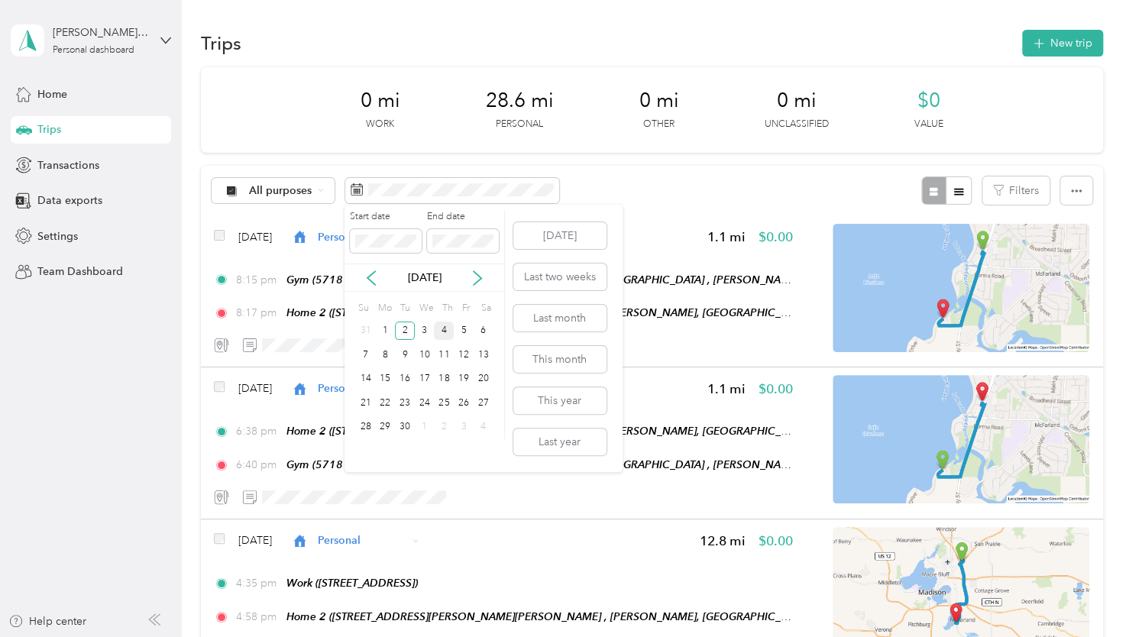
click at [447, 325] on div "4" at bounding box center [444, 330] width 20 height 19
